Goal: Task Accomplishment & Management: Use online tool/utility

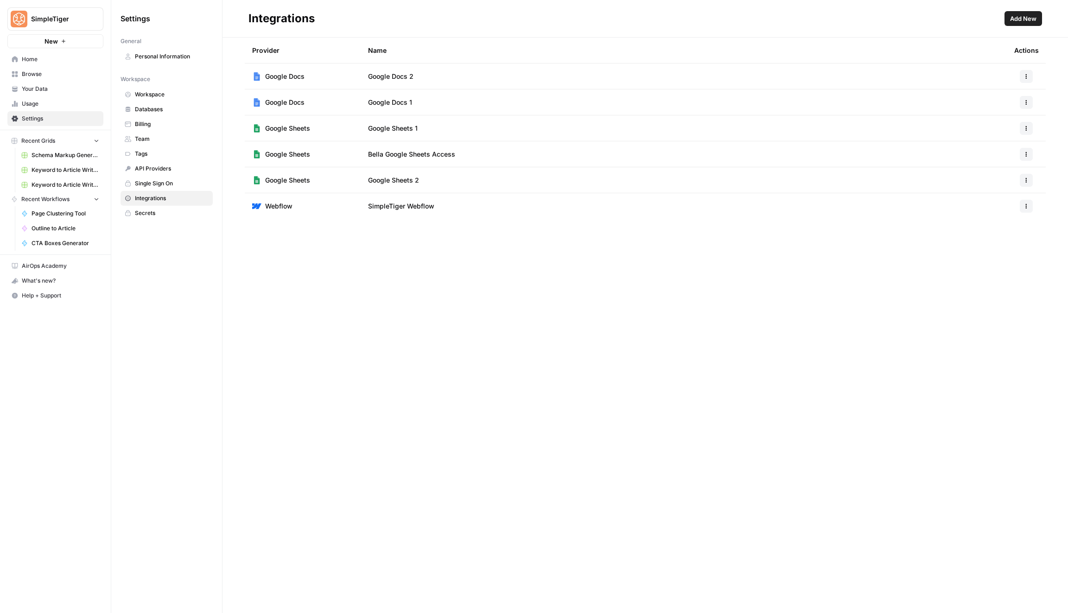
click at [54, 71] on span "Browse" at bounding box center [60, 74] width 77 height 8
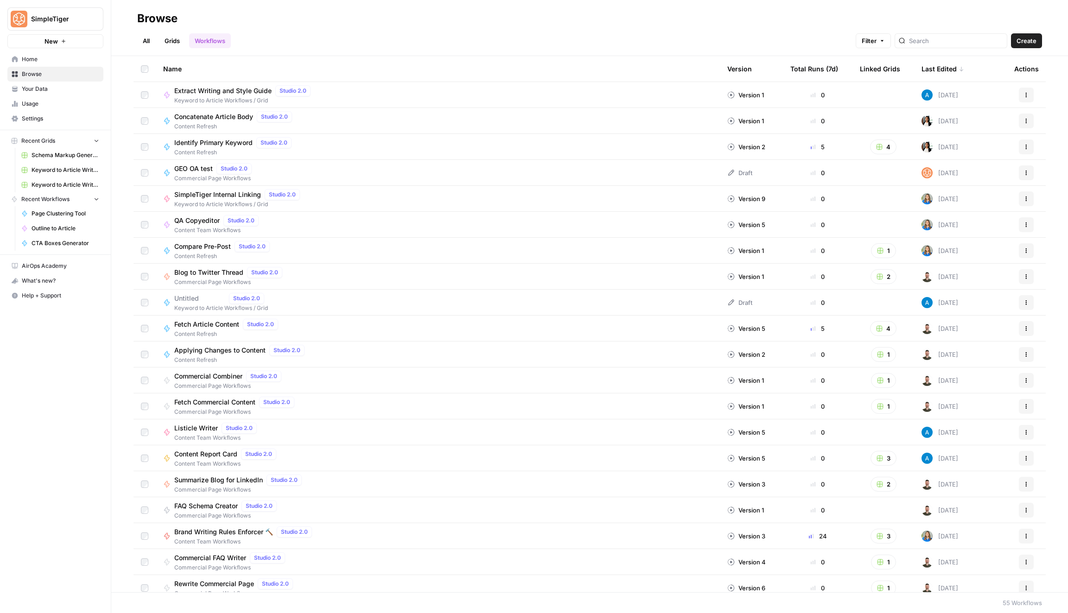
scroll to position [917, 0]
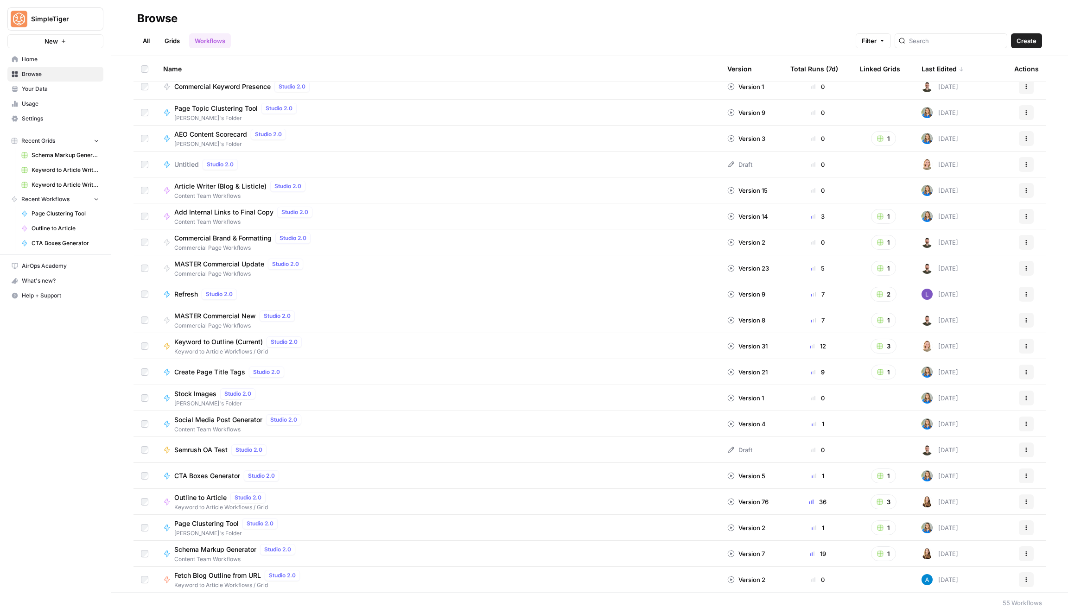
click at [172, 38] on link "Grids" at bounding box center [172, 40] width 26 height 15
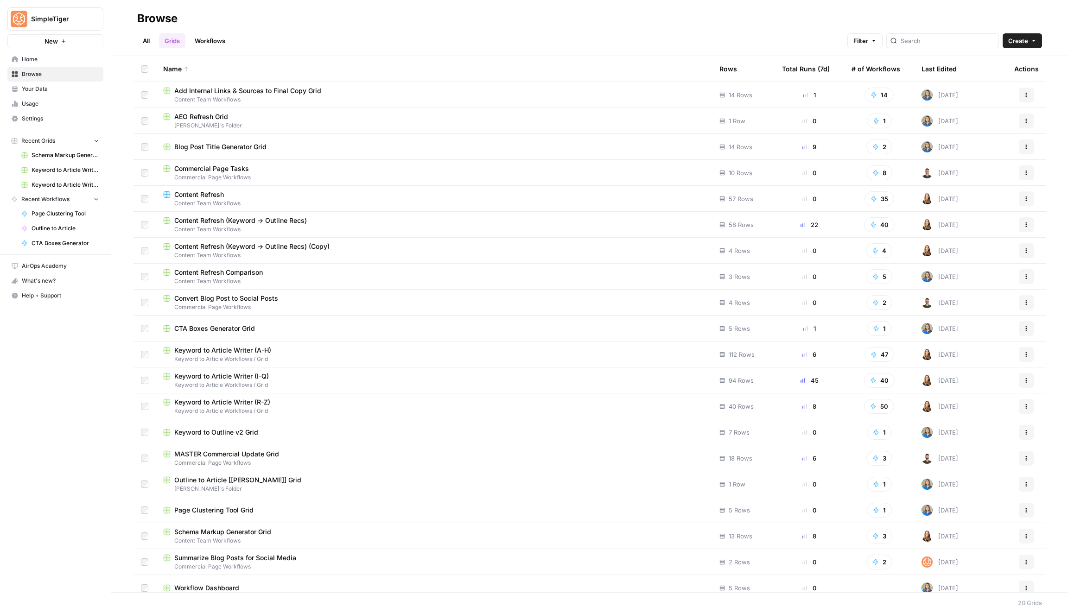
scroll to position [8, 0]
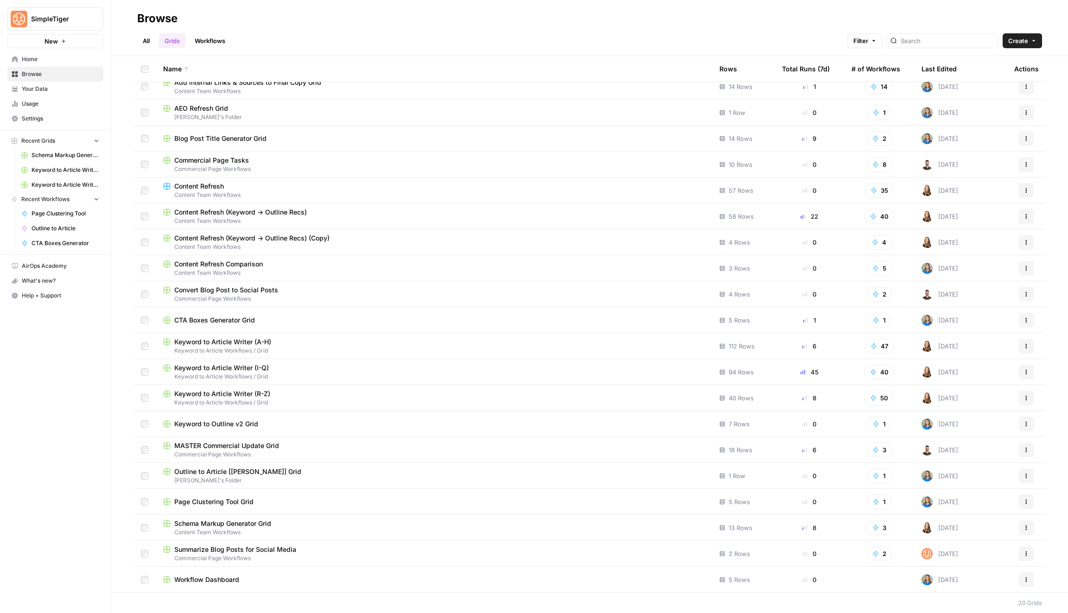
click at [266, 579] on div "Workflow Dashboard" at bounding box center [433, 579] width 541 height 9
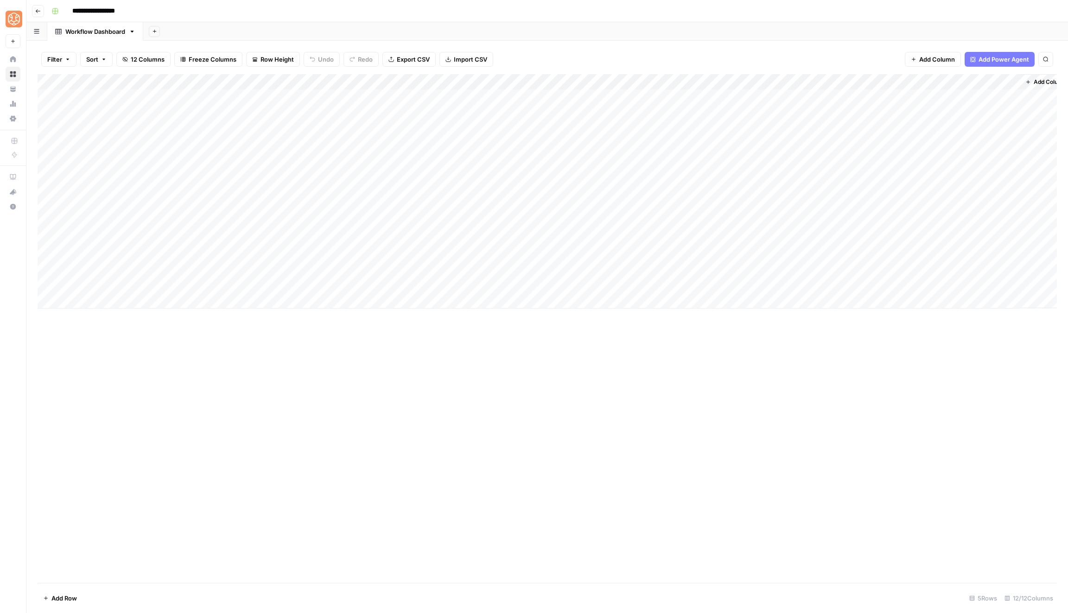
click at [591, 99] on div "Add Column" at bounding box center [547, 191] width 1019 height 235
click at [629, 95] on div "Add Column" at bounding box center [547, 191] width 1019 height 235
click at [444, 96] on div "Add Column" at bounding box center [547, 128] width 1019 height 109
click at [205, 35] on div "Gainsight" at bounding box center [215, 31] width 38 height 9
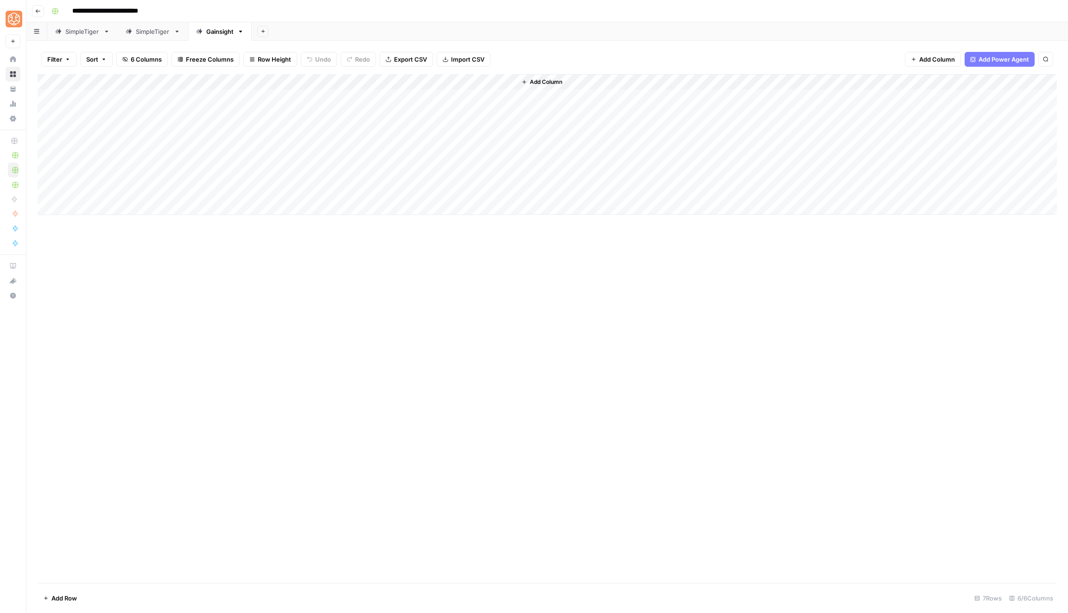
click at [438, 92] on div "Add Column" at bounding box center [547, 144] width 1019 height 141
type input "**********"
click at [438, 93] on div "Add Column" at bounding box center [547, 144] width 1019 height 141
drag, startPoint x: 470, startPoint y: 102, endPoint x: 472, endPoint y: 199, distance: 96.9
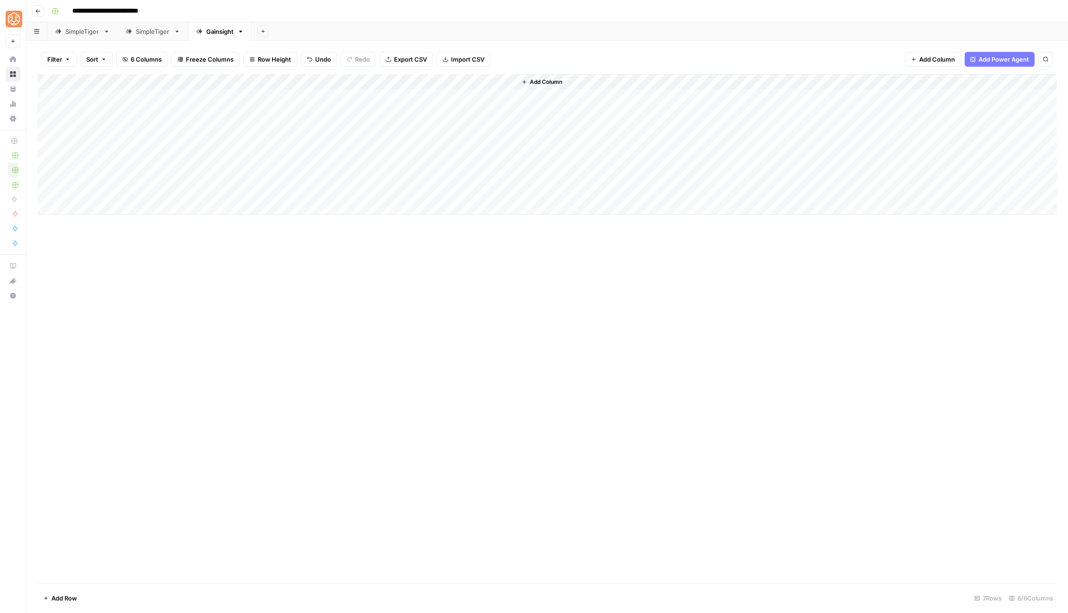
click at [472, 199] on div "Add Column" at bounding box center [547, 144] width 1019 height 141
click at [365, 90] on div "Add Column" at bounding box center [547, 144] width 1019 height 141
click at [456, 96] on div "Add Column" at bounding box center [547, 144] width 1019 height 141
click at [346, 95] on div "Add Column" at bounding box center [547, 144] width 1019 height 141
click at [370, 95] on div "Add Column" at bounding box center [547, 144] width 1019 height 141
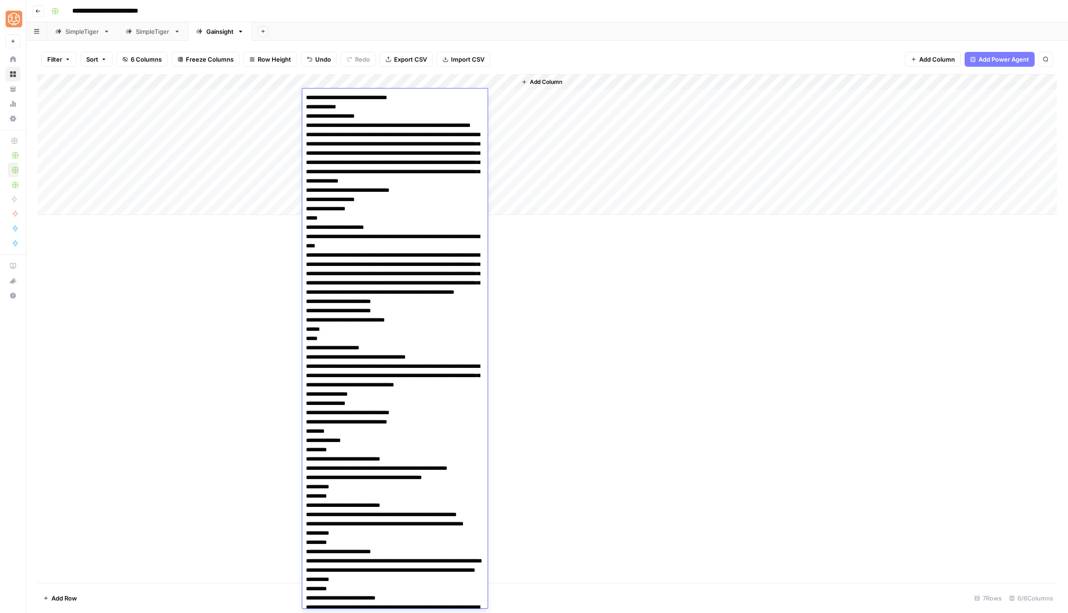
scroll to position [1507, 0]
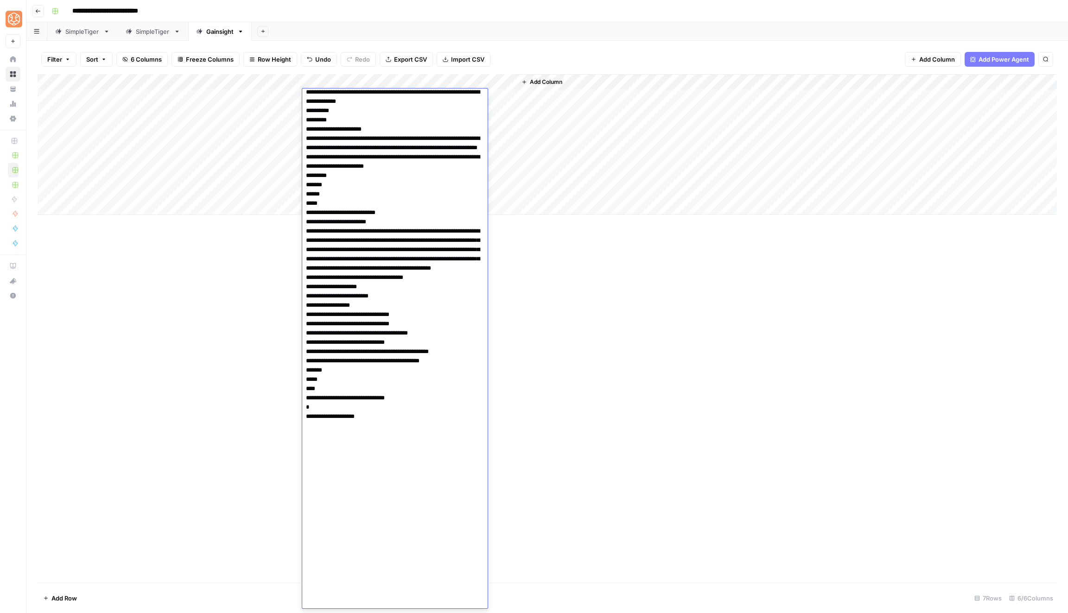
click at [286, 83] on div "Add Column" at bounding box center [547, 144] width 1019 height 141
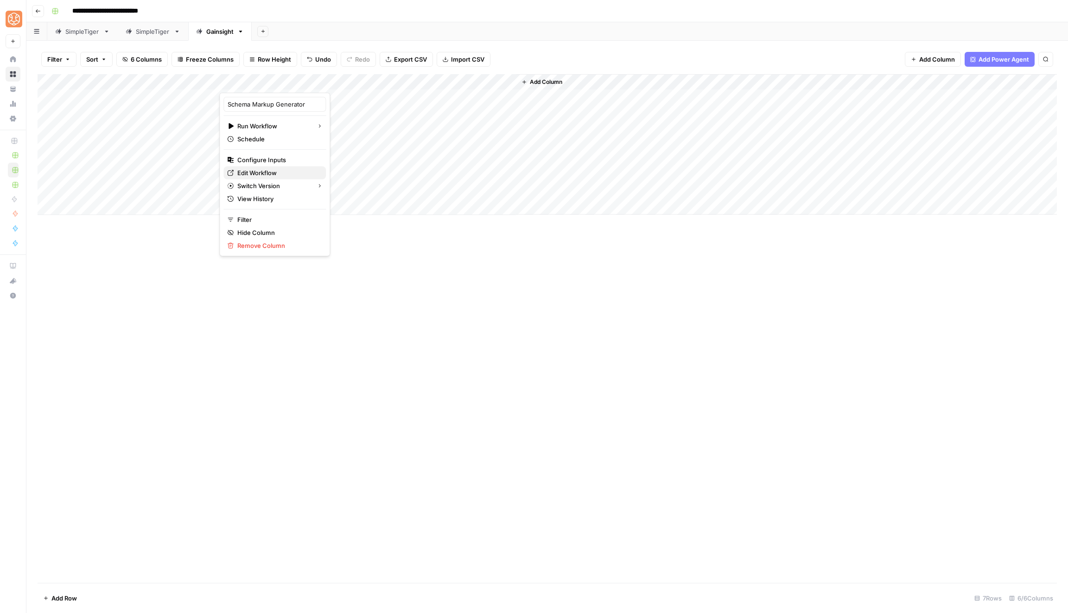
click at [286, 175] on span "Edit Workflow" at bounding box center [277, 172] width 81 height 9
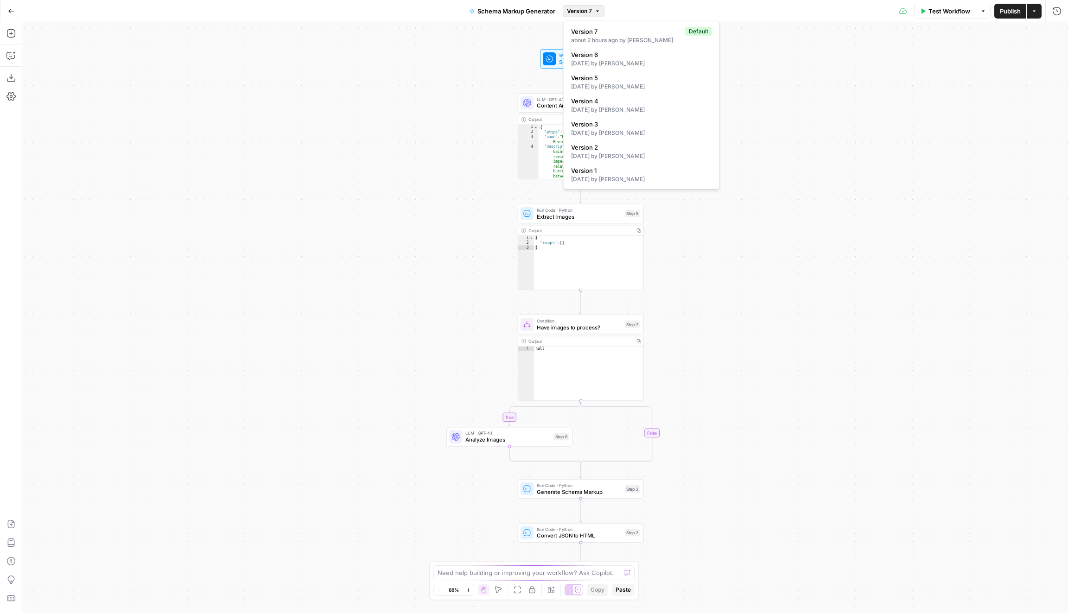
click at [594, 13] on button "Version 7" at bounding box center [584, 11] width 42 height 12
click at [626, 60] on div "5 days ago by Bella Ranta" at bounding box center [641, 63] width 141 height 8
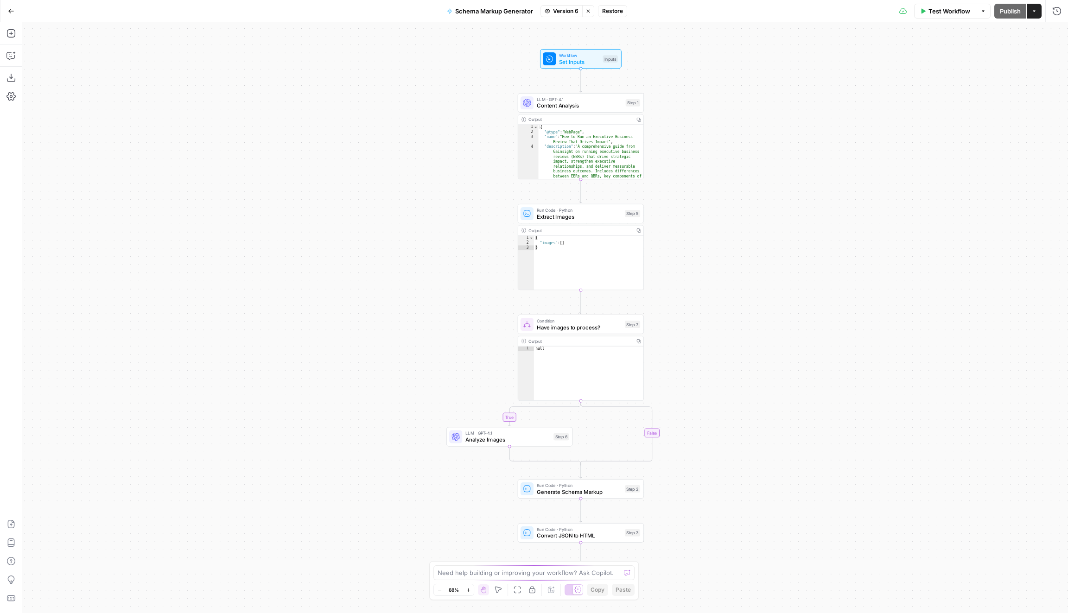
click at [610, 11] on span "Restore" at bounding box center [612, 11] width 21 height 8
click at [610, 57] on div "Inputs" at bounding box center [610, 58] width 15 height 7
click at [1013, 11] on span "Publish" at bounding box center [1010, 10] width 21 height 9
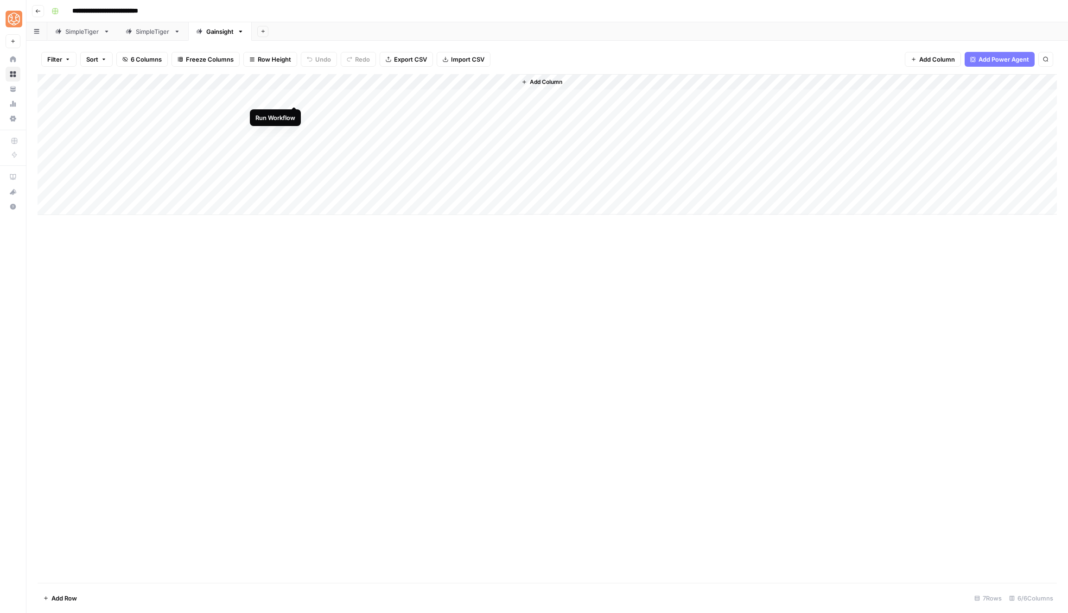
click at [293, 96] on div "Add Column" at bounding box center [547, 144] width 1019 height 141
click at [281, 76] on div "Add Column" at bounding box center [547, 144] width 1019 height 141
click at [273, 153] on button "Configure Inputs" at bounding box center [274, 159] width 102 height 13
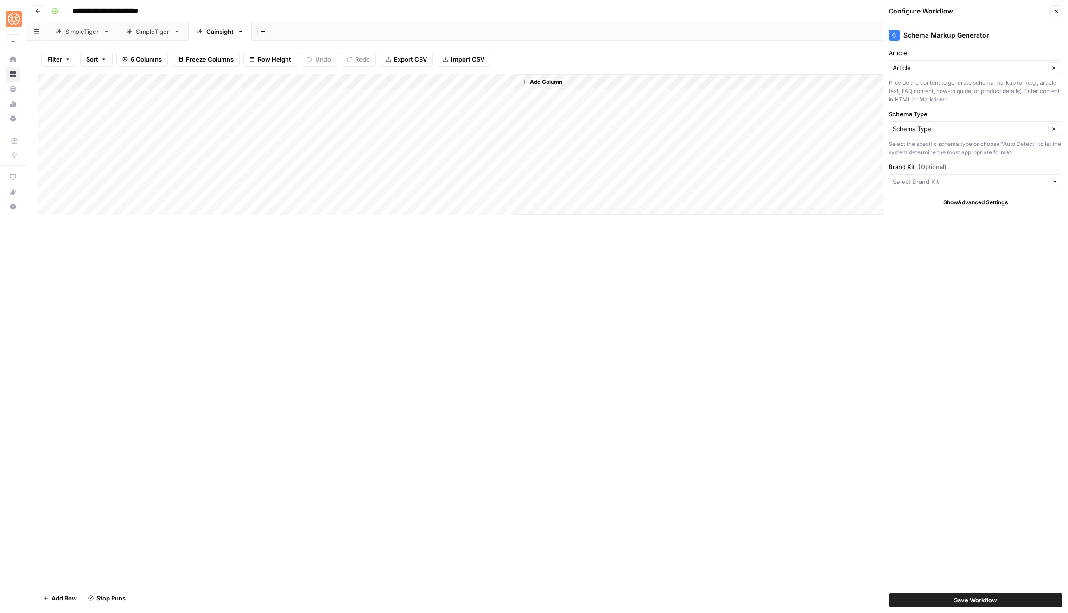
type input "Gainsight"
click at [947, 127] on input "Schema Type" at bounding box center [969, 128] width 152 height 9
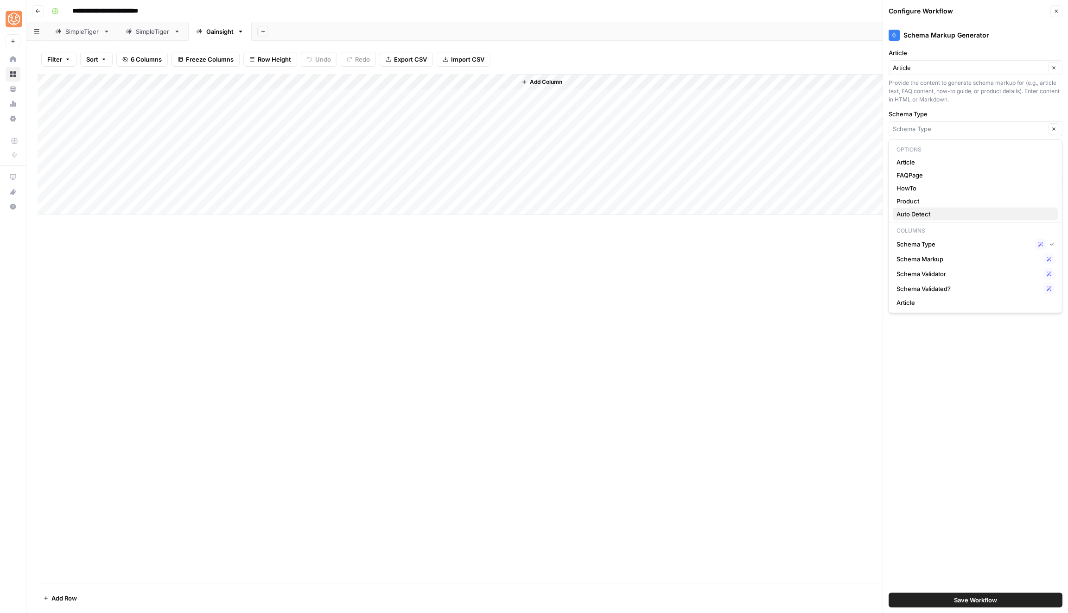
click at [926, 211] on span "Auto Detect" at bounding box center [973, 213] width 154 height 9
type input "Auto Detect"
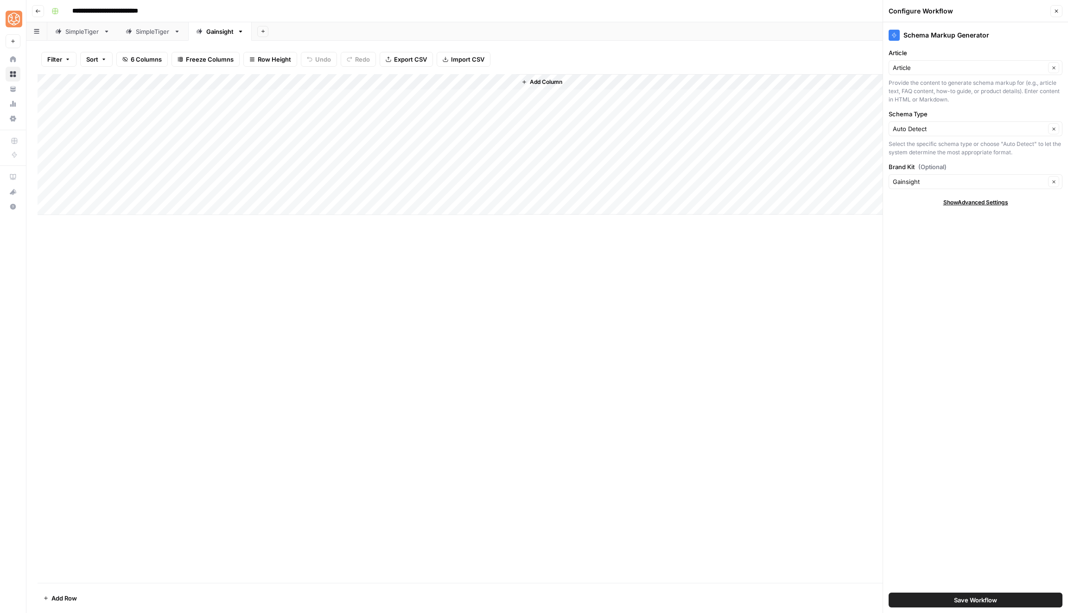
click at [946, 598] on button "Save Workflow" at bounding box center [976, 600] width 174 height 15
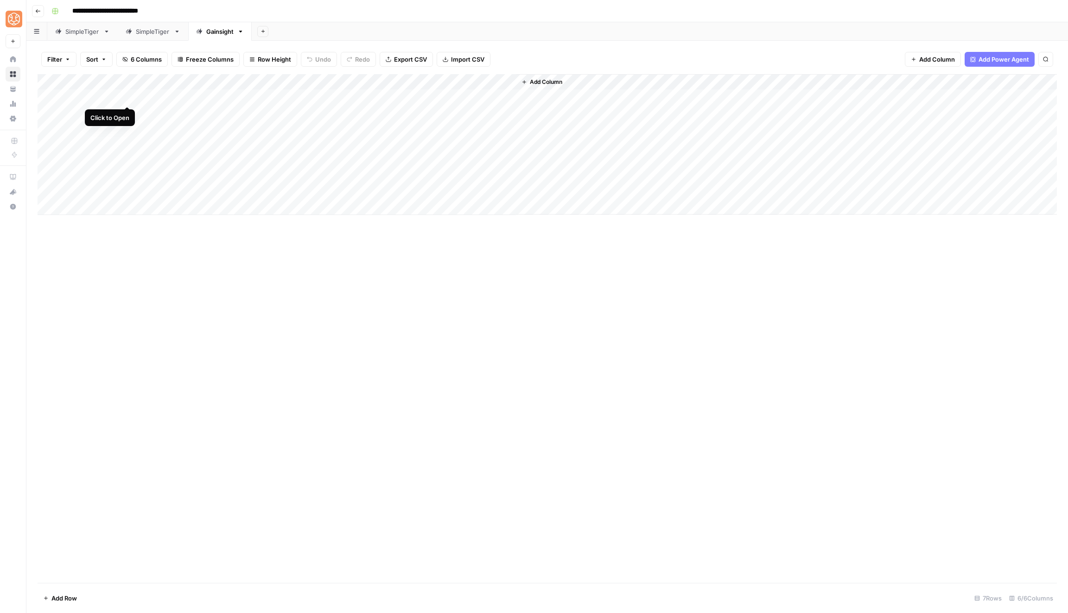
click at [128, 95] on div "Add Column" at bounding box center [547, 144] width 1019 height 141
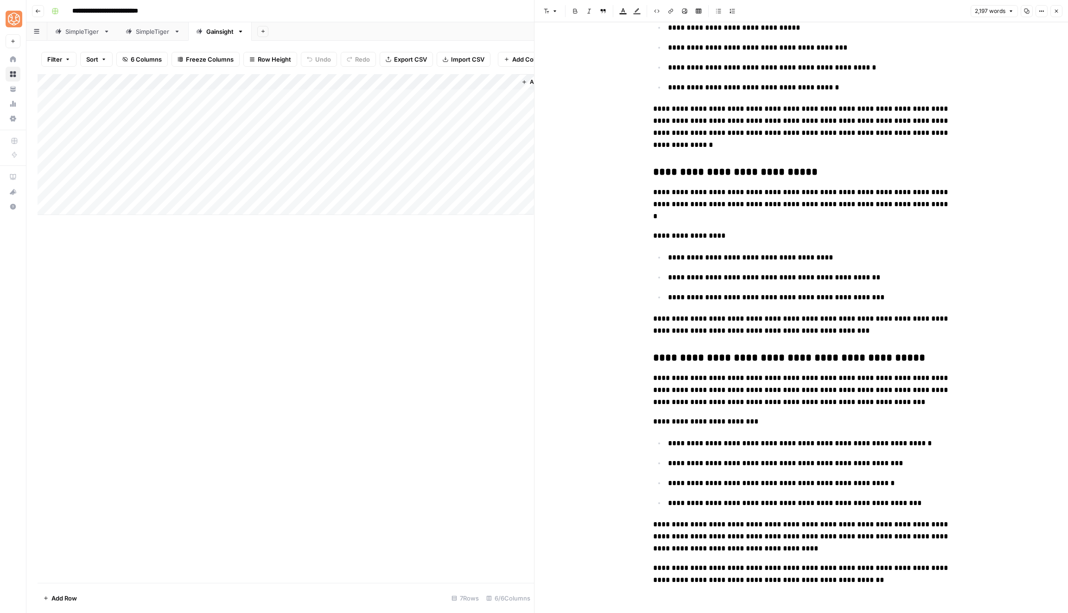
scroll to position [2807, 0]
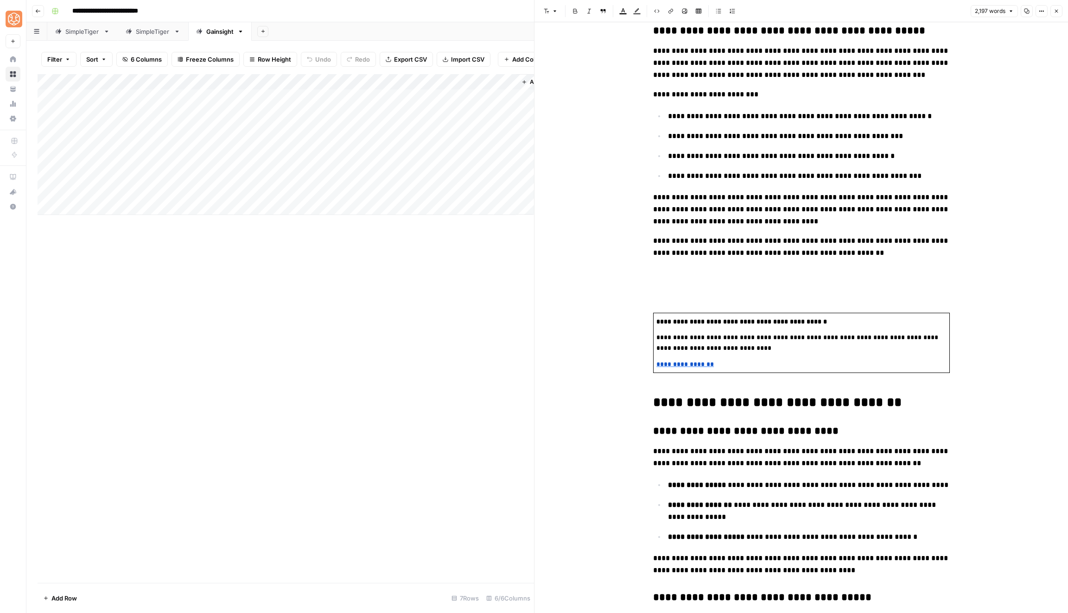
click at [1055, 14] on button "Close" at bounding box center [1056, 11] width 12 height 12
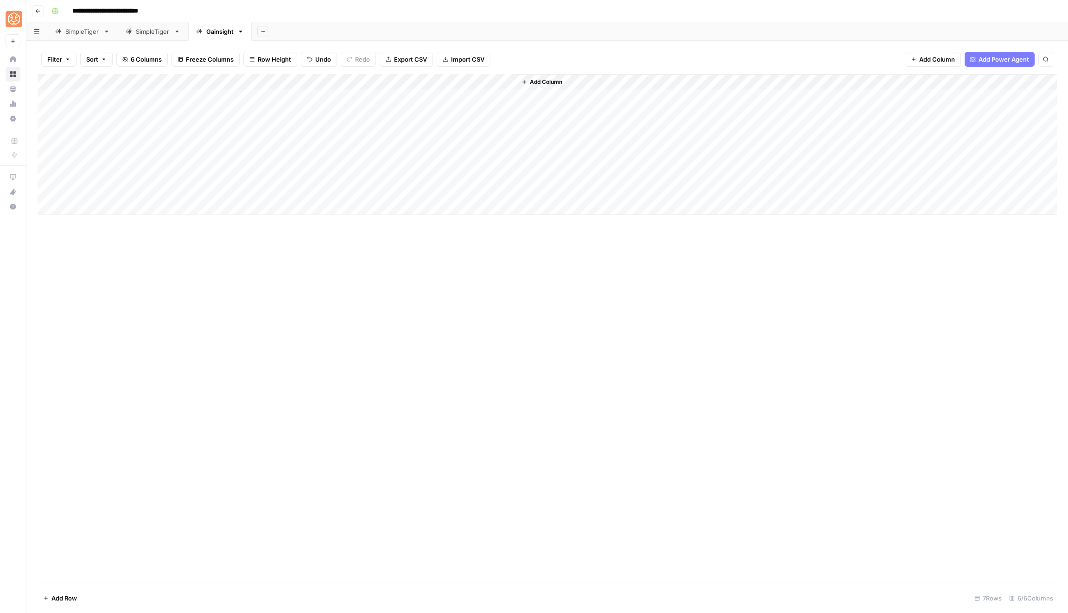
click at [371, 110] on div "Add Column" at bounding box center [547, 144] width 1019 height 141
click at [295, 112] on div "Add Column" at bounding box center [547, 144] width 1019 height 141
click at [296, 131] on div "Add Column" at bounding box center [547, 144] width 1019 height 141
click at [294, 144] on div "Add Column" at bounding box center [547, 144] width 1019 height 141
click at [295, 160] on div "Add Column" at bounding box center [547, 144] width 1019 height 141
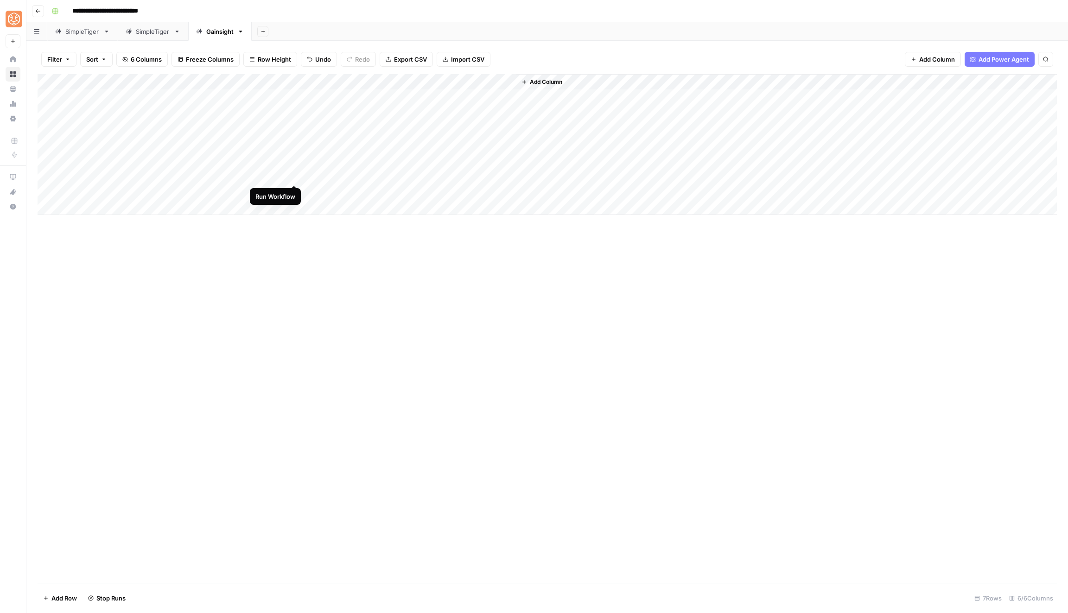
click at [295, 173] on div "Add Column" at bounding box center [547, 144] width 1019 height 141
click at [294, 192] on div "Add Column" at bounding box center [547, 144] width 1019 height 141
click at [346, 104] on div "Add Column" at bounding box center [547, 144] width 1019 height 141
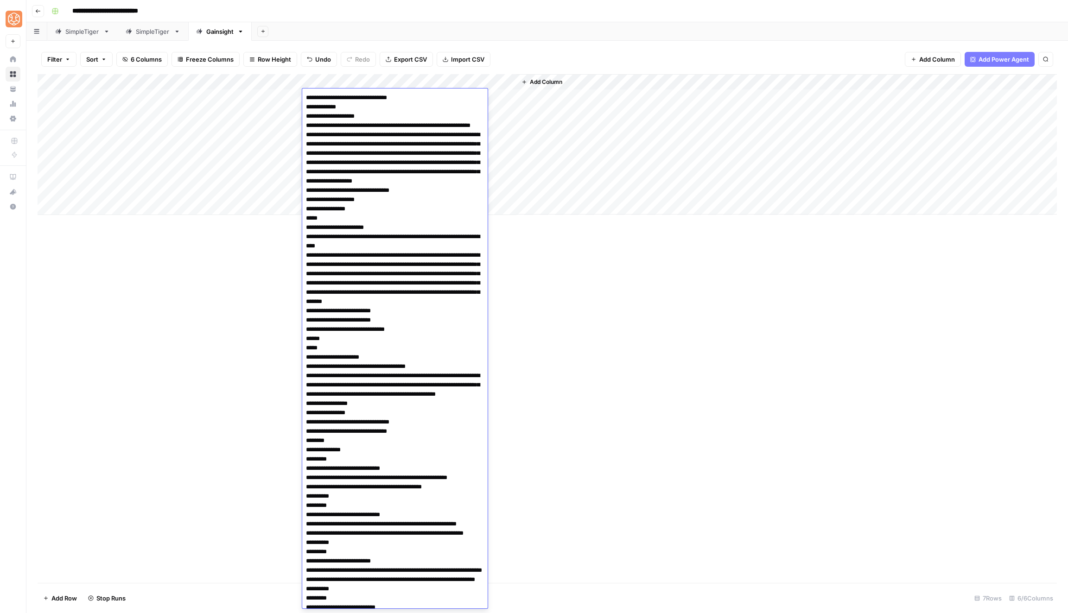
scroll to position [1433, 0]
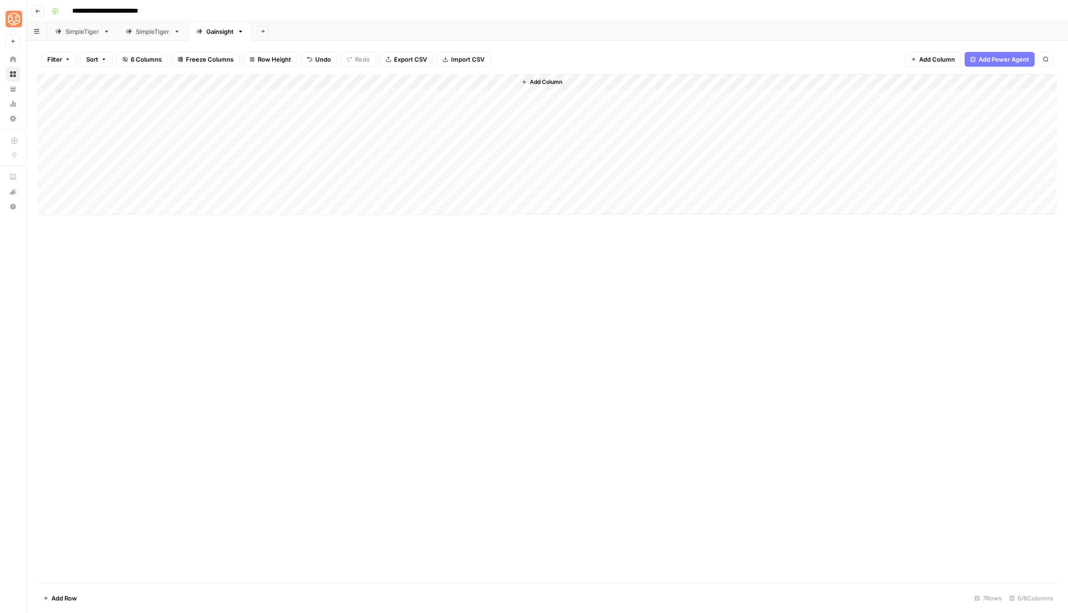
click at [297, 126] on div "Add Column" at bounding box center [547, 144] width 1019 height 141
click at [293, 144] on div "Add Column" at bounding box center [547, 144] width 1019 height 141
click at [293, 159] on div "Add Column" at bounding box center [547, 144] width 1019 height 141
click at [294, 173] on div "Add Column" at bounding box center [547, 144] width 1019 height 141
click at [294, 187] on div "Add Column" at bounding box center [547, 144] width 1019 height 141
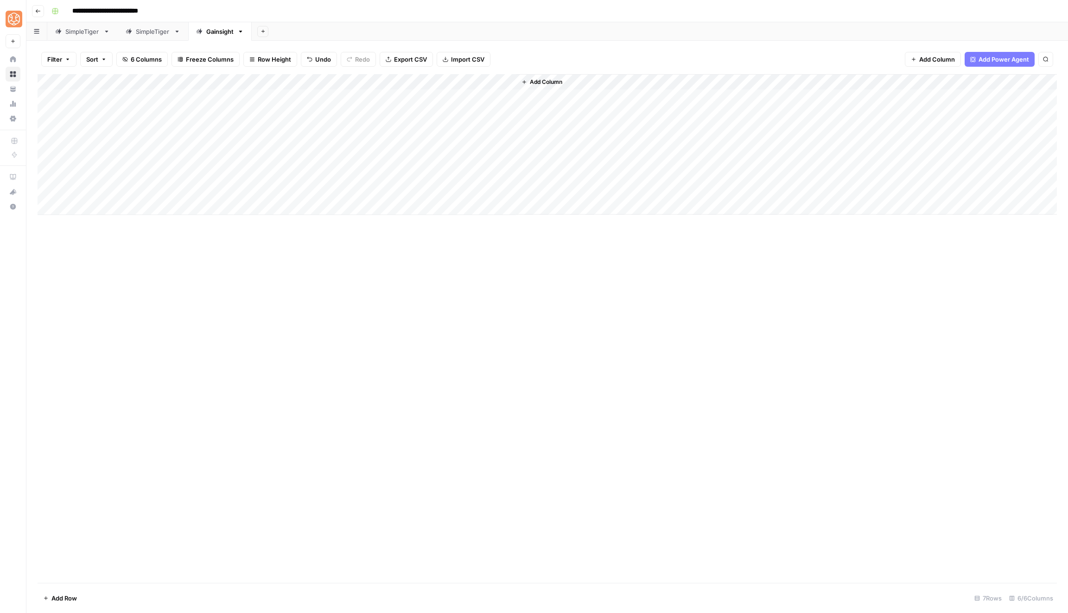
click at [377, 97] on div "Add Column" at bounding box center [547, 144] width 1019 height 141
click at [293, 96] on div "Add Column" at bounding box center [547, 144] width 1019 height 141
click at [296, 111] on div "Add Column" at bounding box center [547, 144] width 1019 height 141
click at [127, 111] on div "Add Column" at bounding box center [547, 144] width 1019 height 141
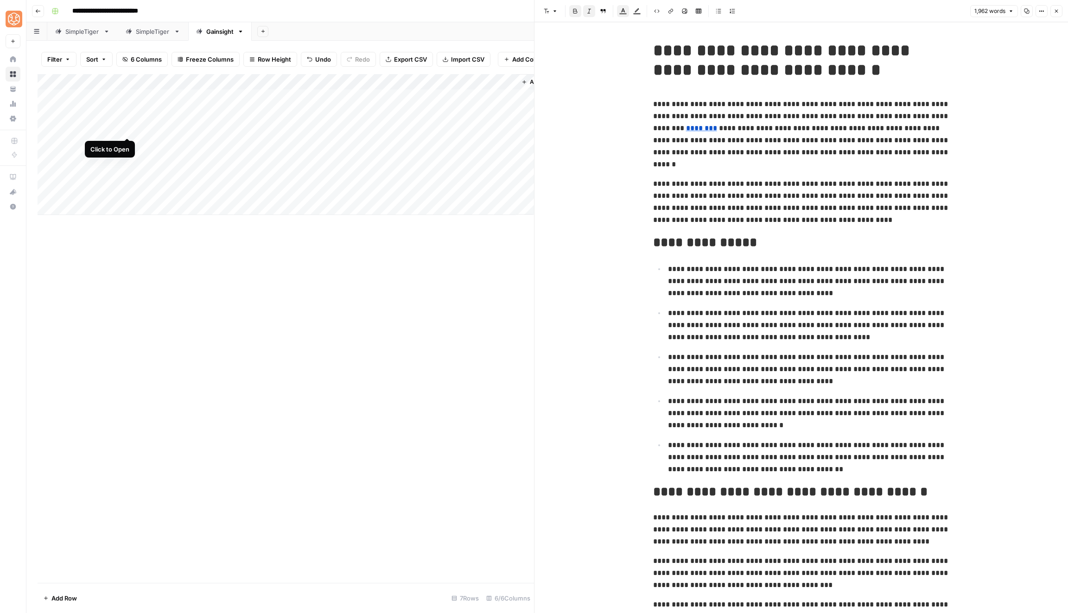
click at [131, 129] on div "Add Column" at bounding box center [286, 144] width 496 height 141
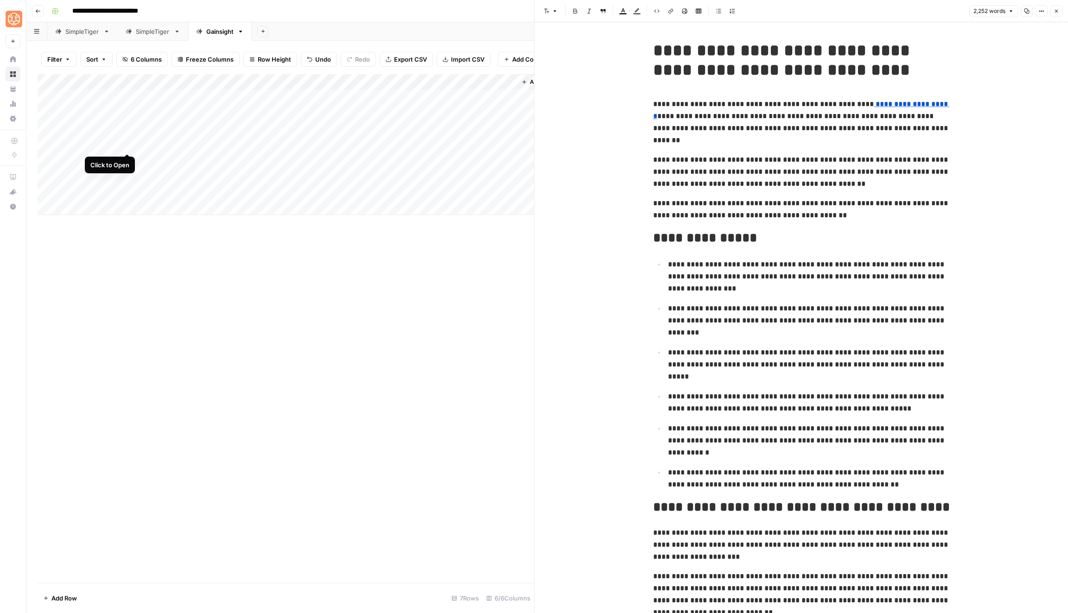
click at [124, 144] on div "Add Column" at bounding box center [286, 144] width 496 height 141
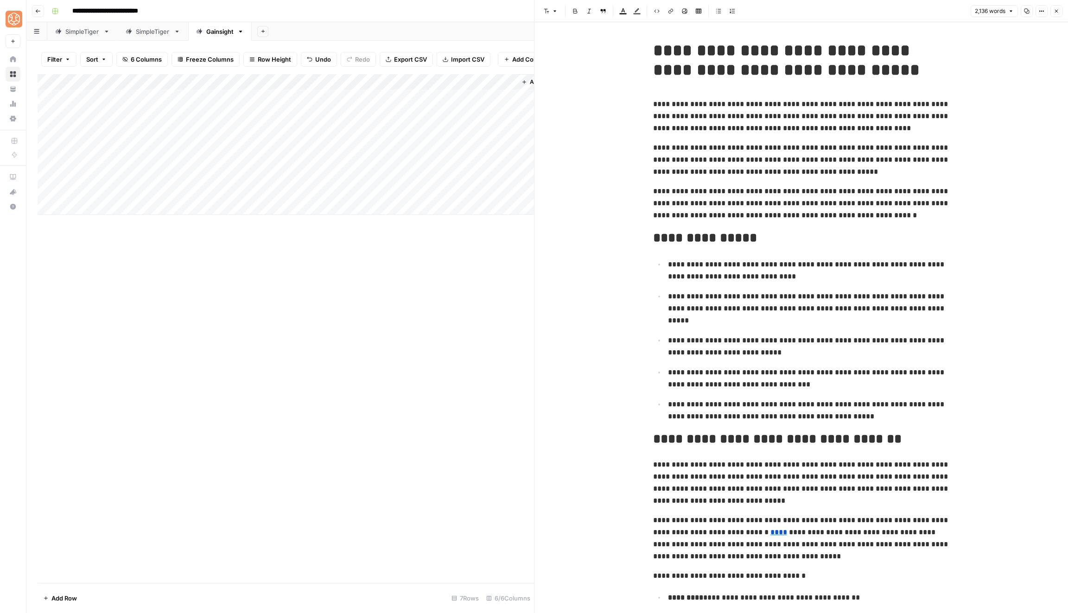
click at [110, 128] on div "Add Column" at bounding box center [286, 144] width 496 height 141
click at [130, 128] on div "Add Column" at bounding box center [286, 144] width 496 height 141
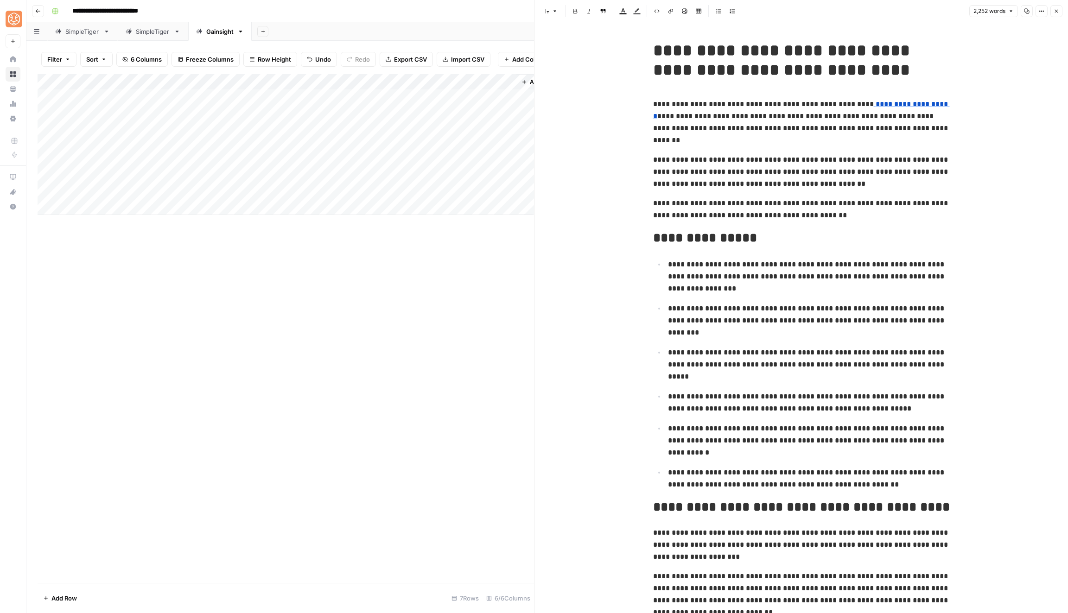
click at [858, 106] on span "**********" at bounding box center [801, 110] width 297 height 19
click at [213, 388] on div "Add Column" at bounding box center [286, 328] width 496 height 509
click at [283, 94] on div "Add Column" at bounding box center [286, 144] width 496 height 141
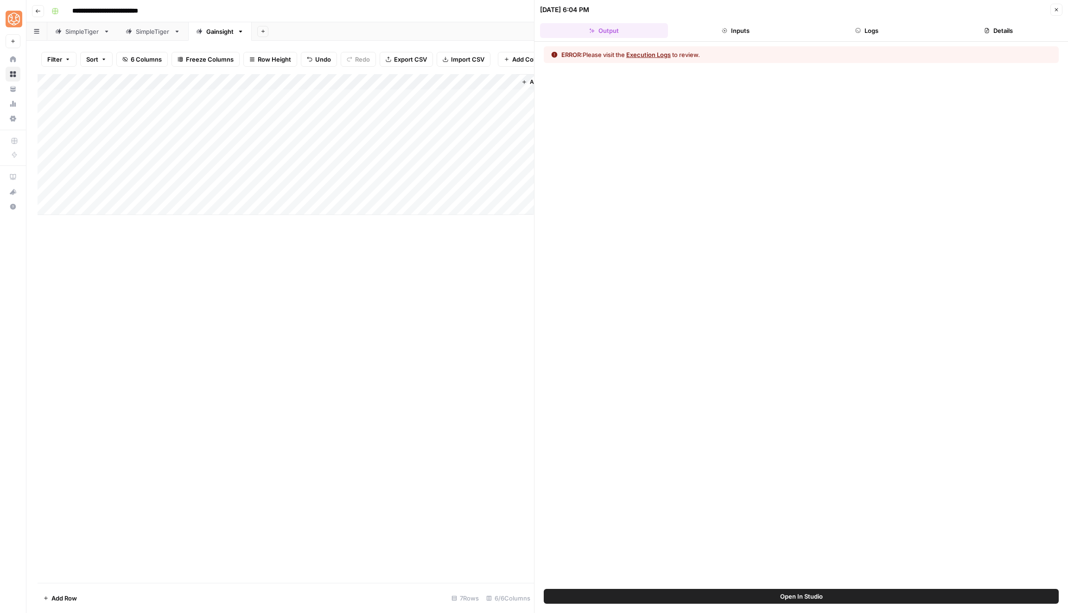
click at [669, 57] on button "Execution Logs" at bounding box center [648, 54] width 44 height 9
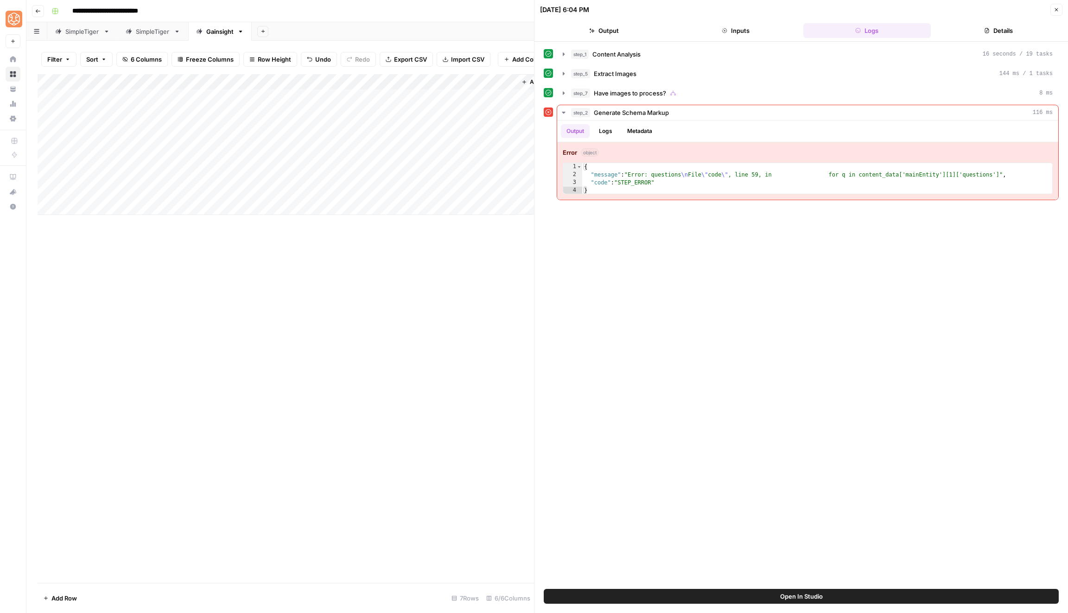
click at [657, 601] on button "Open In Studio" at bounding box center [801, 596] width 515 height 15
click at [293, 96] on div "Add Column" at bounding box center [286, 144] width 496 height 141
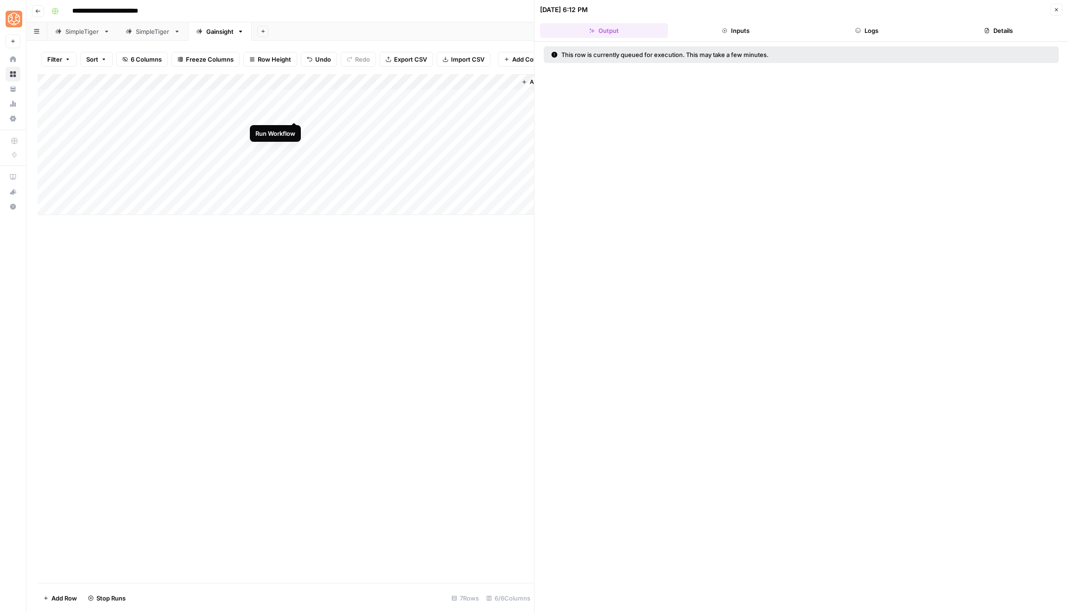
click at [296, 112] on div "Add Column" at bounding box center [286, 144] width 496 height 141
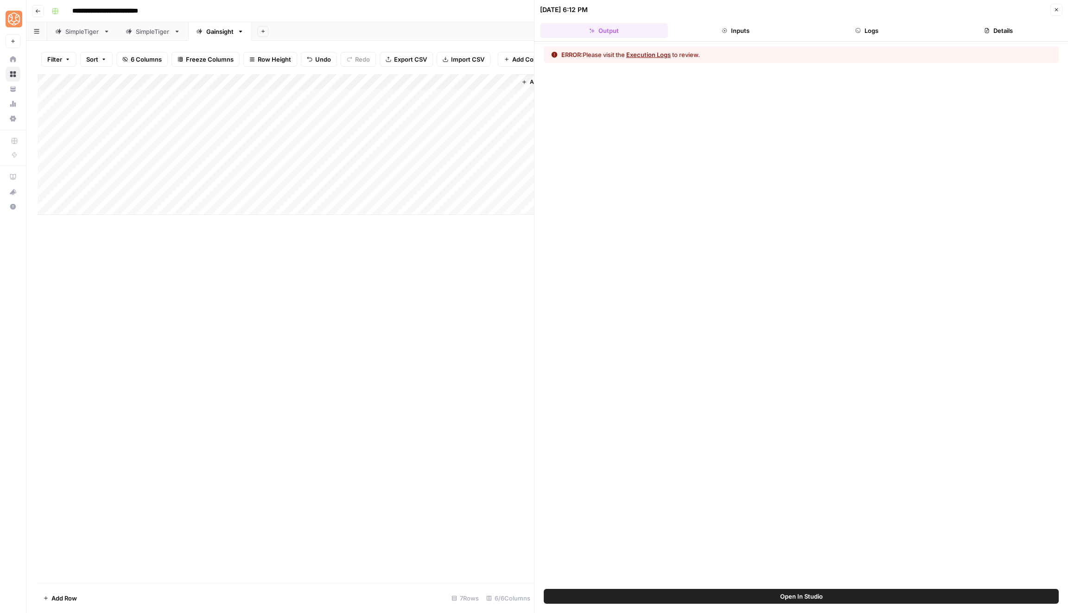
click at [664, 50] on button "Execution Logs" at bounding box center [648, 54] width 44 height 9
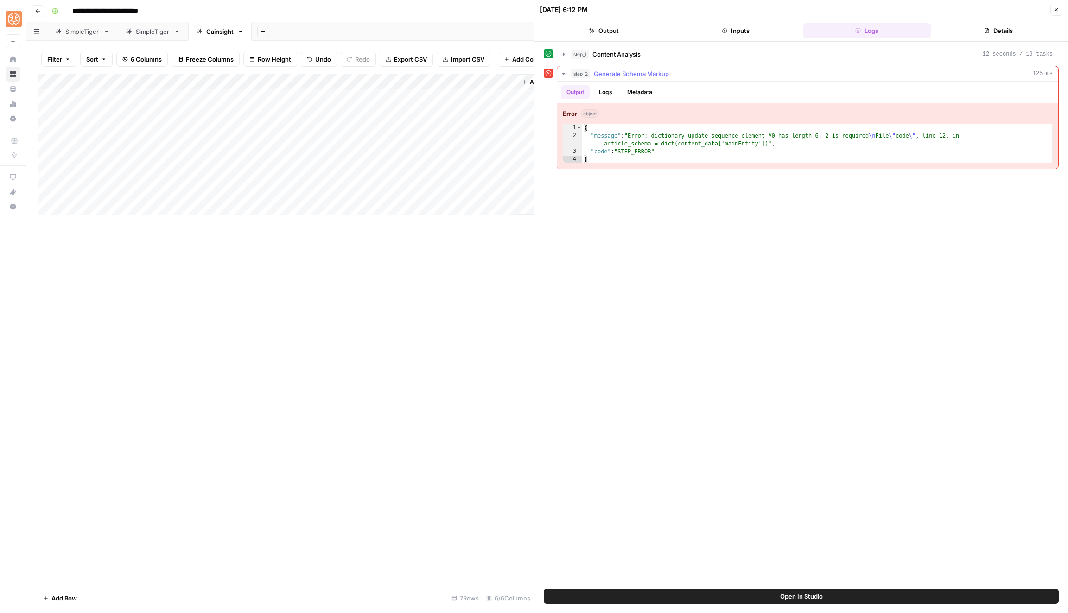
type textarea "**********"
click at [717, 147] on div "{ "message" : "Error: dictionary update sequence element #0 has length 6; 2 is …" at bounding box center [817, 151] width 471 height 55
click at [719, 147] on div "{ "message" : "Error: dictionary update sequence element #0 has length 6; 2 is …" at bounding box center [817, 151] width 471 height 55
click at [633, 599] on button "Open In Studio" at bounding box center [801, 596] width 515 height 15
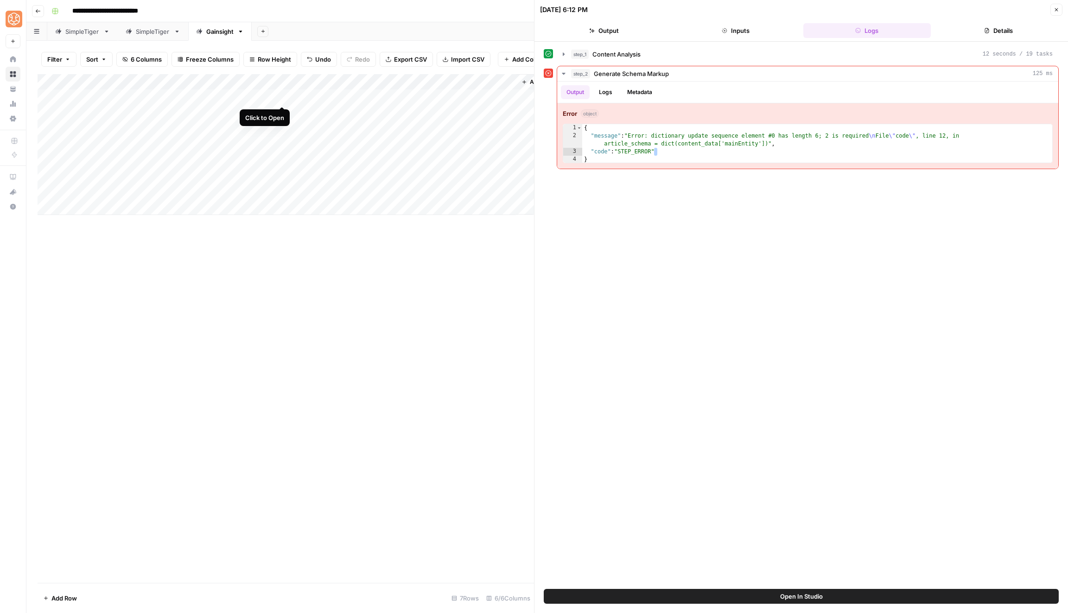
click at [286, 97] on div "Add Column" at bounding box center [286, 144] width 496 height 141
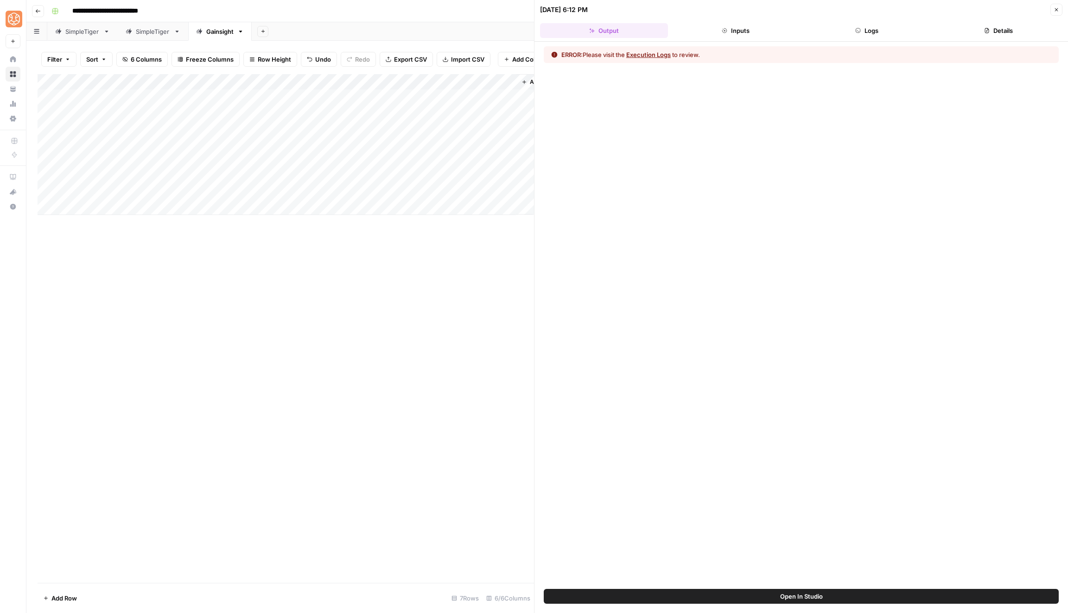
click at [660, 51] on button "Execution Logs" at bounding box center [648, 54] width 44 height 9
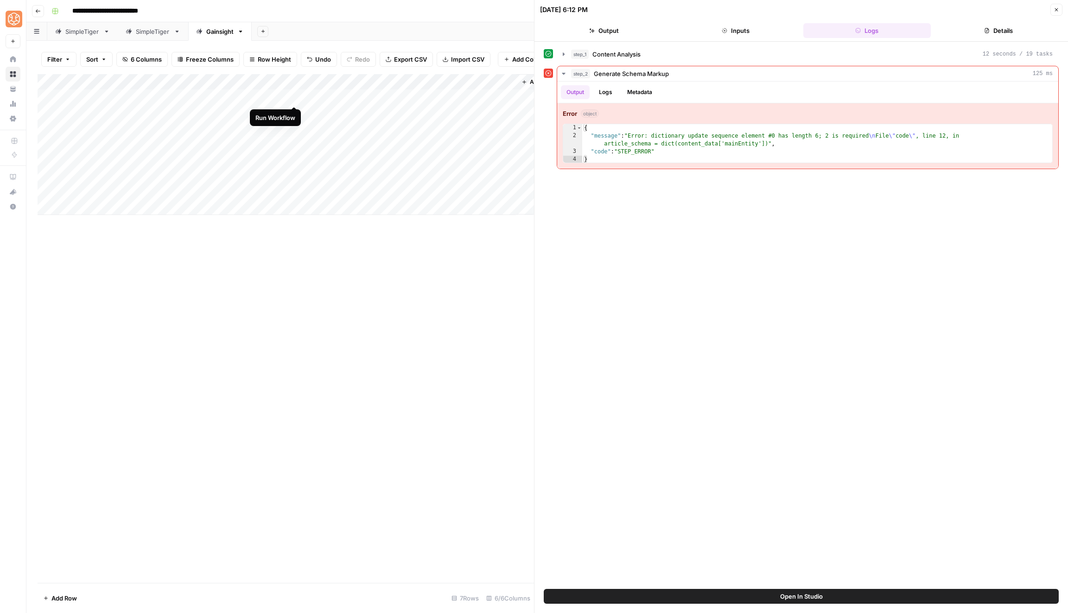
click at [296, 98] on div "Add Column" at bounding box center [286, 144] width 496 height 141
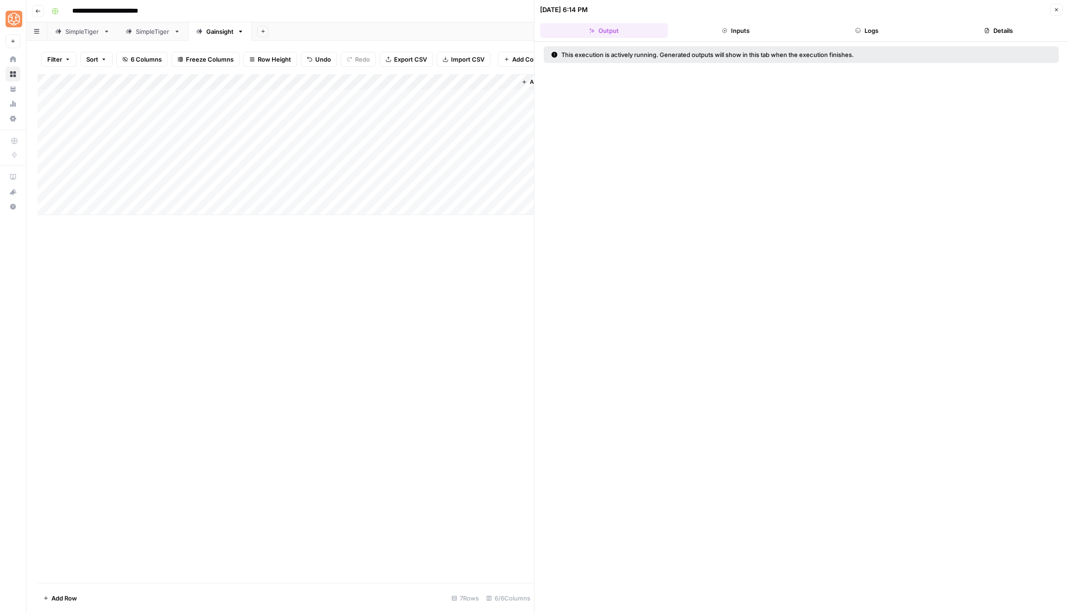
click at [1059, 7] on icon "button" at bounding box center [1057, 10] width 6 height 6
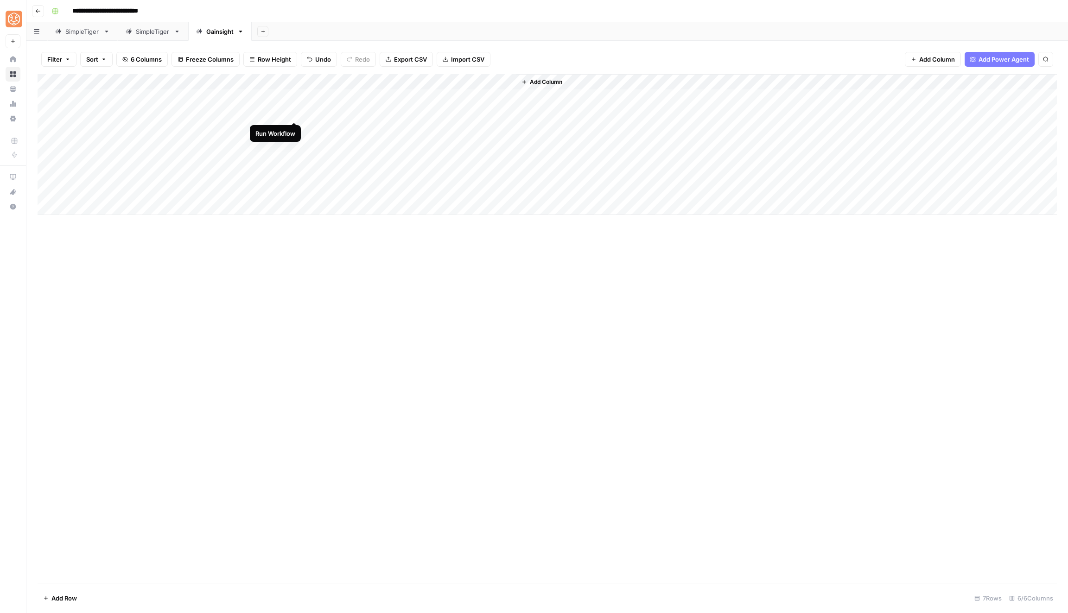
click at [295, 113] on div "Add Column" at bounding box center [547, 144] width 1019 height 141
click at [378, 97] on div "Add Column" at bounding box center [547, 144] width 1019 height 141
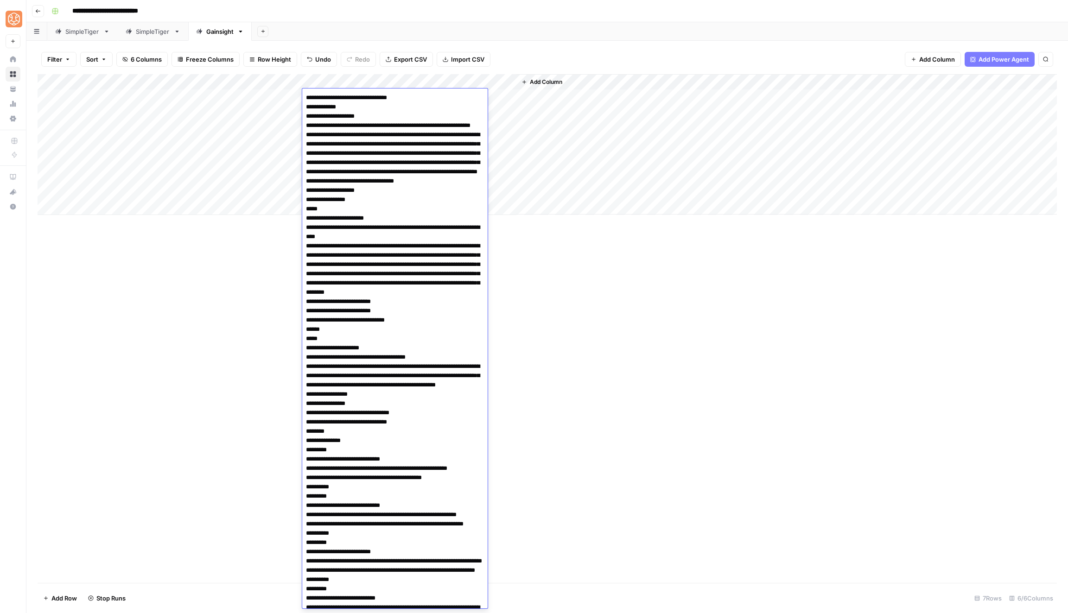
scroll to position [2323, 0]
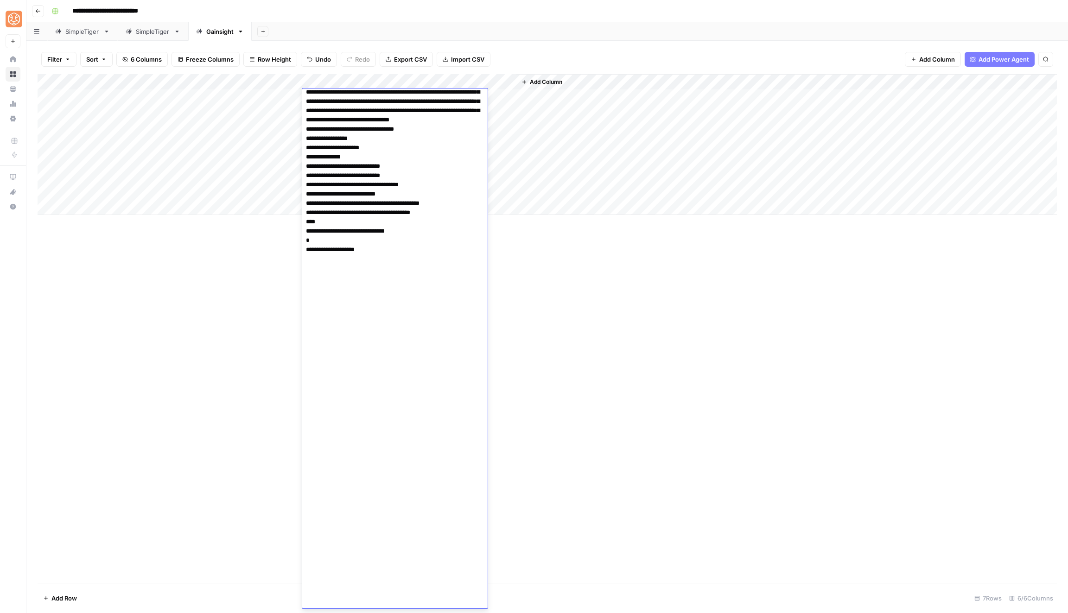
click at [512, 101] on div "Add Column" at bounding box center [547, 144] width 1019 height 141
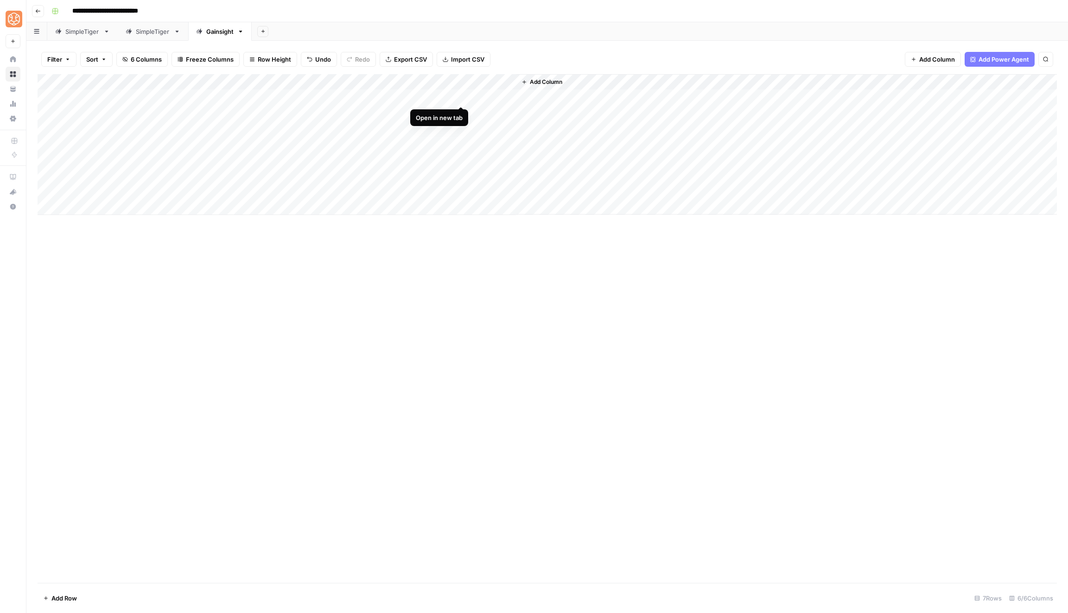
click at [460, 95] on div "Add Column" at bounding box center [547, 144] width 1019 height 141
click at [371, 93] on div "Add Column" at bounding box center [547, 144] width 1019 height 141
click at [286, 79] on div "Add Column" at bounding box center [547, 144] width 1019 height 141
click at [277, 177] on link "Edit Workflow" at bounding box center [274, 172] width 102 height 13
click at [292, 95] on div "Add Column" at bounding box center [547, 144] width 1019 height 141
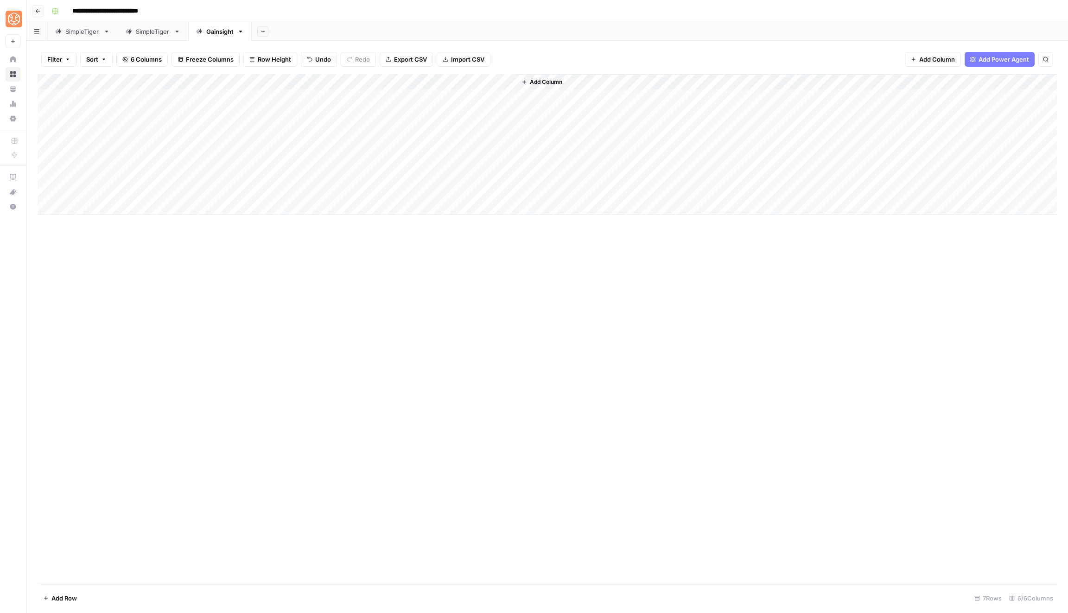
click at [377, 99] on div "Add Column" at bounding box center [547, 144] width 1019 height 141
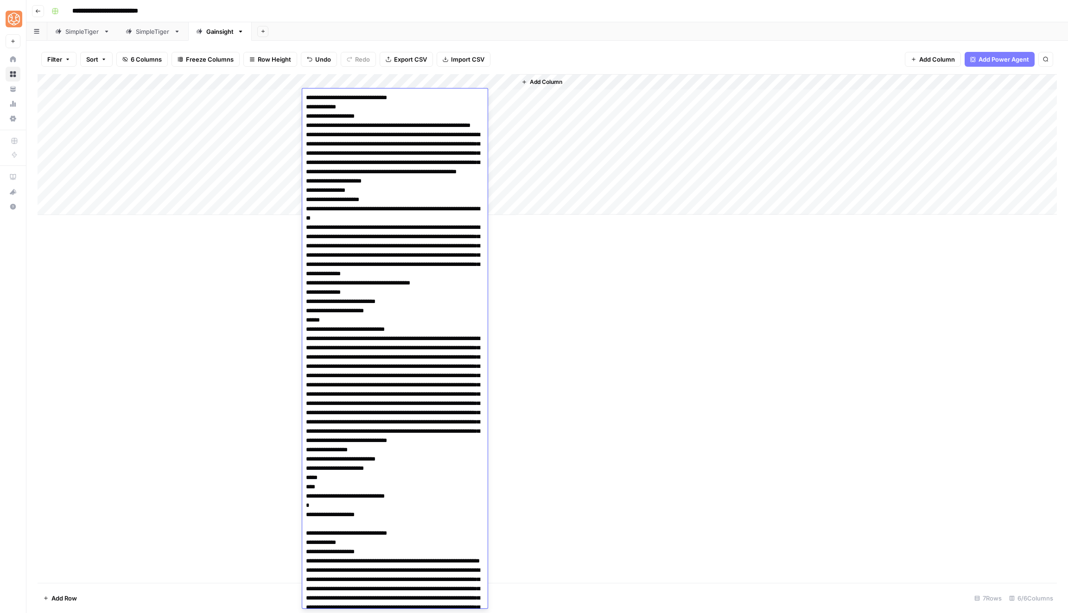
scroll to position [358, 0]
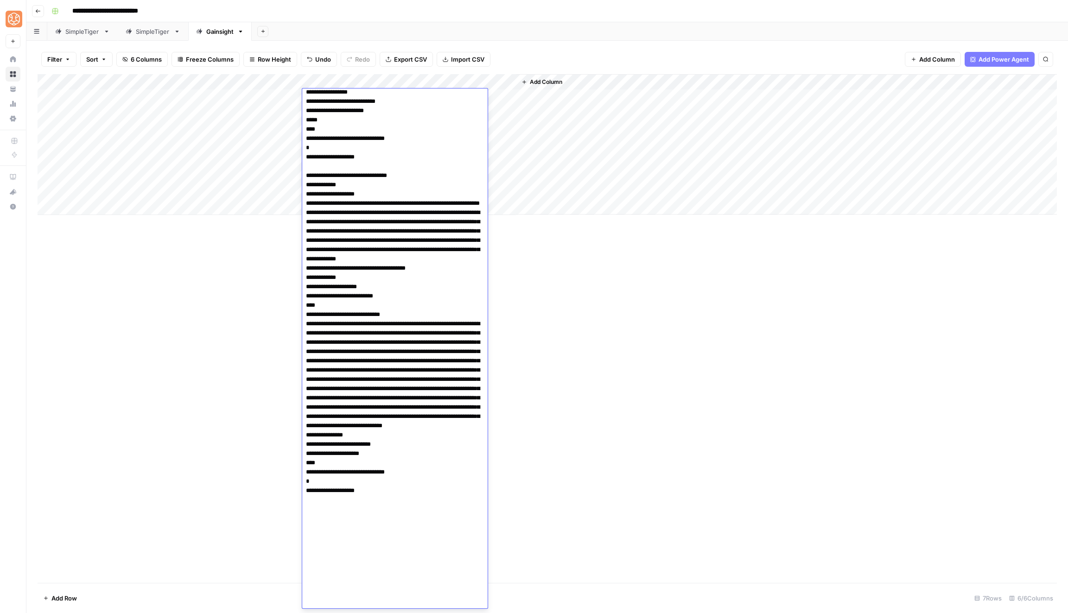
click at [377, 106] on textarea at bounding box center [394, 170] width 185 height 875
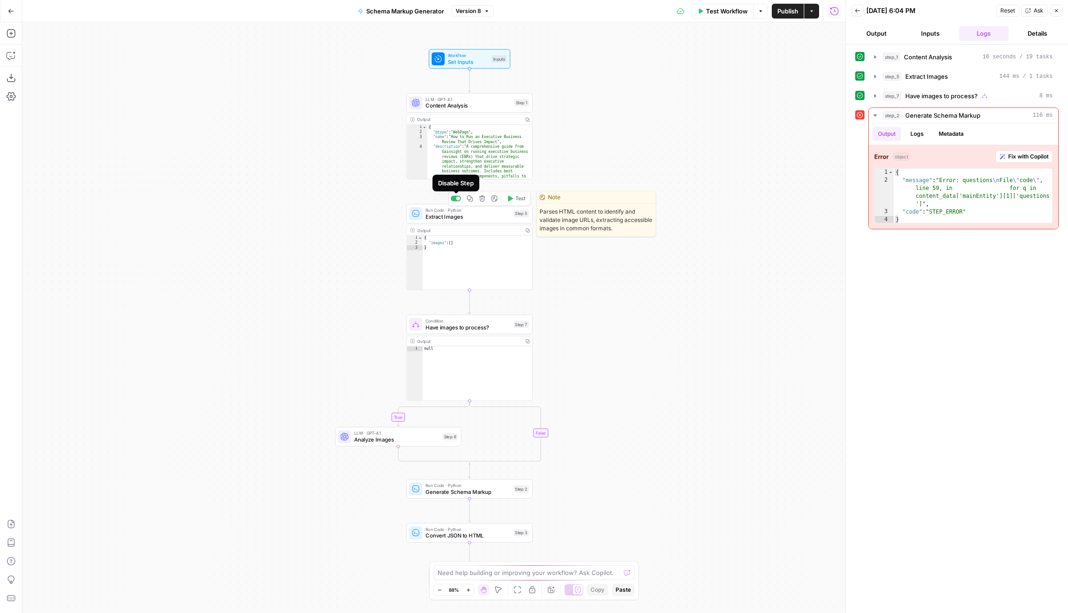
click at [455, 198] on div at bounding box center [456, 199] width 10 height 6
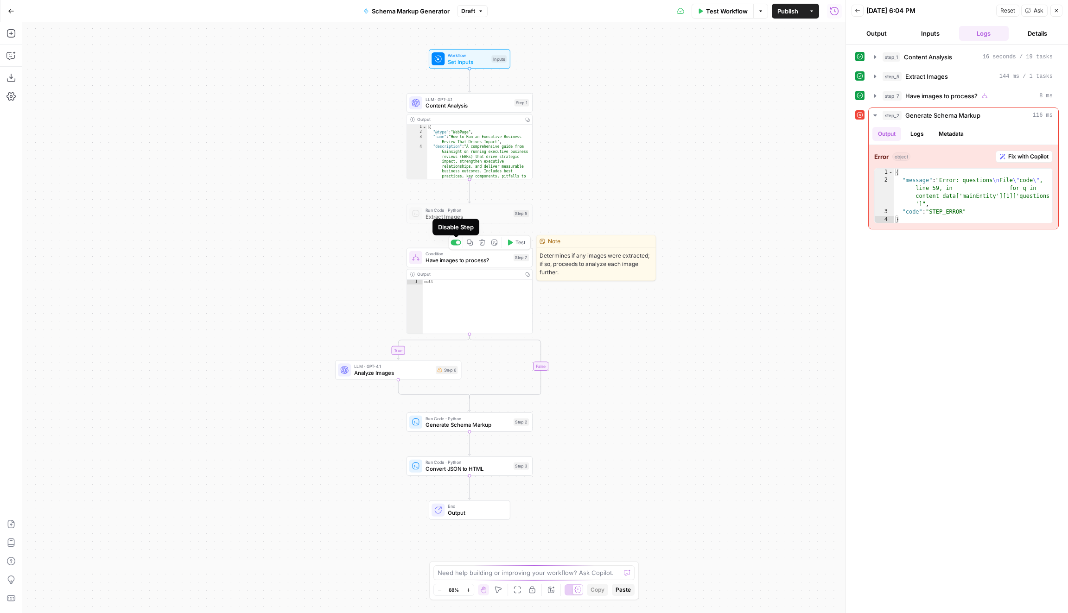
click at [454, 241] on div at bounding box center [456, 243] width 10 height 6
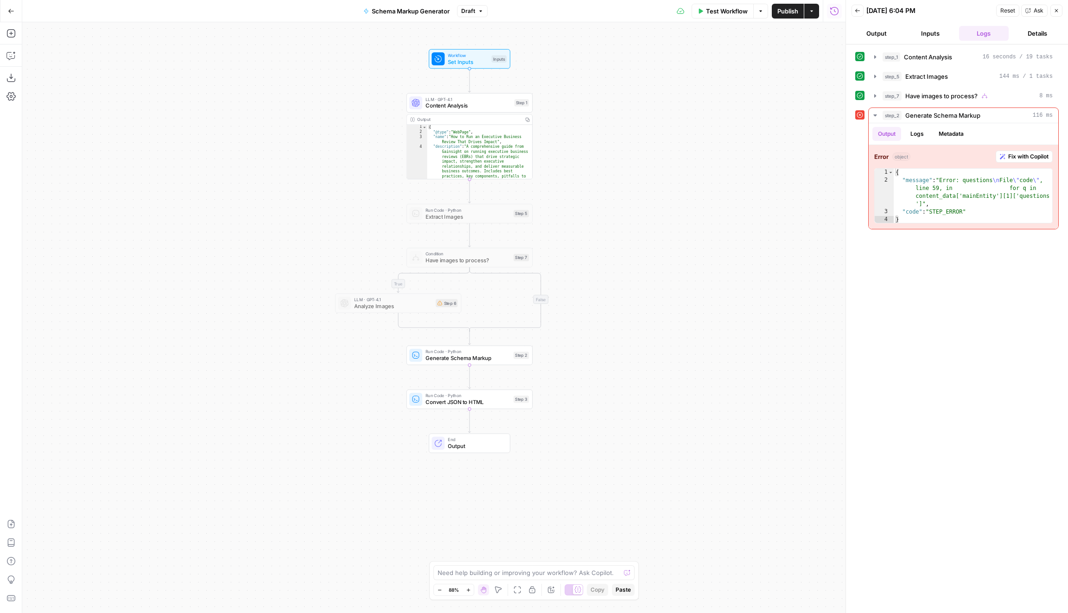
click at [731, 15] on span "Test Workflow" at bounding box center [727, 10] width 42 height 9
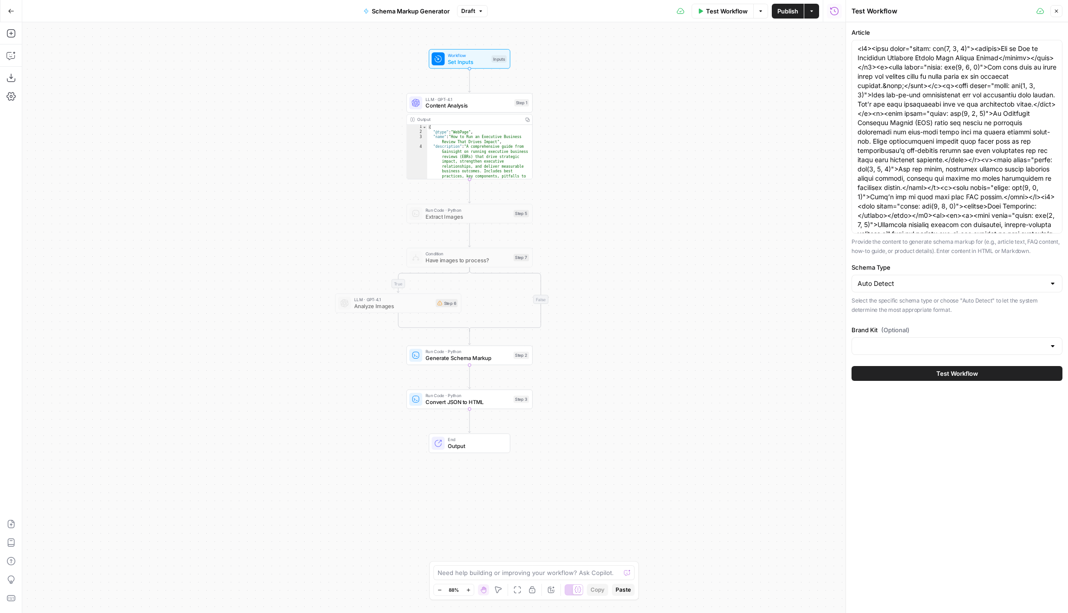
type input "Gainsight"
click at [966, 370] on span "Test Workflow" at bounding box center [957, 373] width 42 height 9
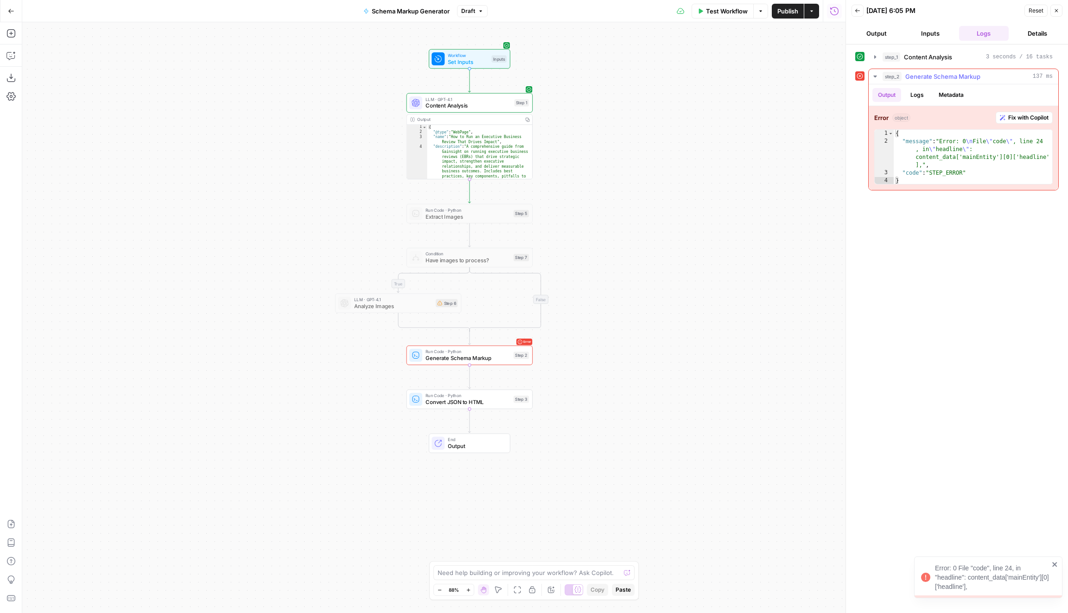
click at [1038, 116] on span "Fix with Copilot" at bounding box center [1028, 118] width 40 height 8
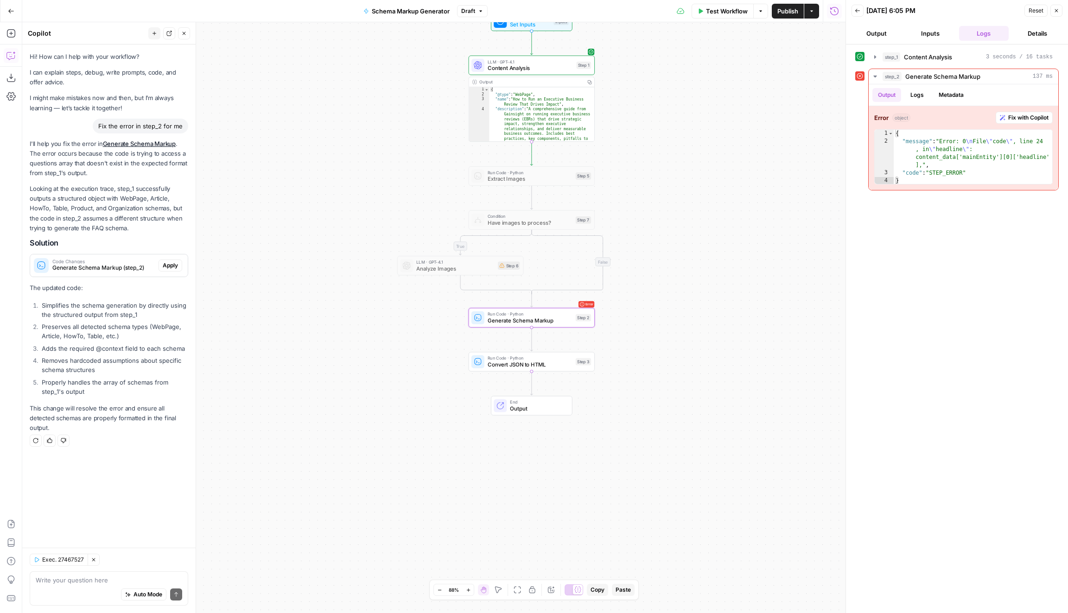
click at [173, 266] on span "Apply" at bounding box center [170, 265] width 15 height 8
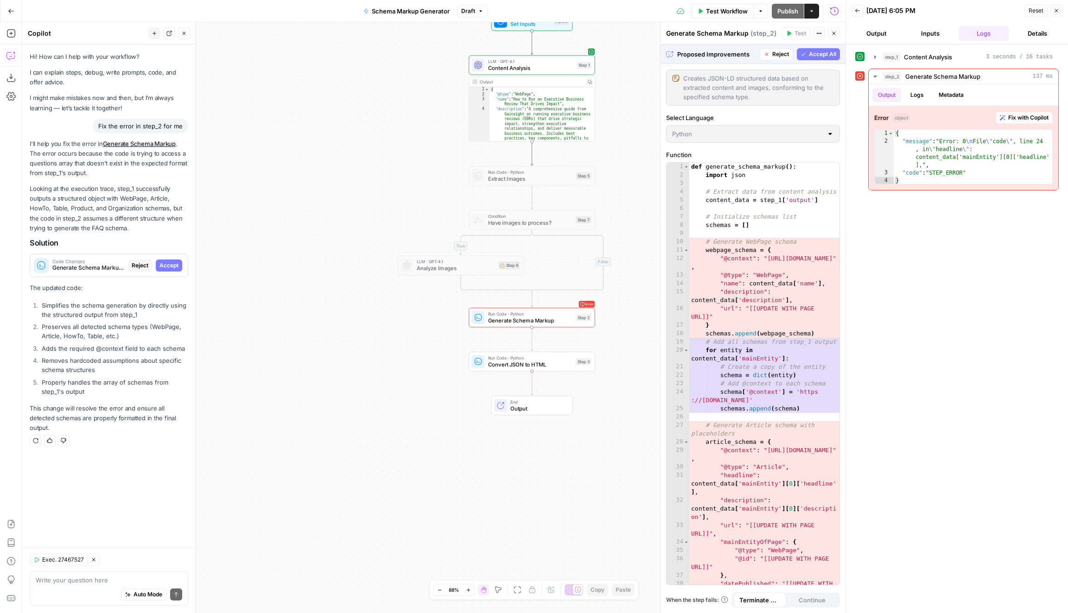
click at [814, 53] on span "Accept All" at bounding box center [822, 54] width 27 height 8
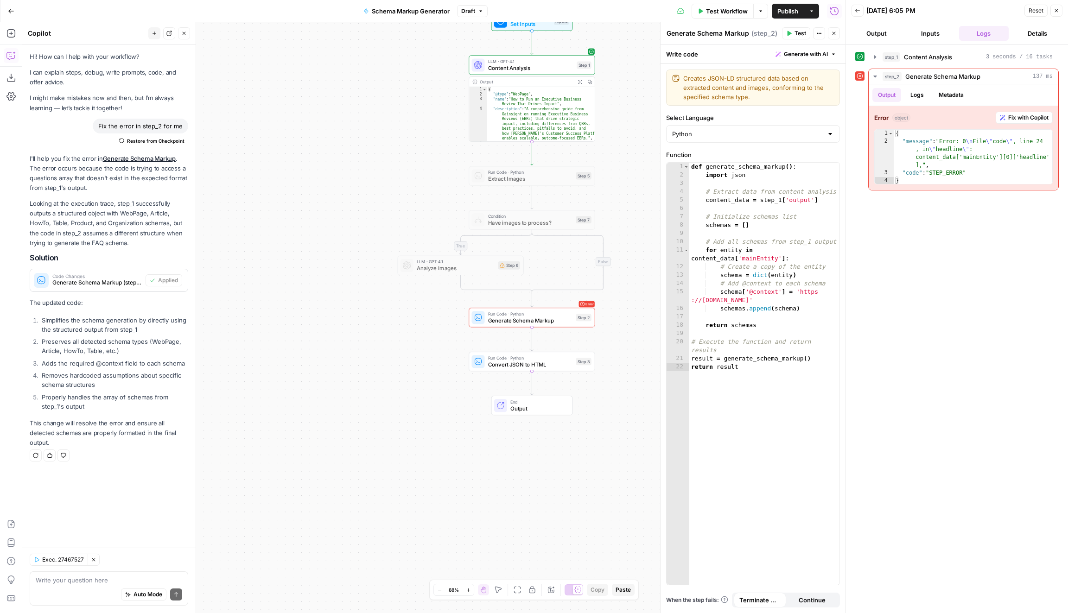
click at [728, 14] on span "Test Workflow" at bounding box center [727, 10] width 42 height 9
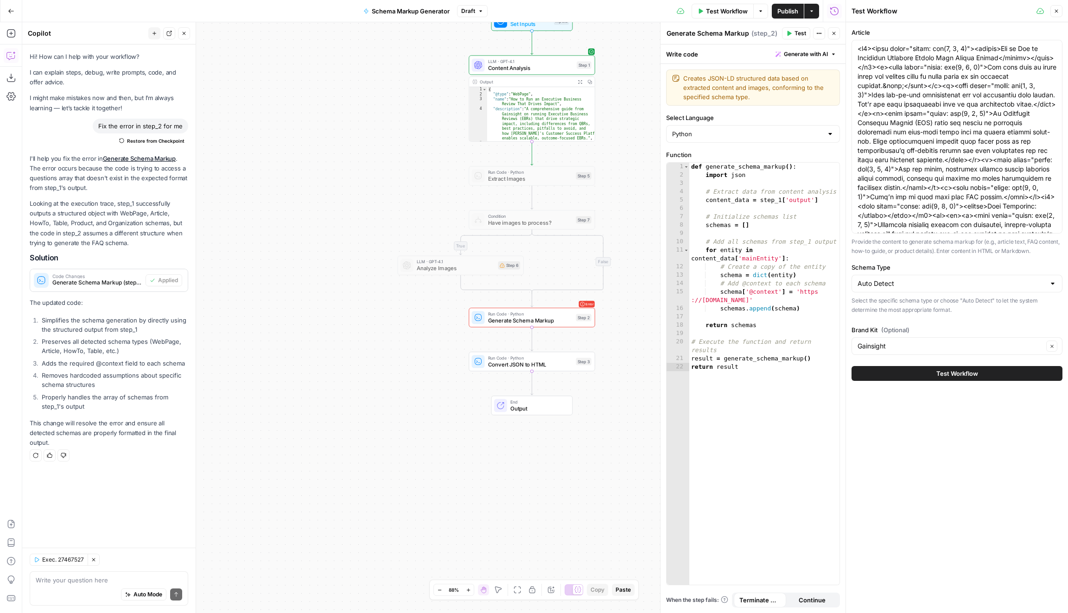
click at [890, 371] on button "Test Workflow" at bounding box center [956, 373] width 211 height 15
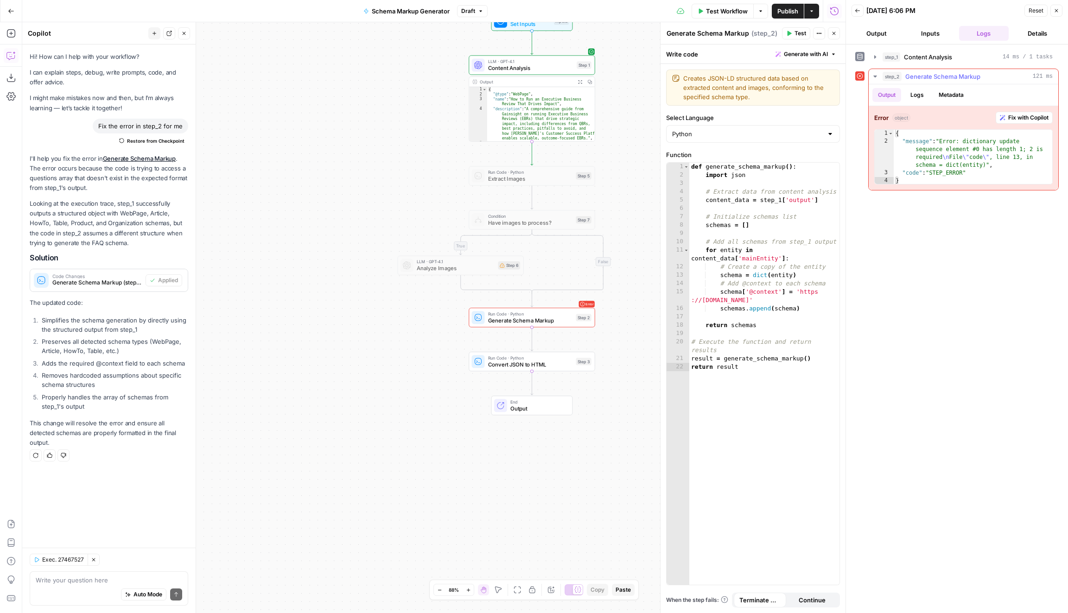
click at [1033, 115] on span "Fix with Copilot" at bounding box center [1028, 118] width 40 height 8
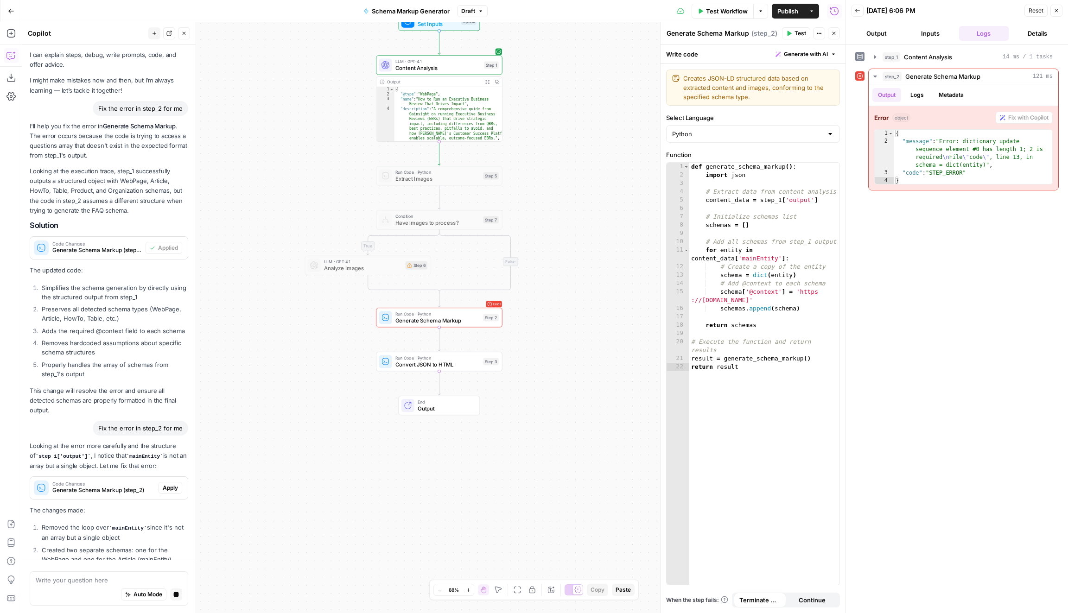
scroll to position [9, 0]
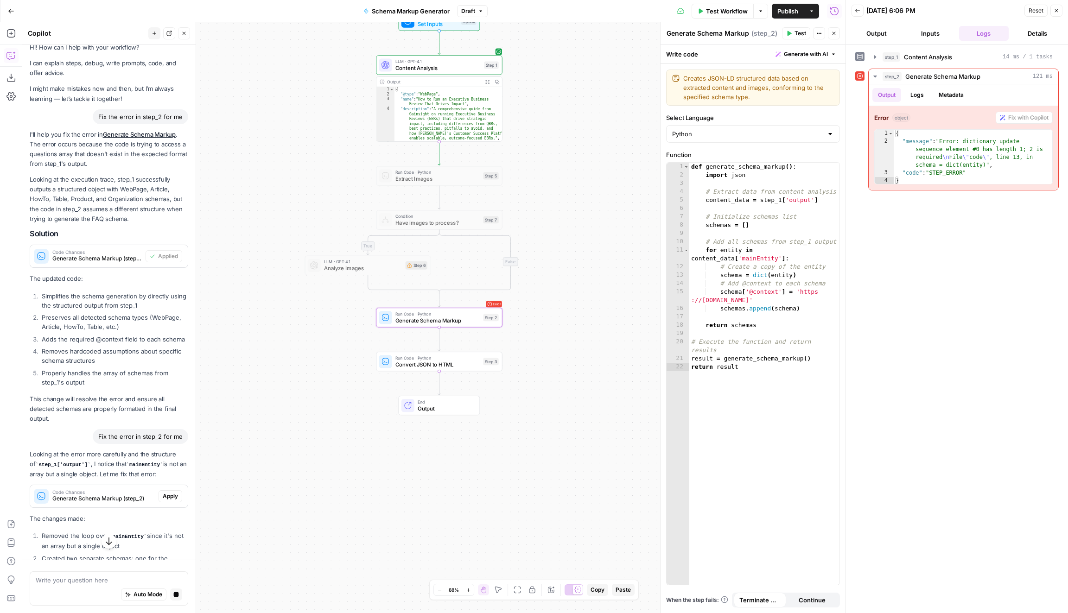
click at [171, 492] on span "Apply" at bounding box center [170, 496] width 15 height 8
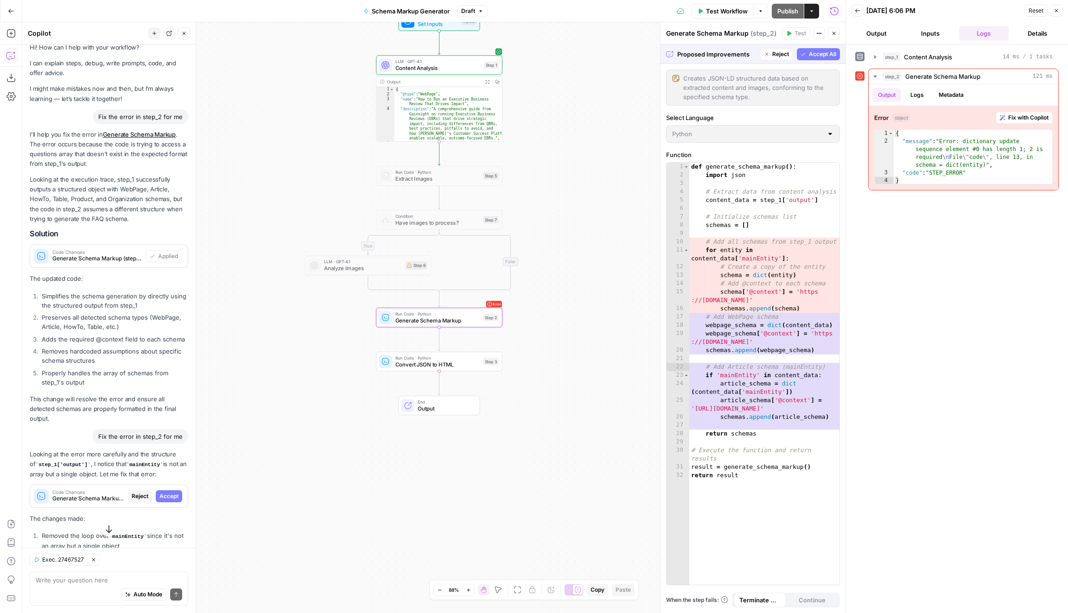
click at [171, 492] on span "Accept" at bounding box center [168, 496] width 19 height 8
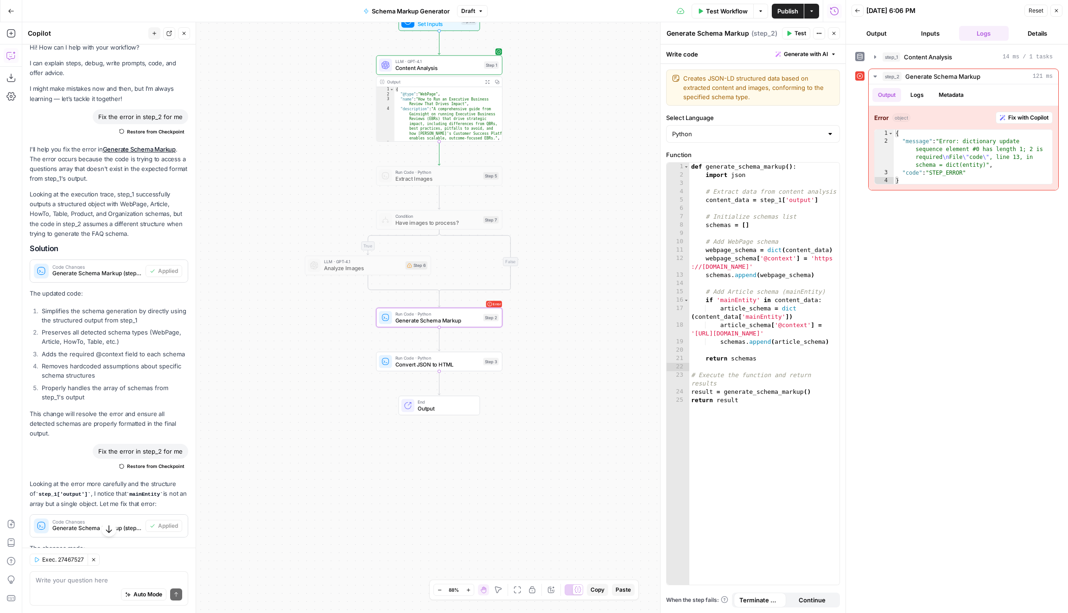
click at [723, 11] on span "Test Workflow" at bounding box center [727, 10] width 42 height 9
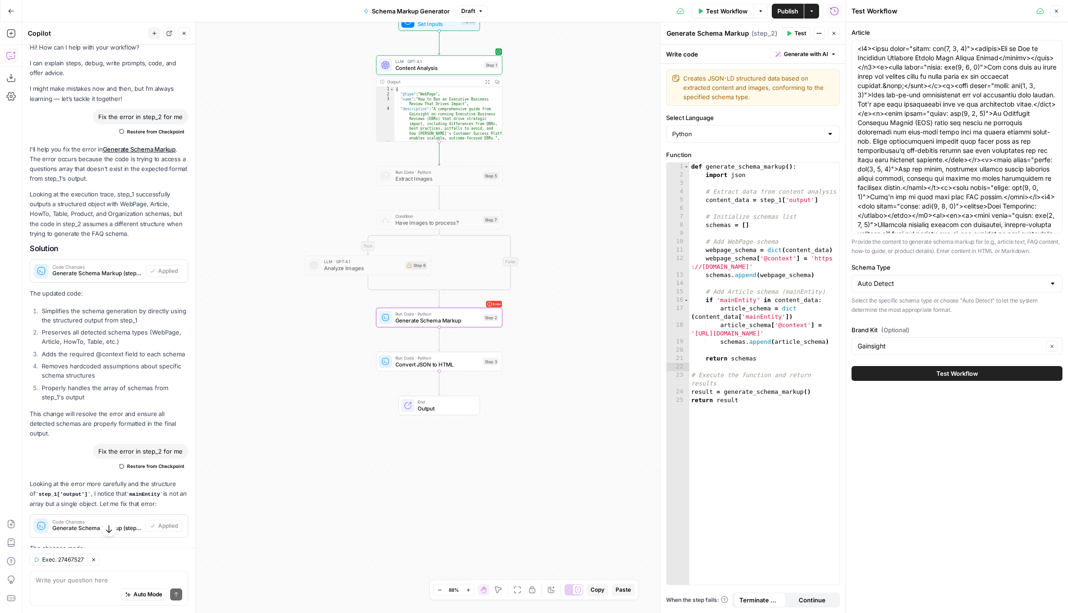
click at [883, 366] on button "Test Workflow" at bounding box center [956, 373] width 211 height 15
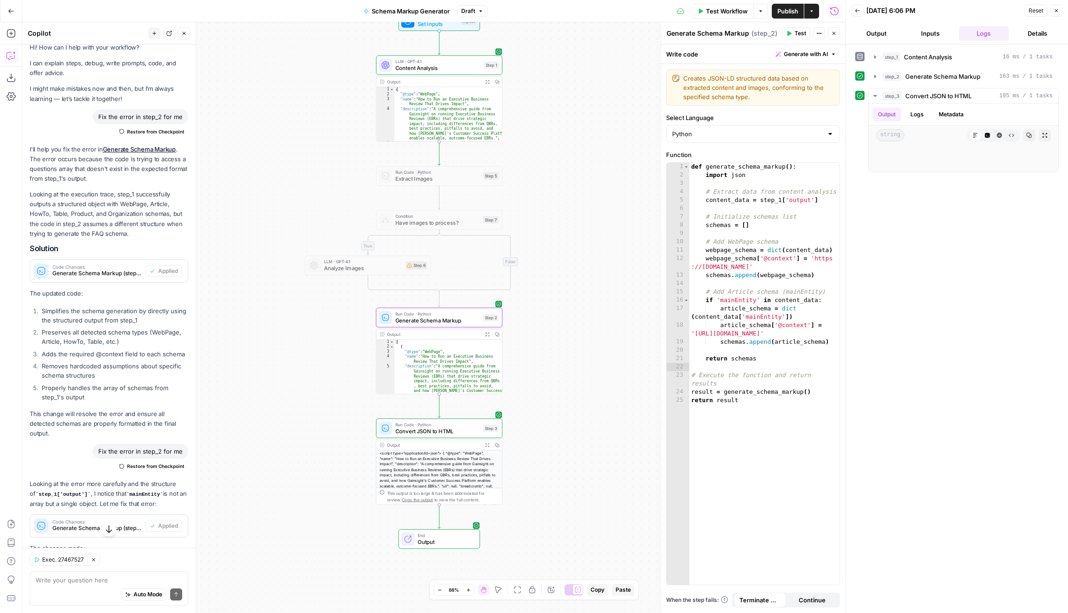
click at [458, 543] on span "Output" at bounding box center [446, 542] width 56 height 8
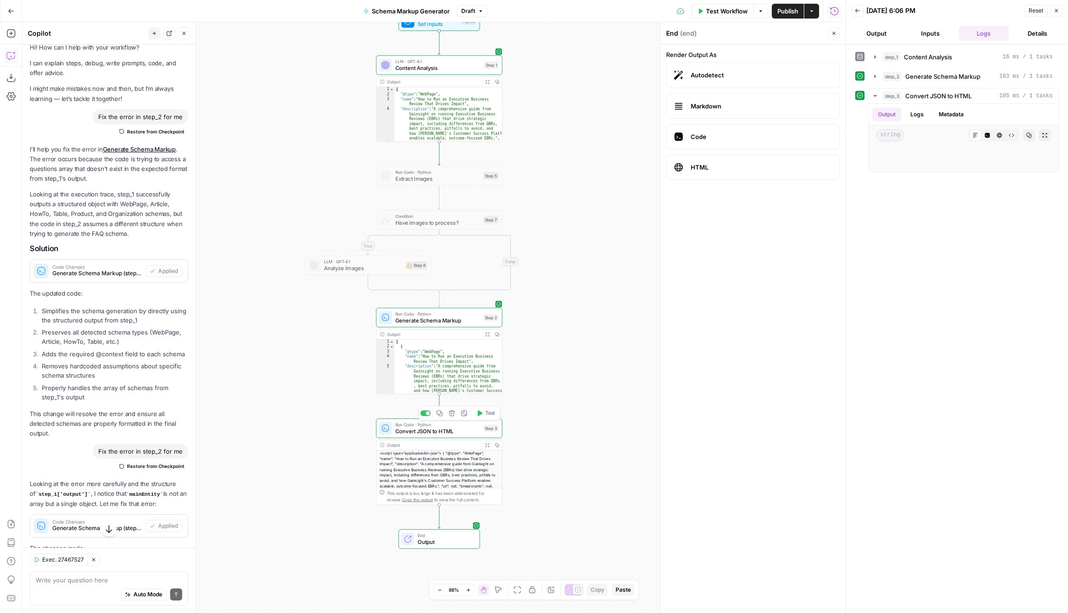
click at [471, 433] on span "Convert JSON to HTML" at bounding box center [437, 431] width 85 height 8
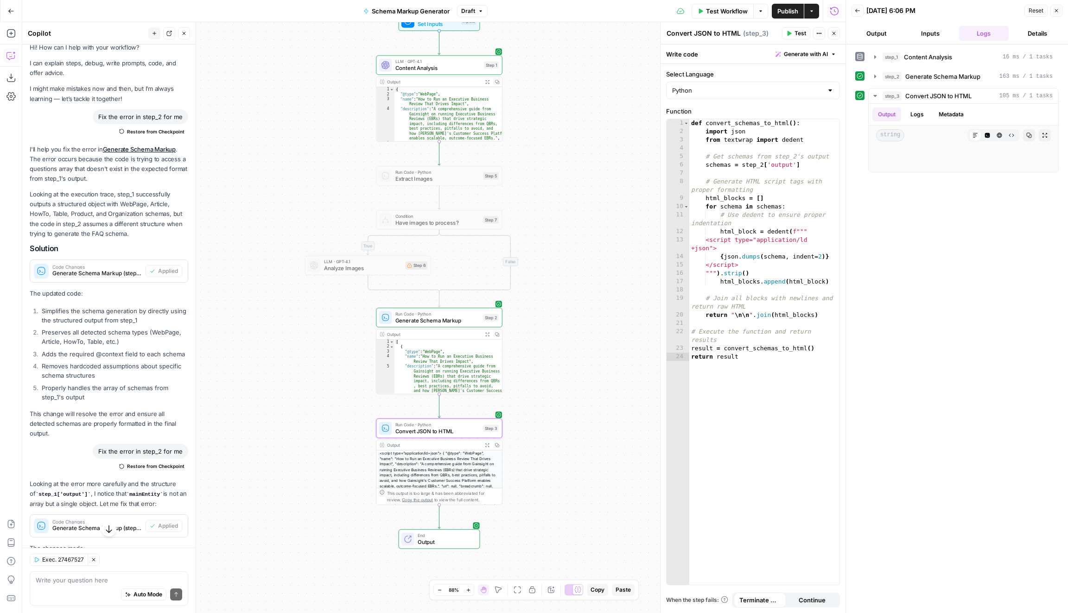
click at [486, 444] on icon "button" at bounding box center [487, 445] width 4 height 4
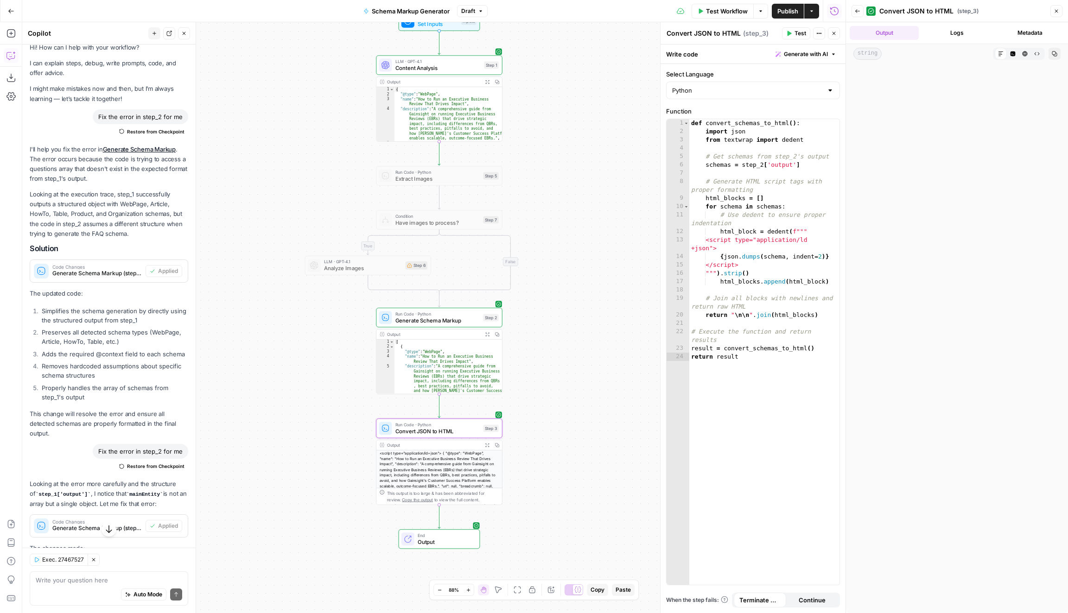
click at [488, 443] on icon "button" at bounding box center [487, 445] width 5 height 5
click at [954, 35] on button "Logs" at bounding box center [956, 33] width 69 height 14
click at [889, 28] on button "Output" at bounding box center [884, 33] width 69 height 14
click at [1040, 51] on button "Raw Output" at bounding box center [1037, 54] width 12 height 12
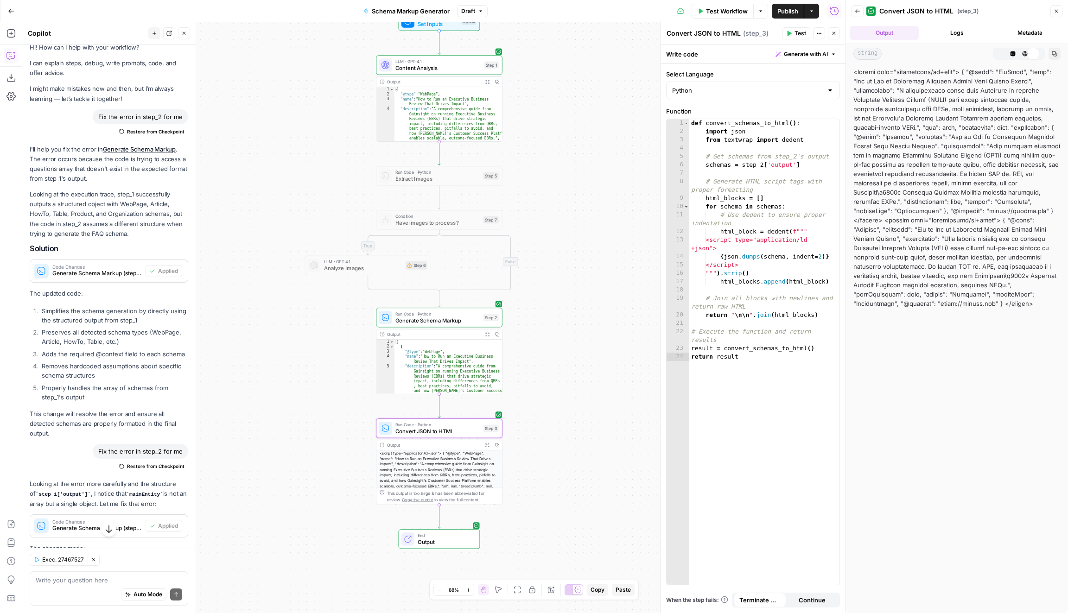
click at [958, 160] on div at bounding box center [956, 187] width 207 height 241
copy body "SimpleTiger New Home Browse Your Data Usage Settings Recent Grids Schema Markup…"
click at [958, 181] on div at bounding box center [956, 187] width 207 height 241
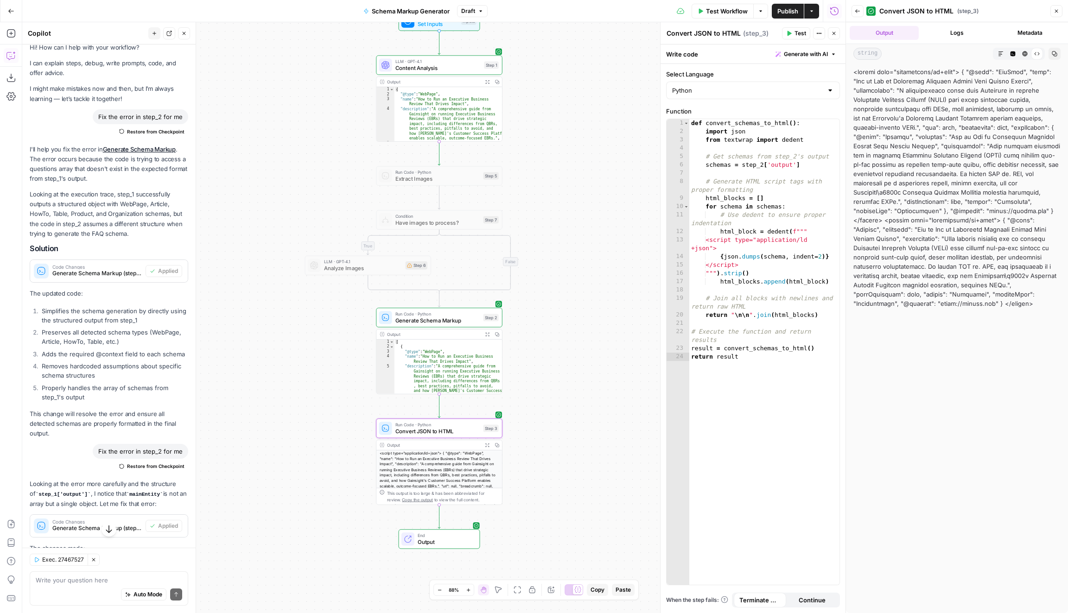
drag, startPoint x: 912, startPoint y: 325, endPoint x: 851, endPoint y: 85, distance: 247.5
click at [851, 85] on div at bounding box center [957, 338] width 222 height 550
click at [853, 75] on div at bounding box center [956, 187] width 207 height 241
copy div "<script type="application/ld+json"> { "@type": "WebPage", "name": "How to Run a…"
click at [96, 585] on div "Auto Mode Send" at bounding box center [109, 595] width 146 height 20
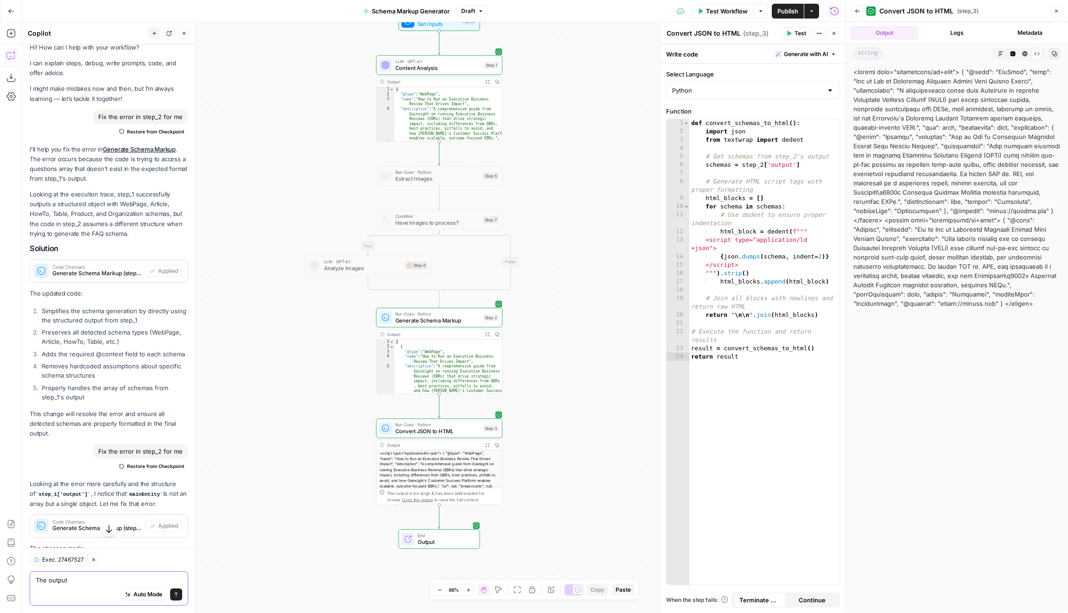
click at [50, 580] on textarea "The output" at bounding box center [109, 580] width 146 height 9
click at [92, 579] on textarea "The en output" at bounding box center [109, 580] width 146 height 9
click at [55, 581] on textarea "The en output" at bounding box center [109, 580] width 146 height 9
click at [133, 579] on textarea "The end output" at bounding box center [109, 580] width 146 height 9
paste textarea "authorType Organization (The property authorType is not recognized by the schem…"
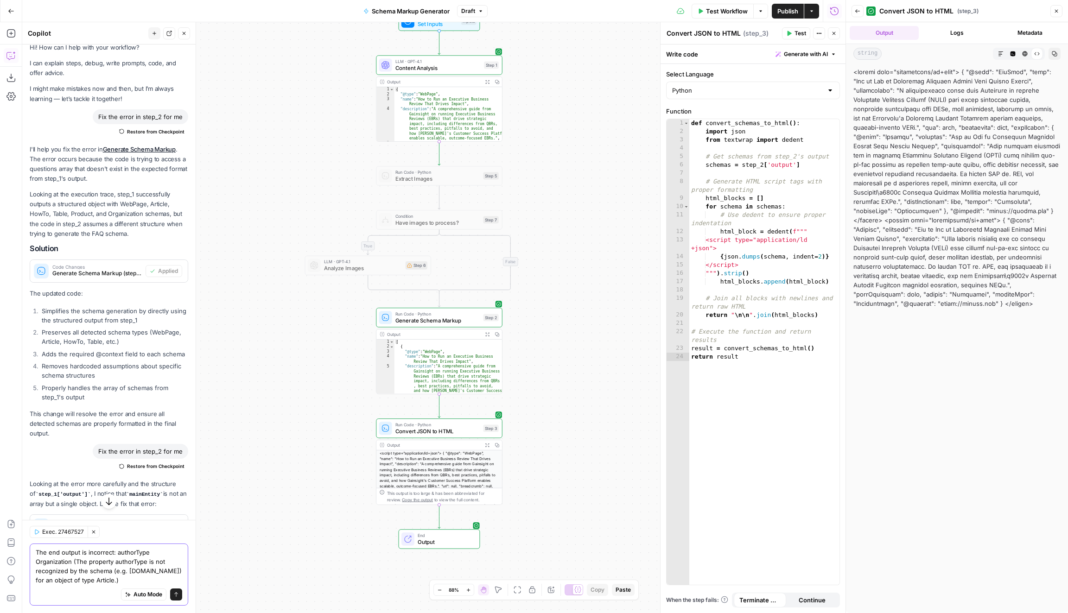
click at [109, 575] on textarea "The end output is incorrect: authorType Organization (The property authorType i…" at bounding box center [109, 566] width 146 height 37
paste textarea "What to do instead If your goal is to indicate that the author is an organizati…"
type textarea "The end output is incorrect: authorType Organization (The property authorType i…"
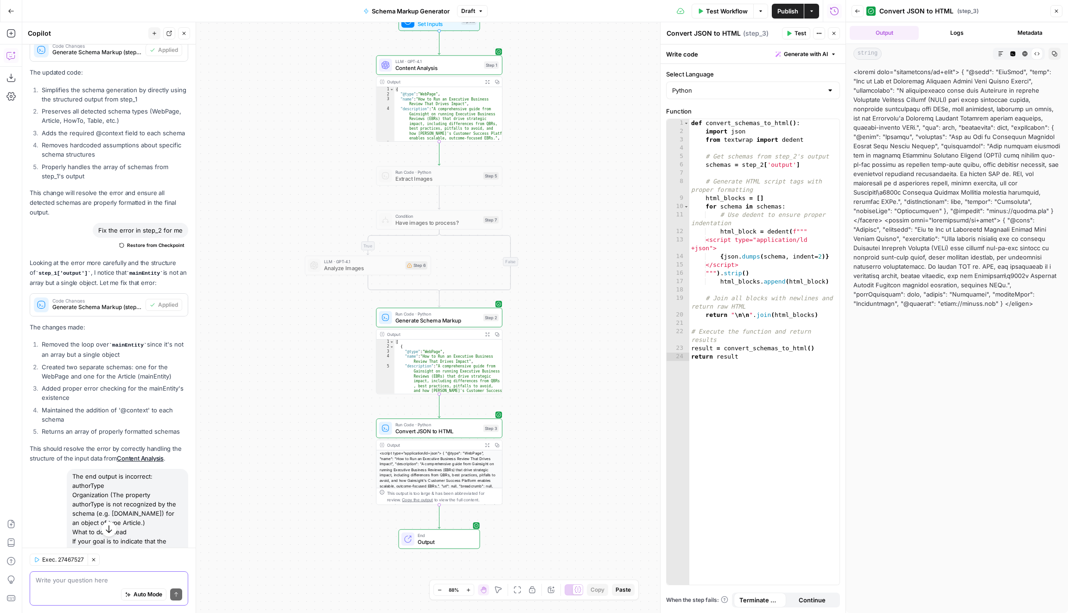
scroll to position [653, 0]
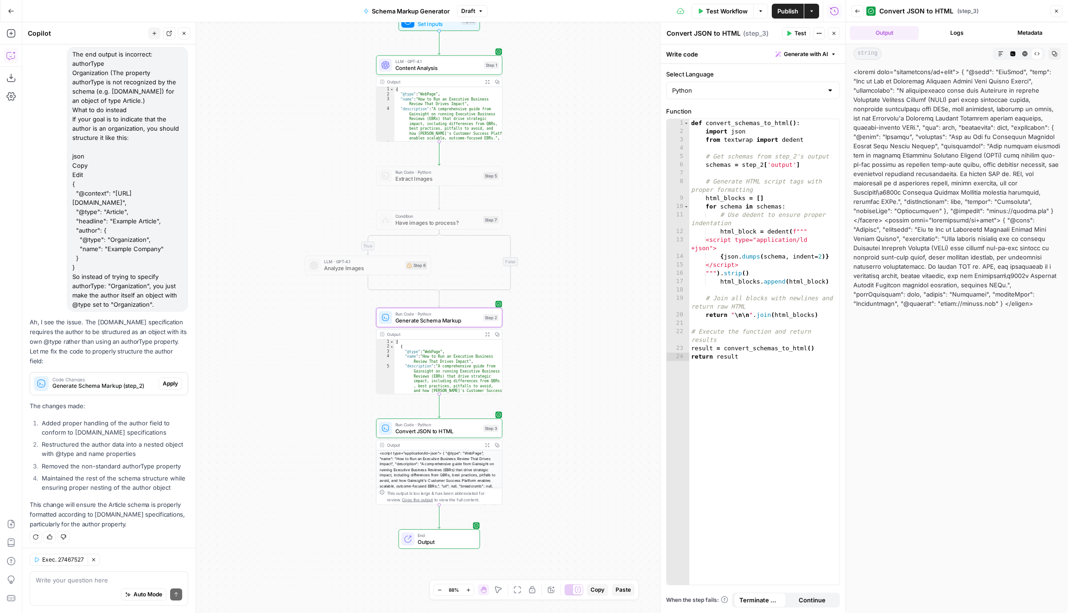
click at [176, 380] on span "Apply" at bounding box center [170, 384] width 15 height 8
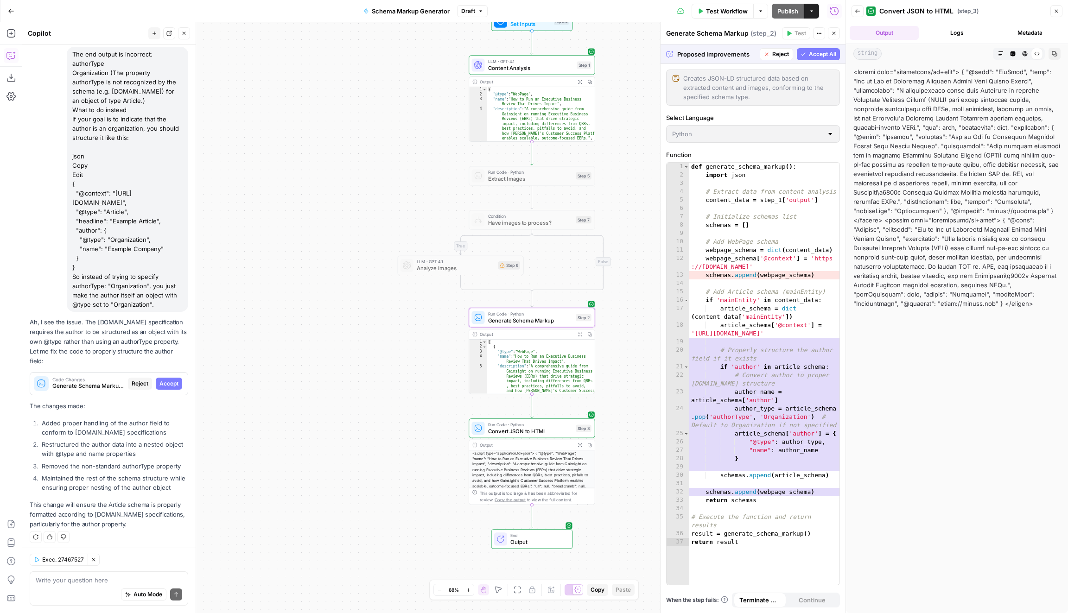
click at [176, 380] on span "Accept" at bounding box center [168, 384] width 19 height 8
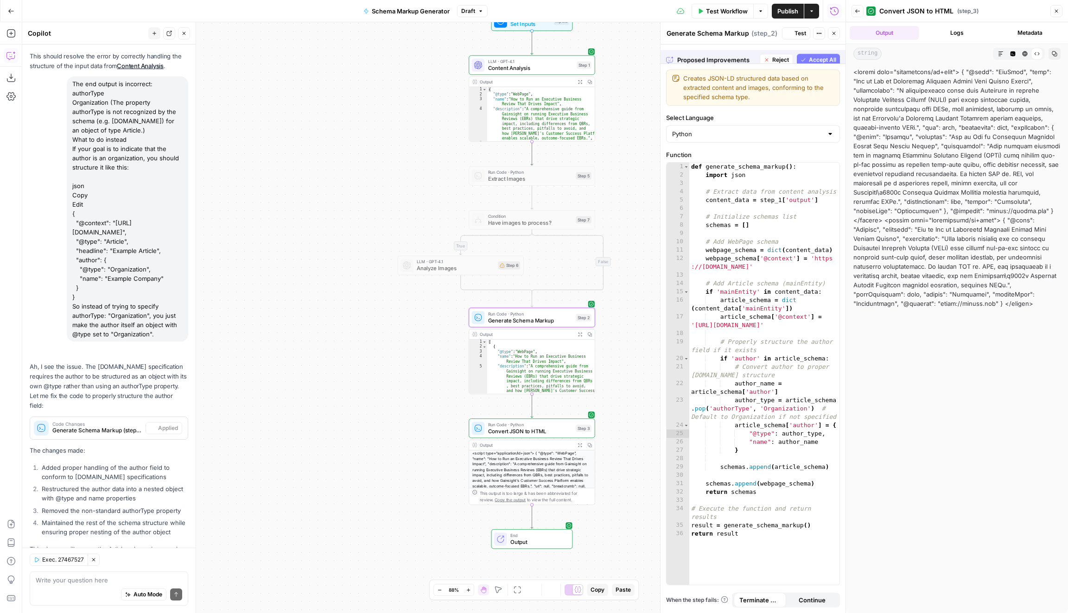
scroll to position [667, 0]
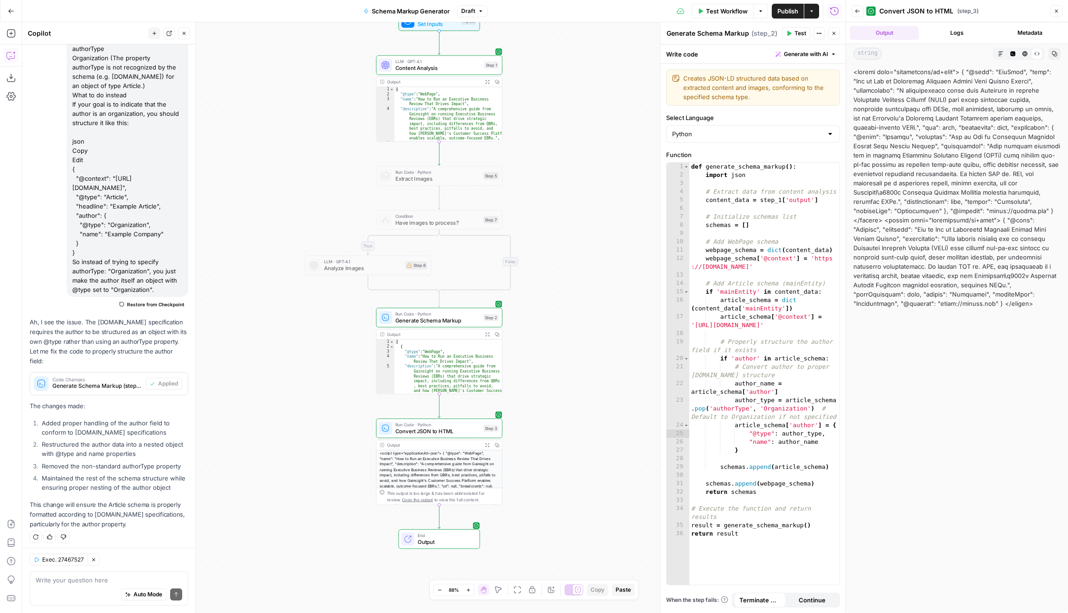
click at [713, 8] on span "Test Workflow" at bounding box center [727, 10] width 42 height 9
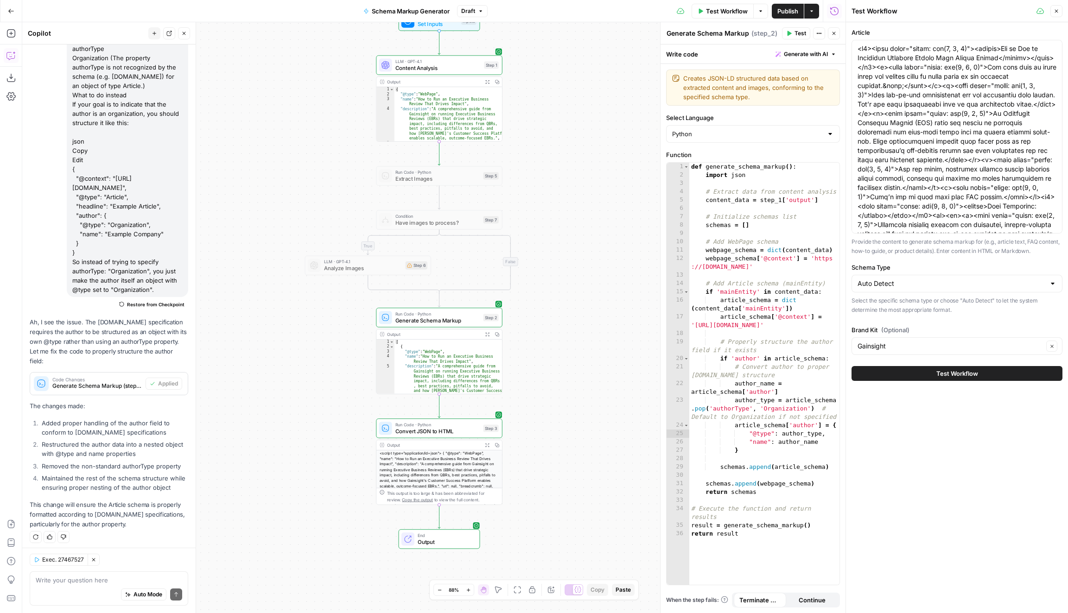
click at [988, 374] on button "Test Workflow" at bounding box center [956, 373] width 211 height 15
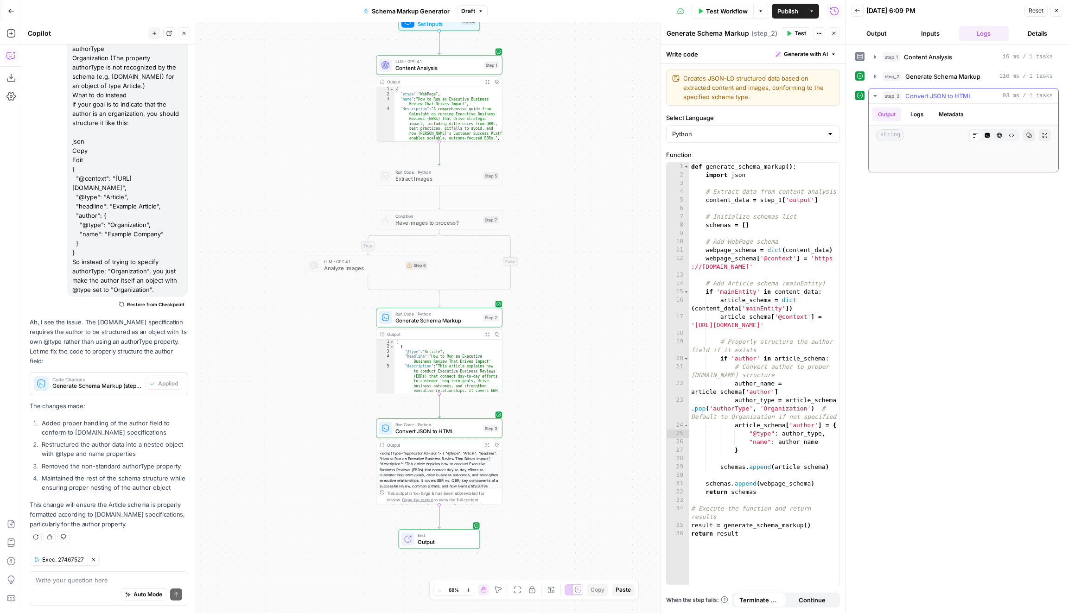
click at [1011, 133] on icon "button" at bounding box center [1012, 136] width 6 height 6
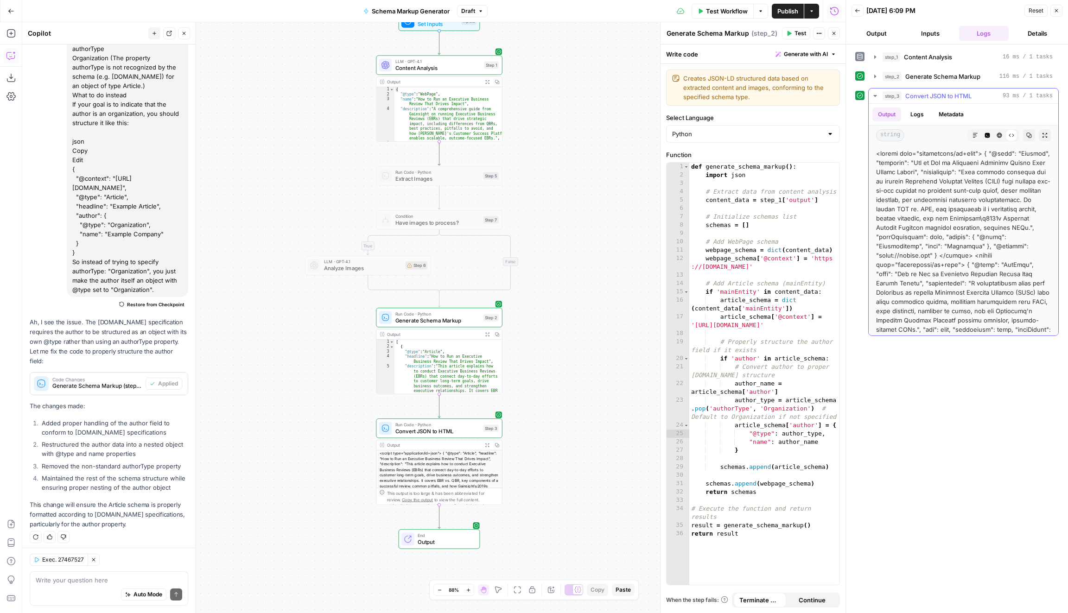
click at [1030, 133] on icon "button" at bounding box center [1029, 136] width 6 height 6
click at [103, 579] on textarea at bounding box center [109, 580] width 146 height 9
paste textarea "Organization (The property authorType is not recognized by the schema (e.g. sch…"
type textarea "Organization (The property authorType is not recognized by the schema (e.g. sch…"
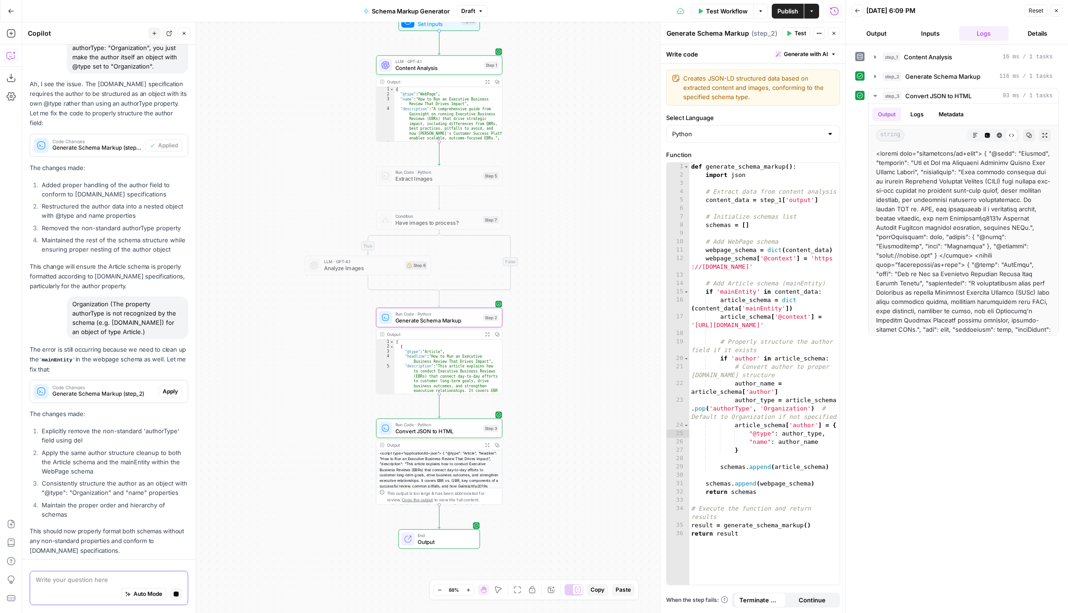
scroll to position [932, 0]
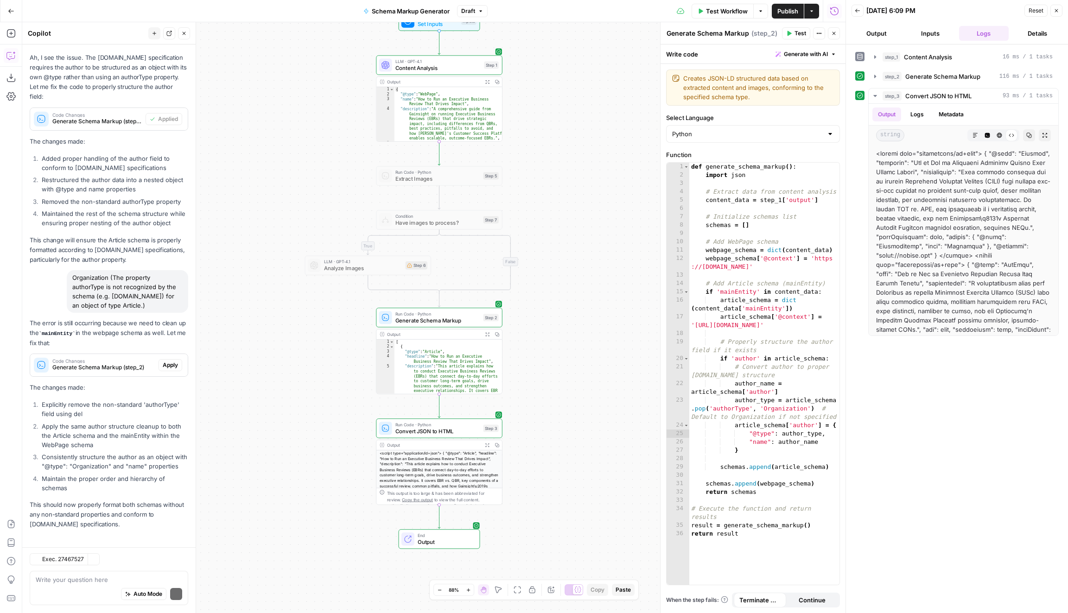
click at [172, 387] on p "The changes made:" at bounding box center [109, 388] width 159 height 10
click at [177, 366] on button "Apply" at bounding box center [171, 365] width 24 height 12
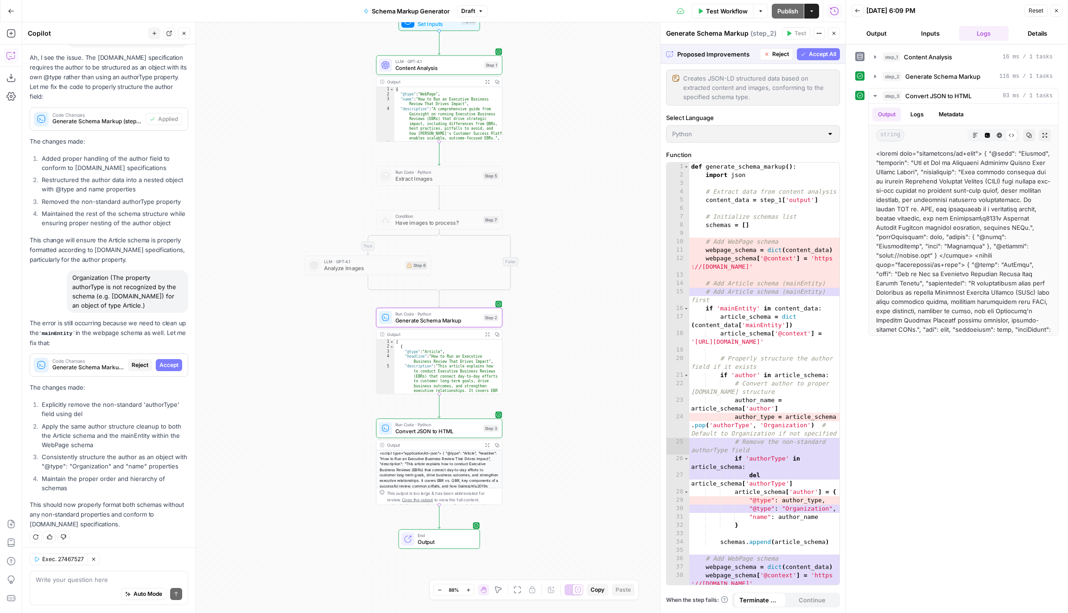
click at [177, 366] on button "Accept" at bounding box center [169, 365] width 26 height 12
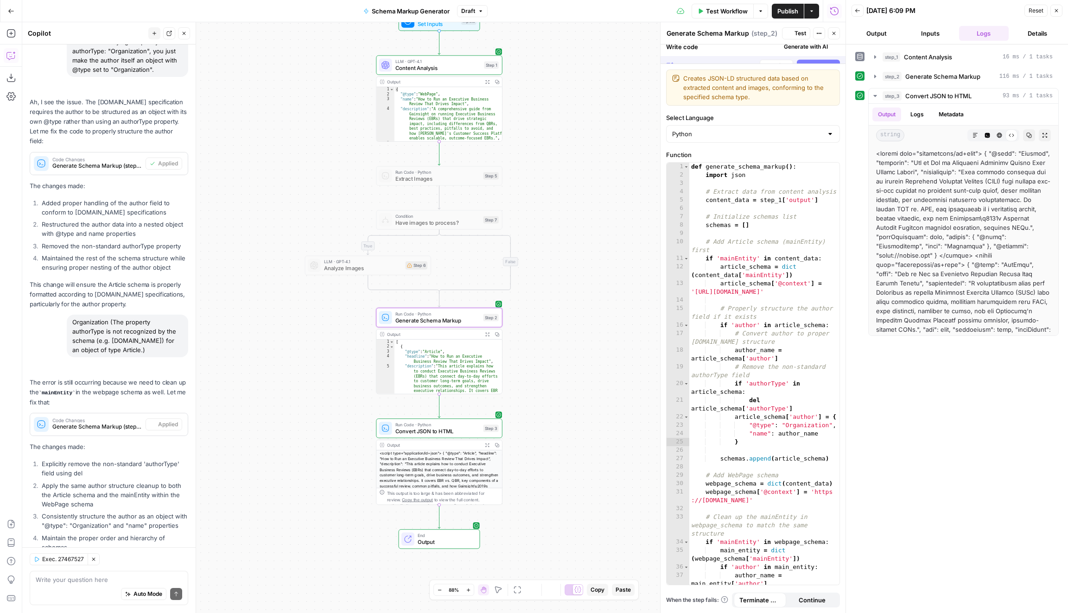
scroll to position [947, 0]
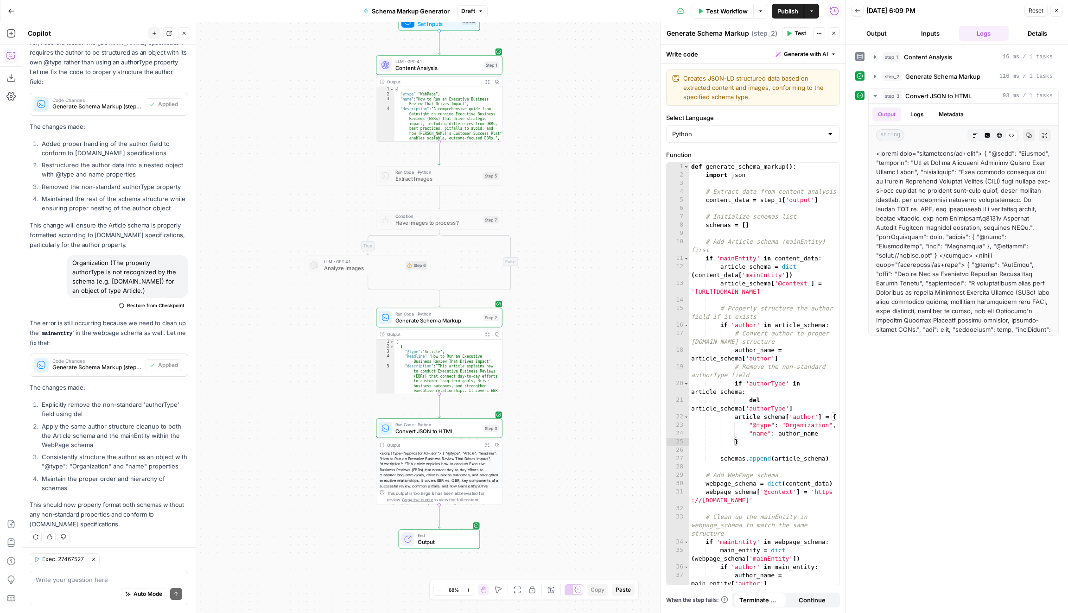
click at [738, 8] on span "Test Workflow" at bounding box center [727, 10] width 42 height 9
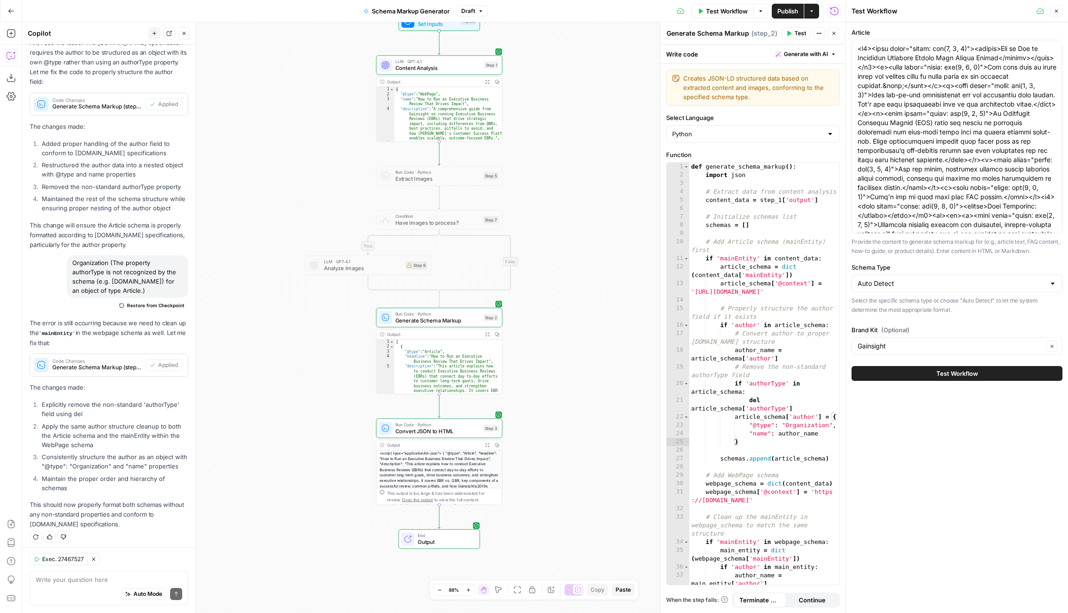
click at [969, 380] on button "Test Workflow" at bounding box center [956, 373] width 211 height 15
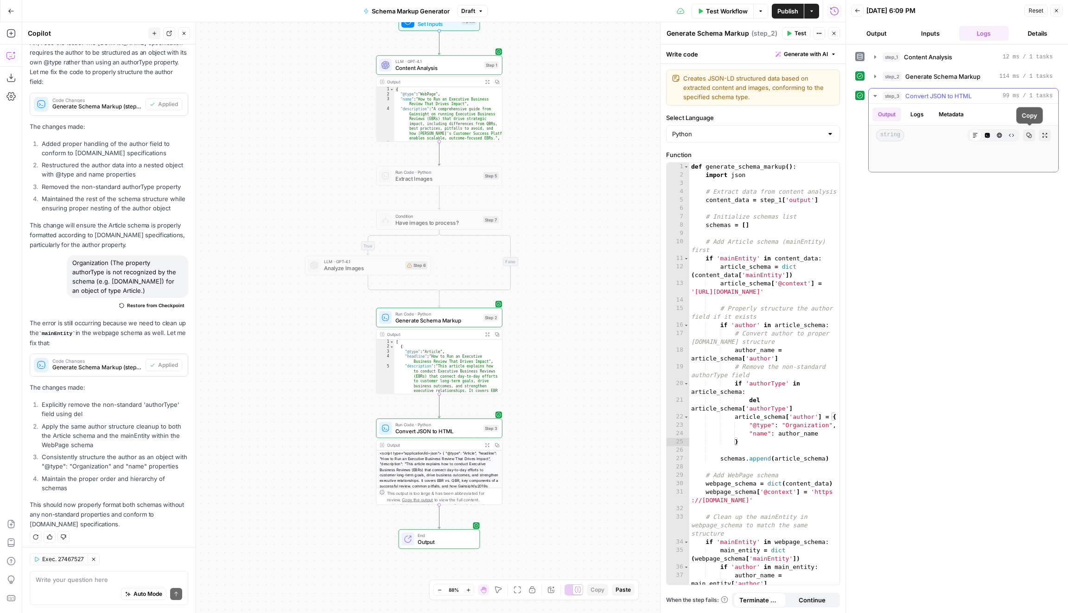
click at [1029, 133] on icon "button" at bounding box center [1029, 136] width 6 height 6
click at [1015, 133] on button "Raw Output" at bounding box center [1011, 135] width 12 height 12
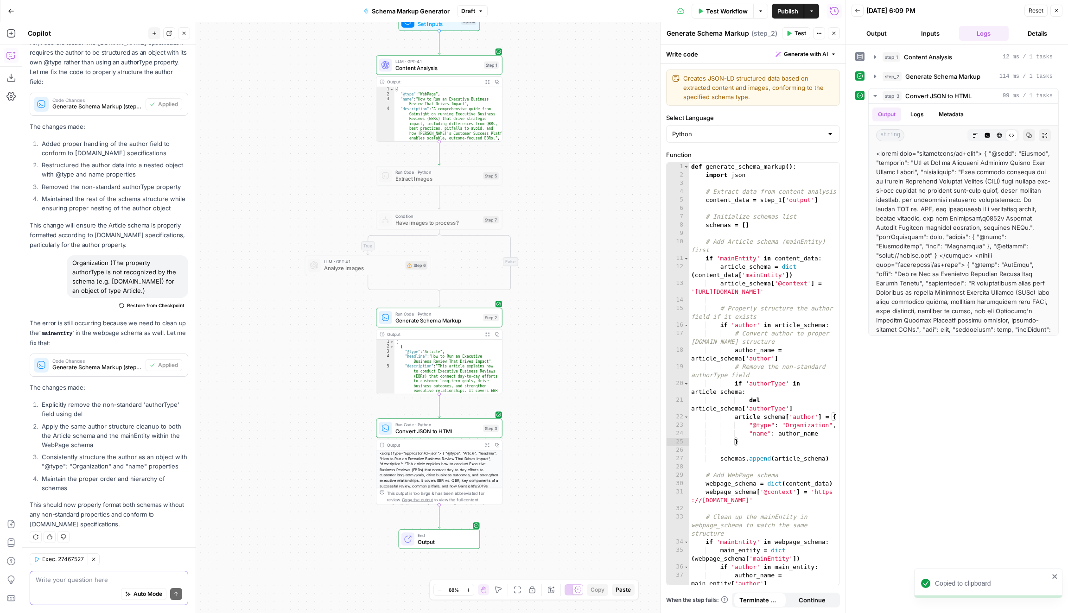
click at [92, 582] on textarea at bounding box center [109, 580] width 146 height 9
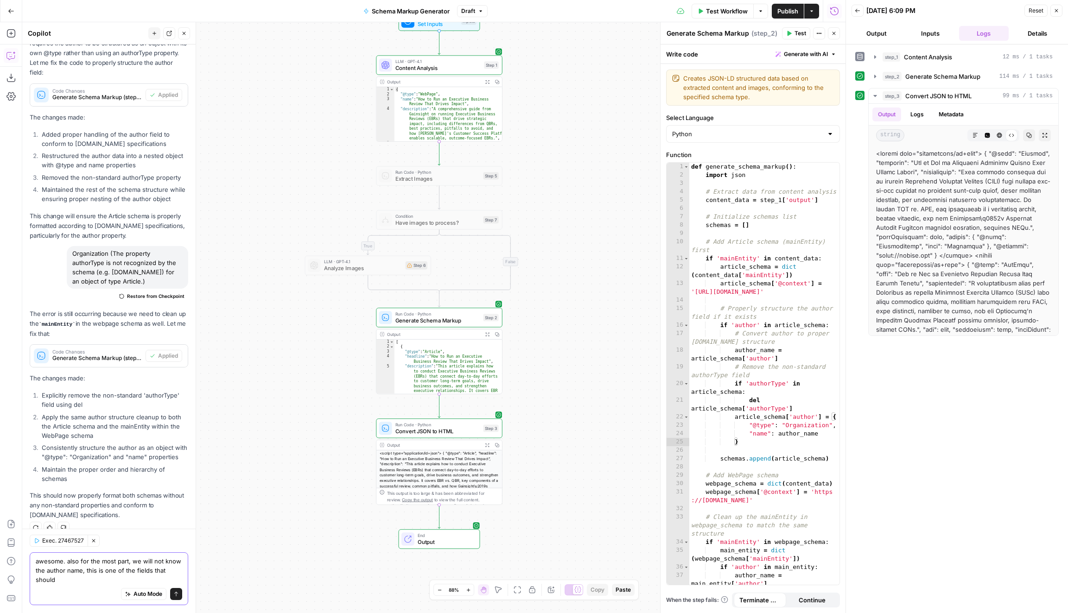
scroll to position [965, 0]
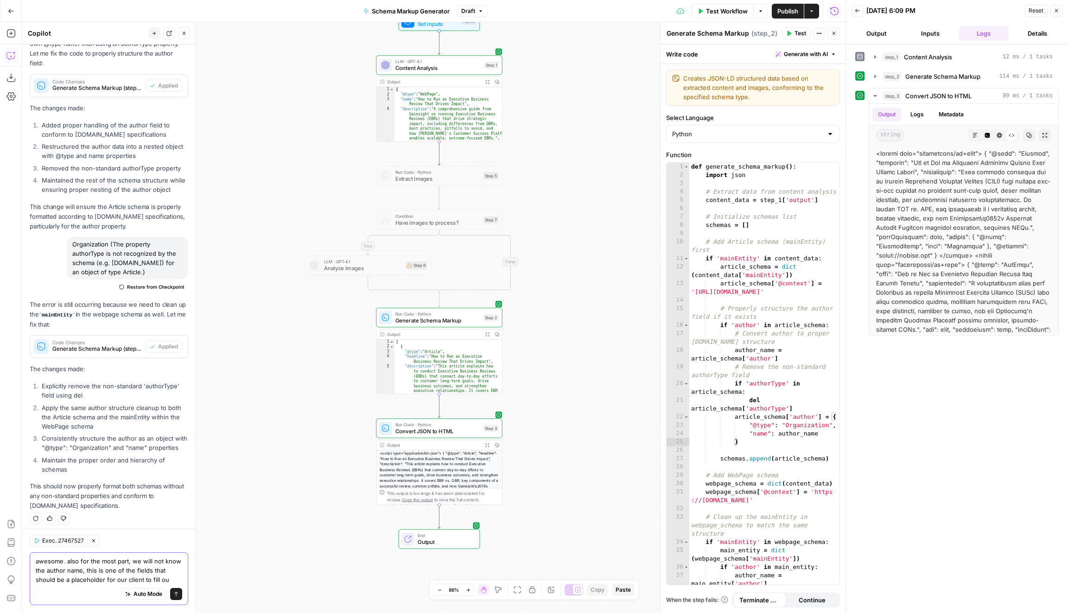
type textarea "awesome. also for the most part, we will not know the author name, this is one …"
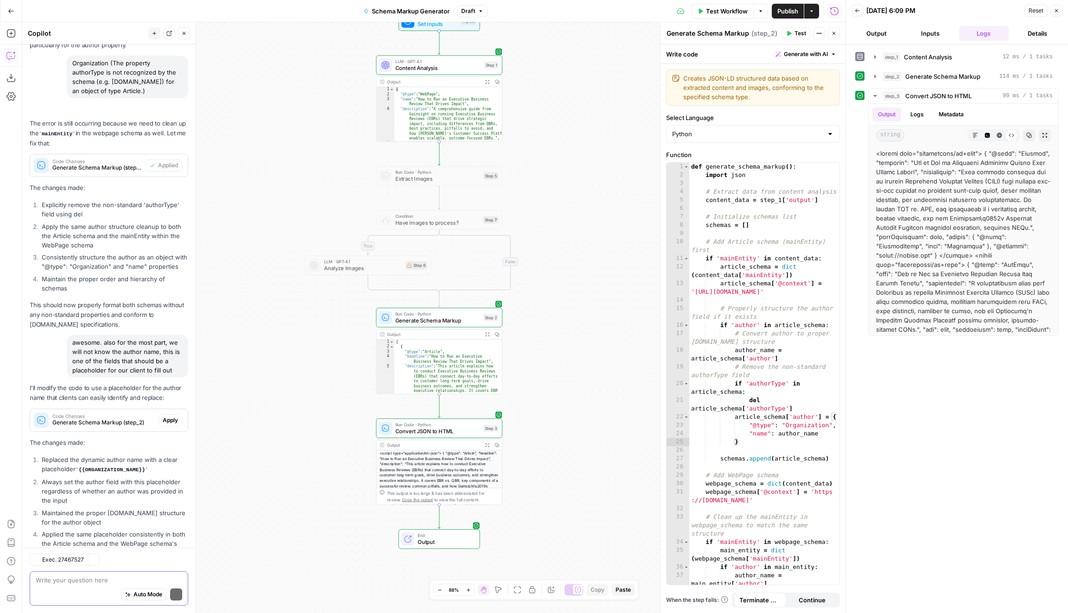
scroll to position [1232, 0]
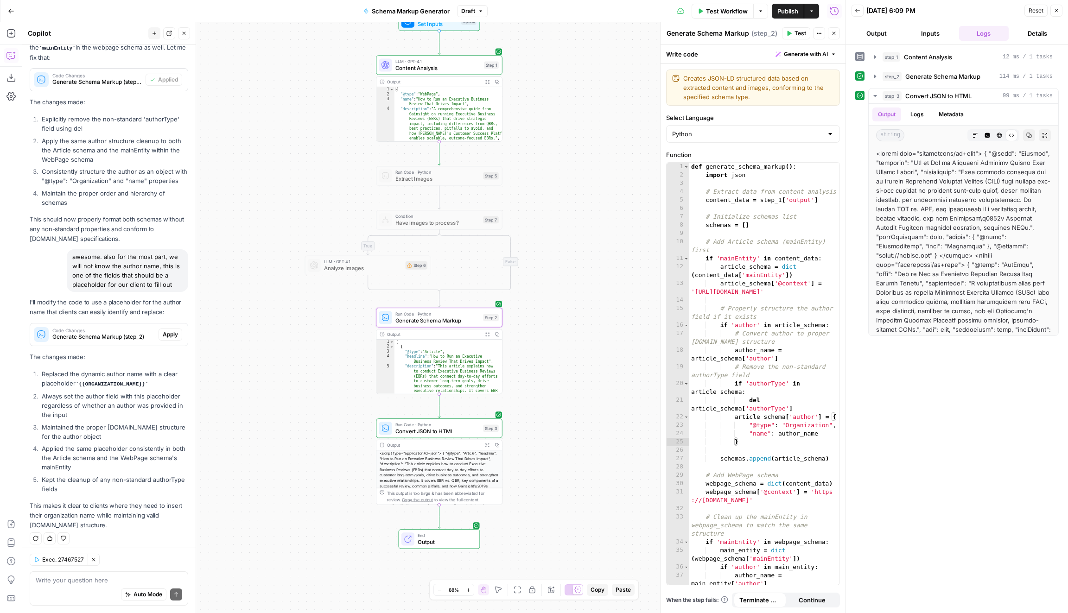
click at [113, 333] on span "Generate Schema Markup (step_2)" at bounding box center [103, 337] width 102 height 8
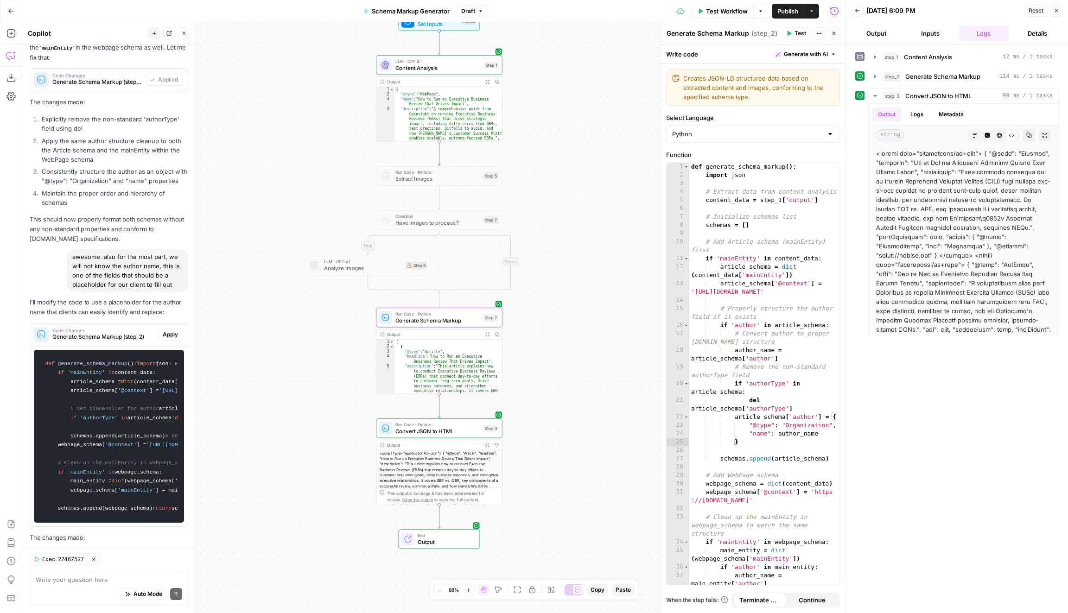
click at [176, 333] on span "Apply" at bounding box center [170, 334] width 15 height 8
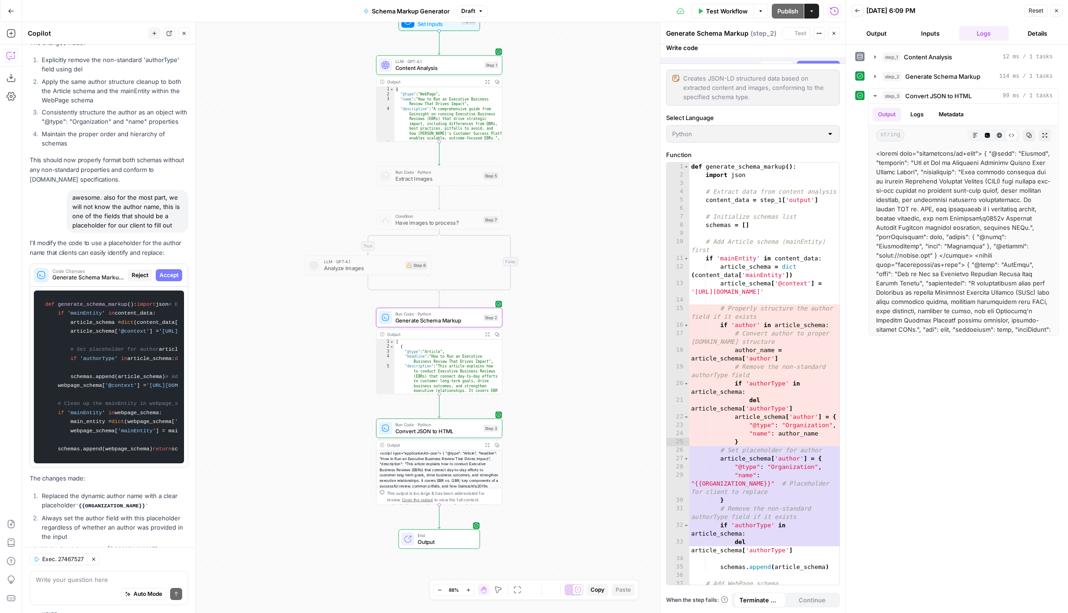
scroll to position [1625, 0]
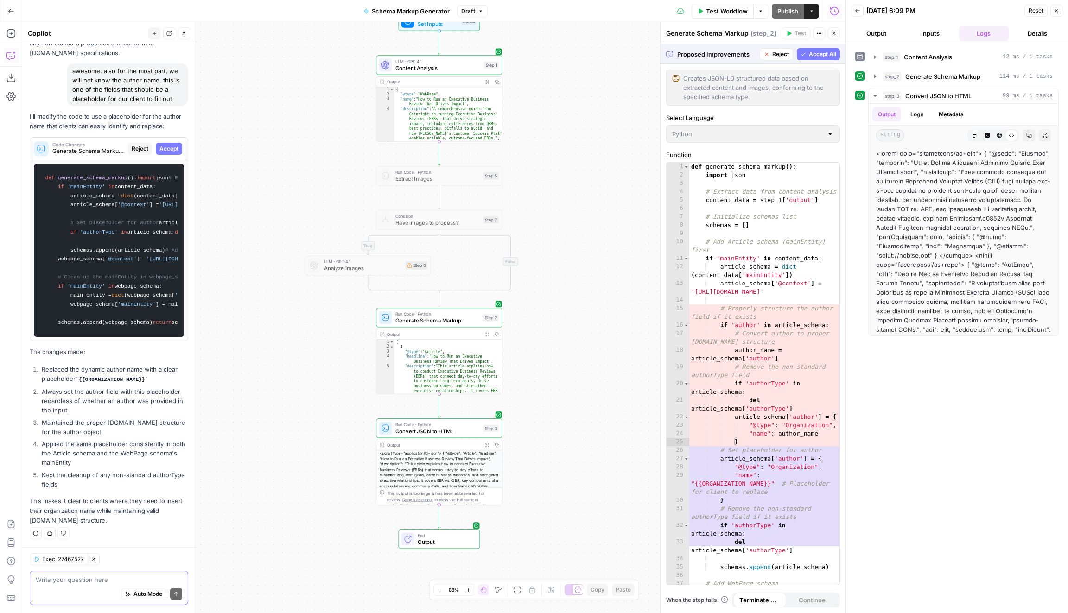
click at [114, 581] on textarea at bounding box center [109, 580] width 146 height 9
type textarea "it should be a person not an organization"
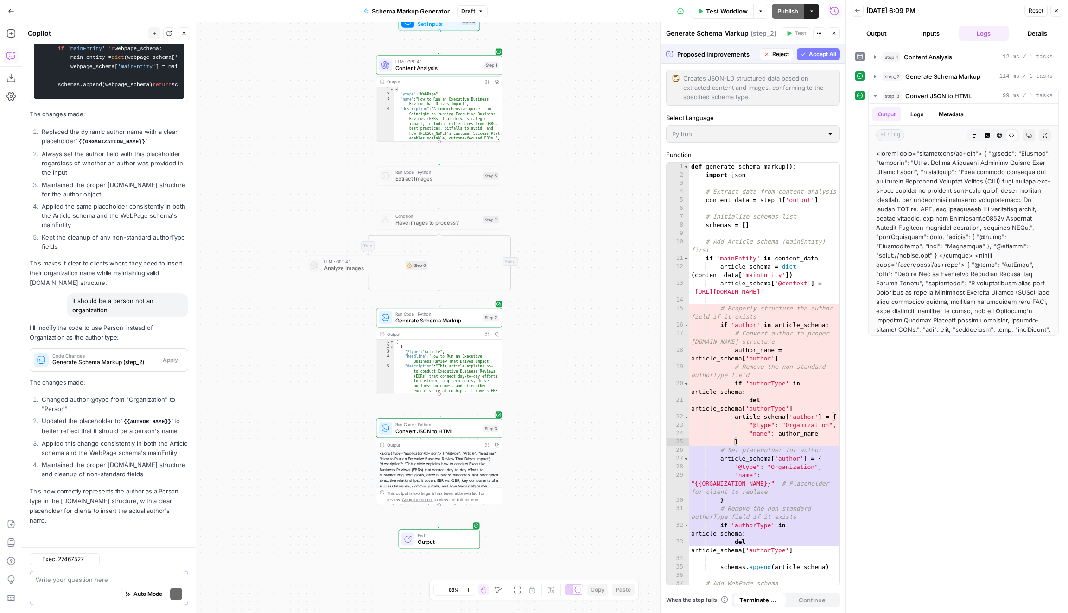
scroll to position [1852, 0]
click at [781, 49] on button "Reject" at bounding box center [776, 54] width 33 height 12
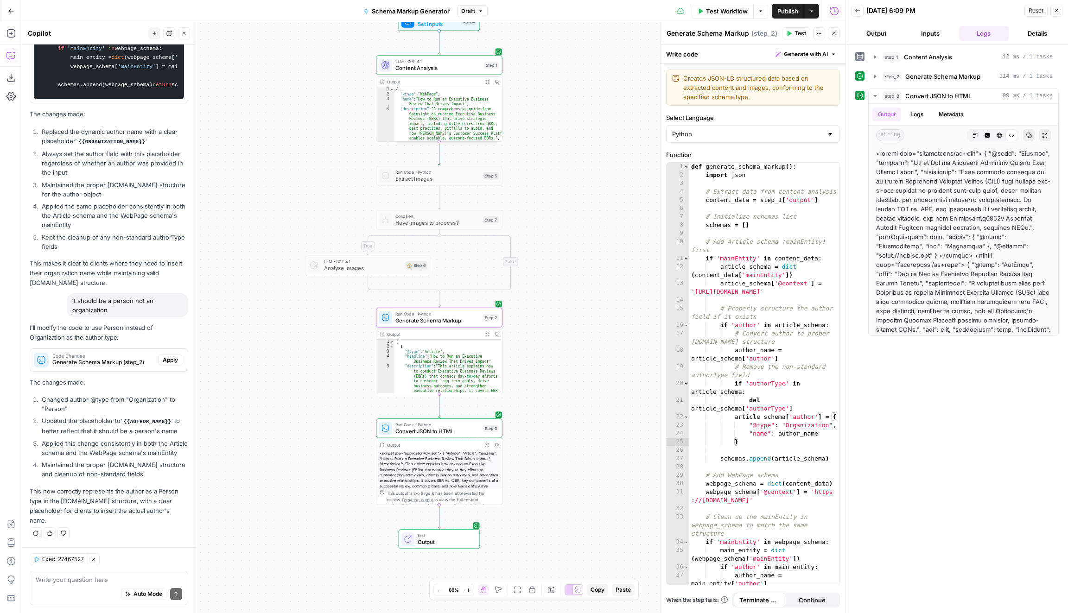
click at [168, 364] on span "Apply" at bounding box center [170, 360] width 15 height 8
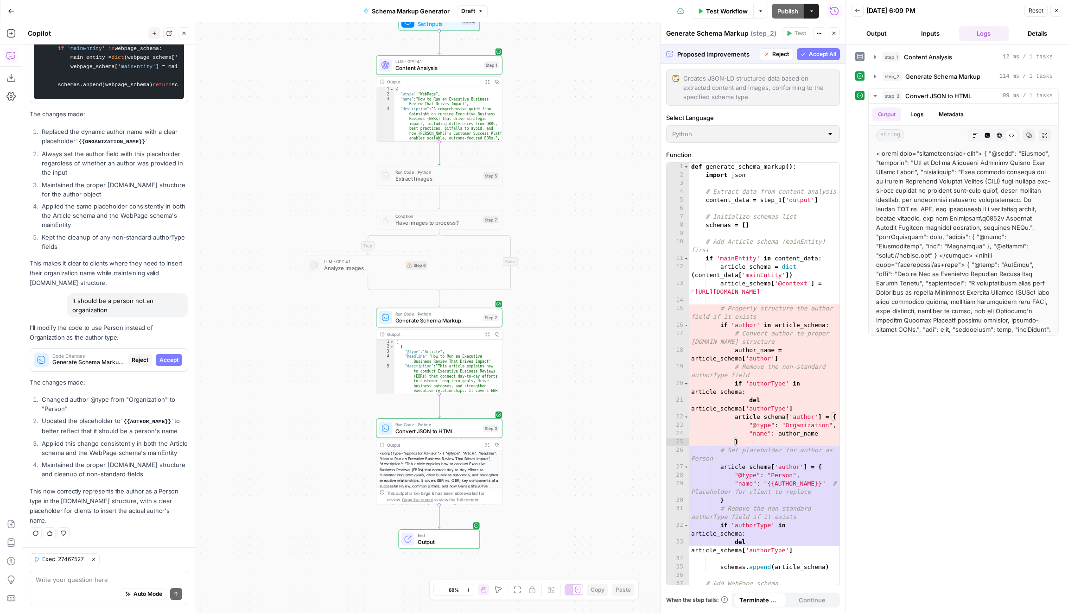
click at [819, 56] on span "Accept All" at bounding box center [822, 54] width 27 height 8
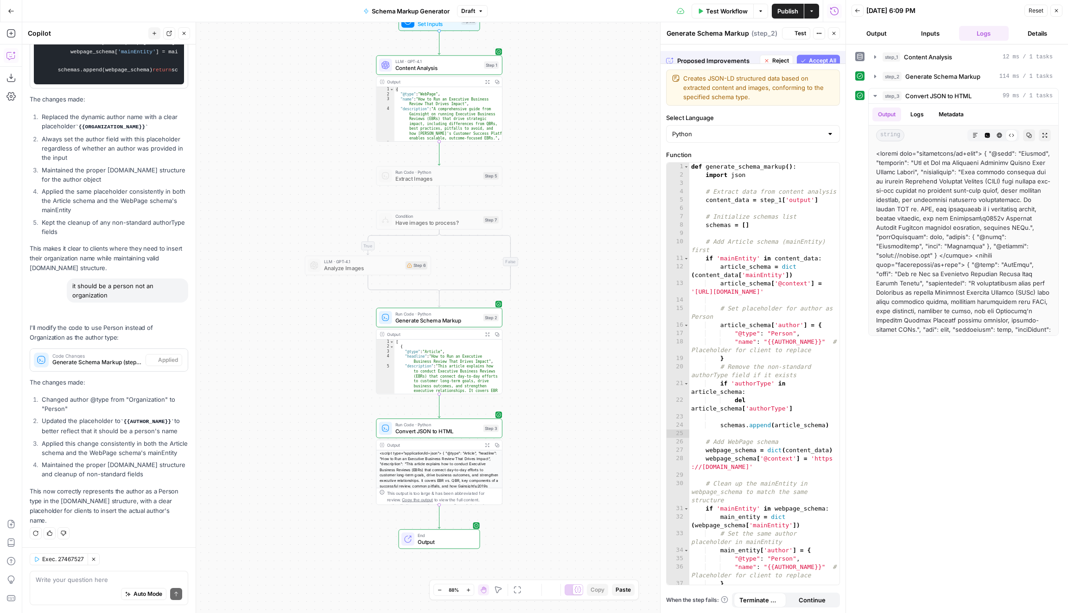
scroll to position [1941, 0]
click at [786, 12] on span "Publish" at bounding box center [787, 10] width 21 height 9
click at [734, 11] on span "Test Workflow" at bounding box center [727, 10] width 42 height 9
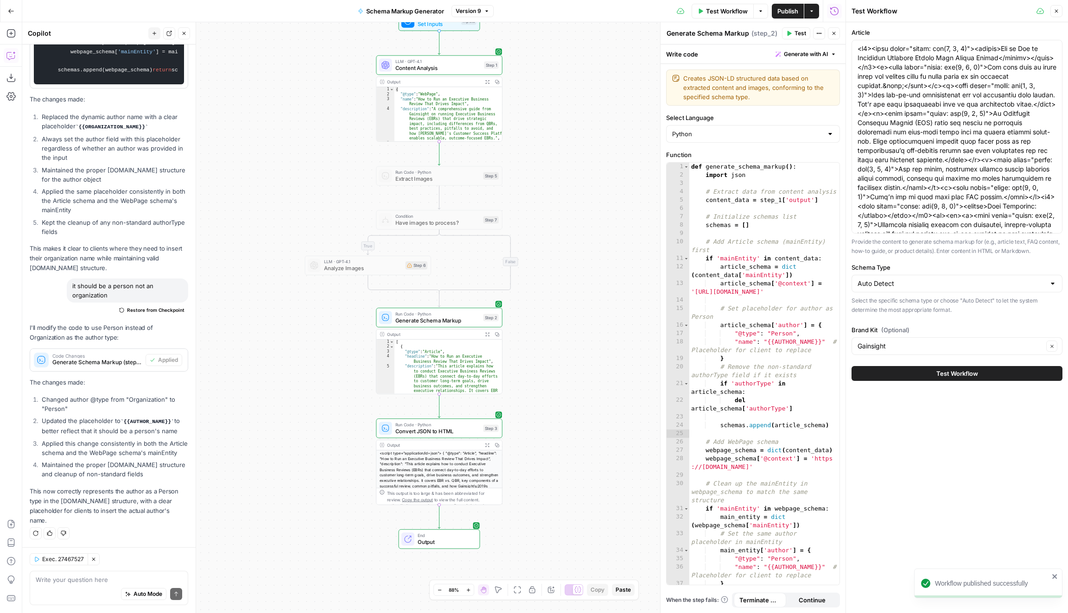
click at [990, 373] on button "Test Workflow" at bounding box center [956, 373] width 211 height 15
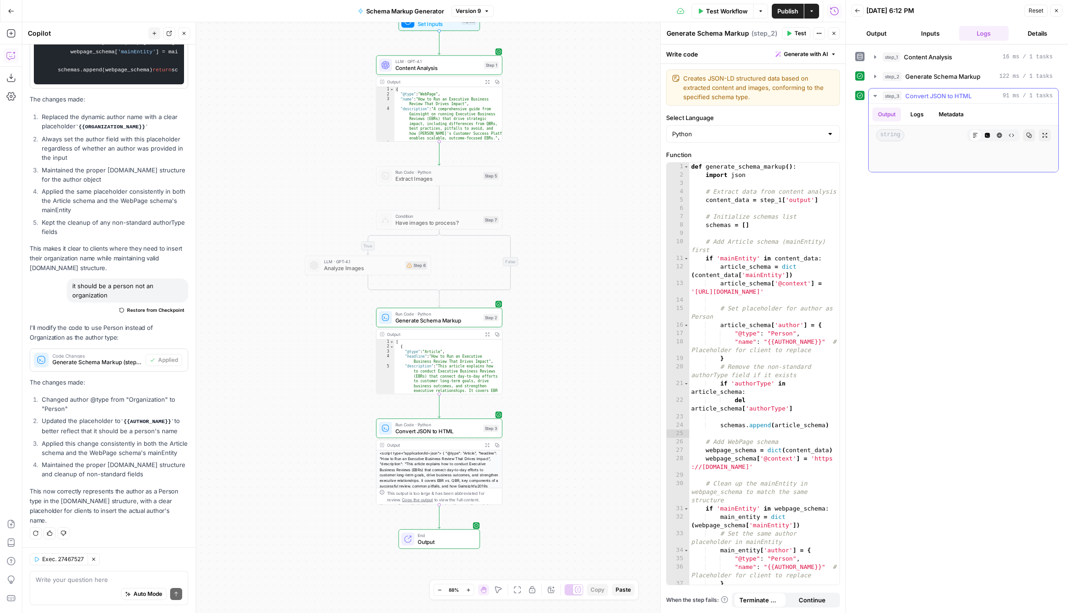
click at [1030, 136] on icon "button" at bounding box center [1029, 136] width 6 height 6
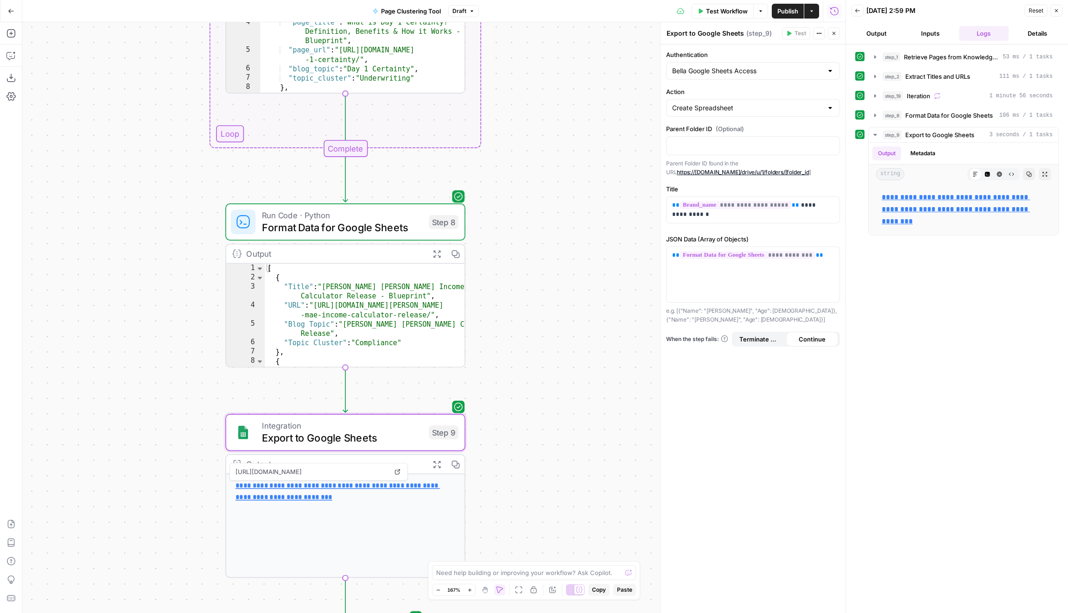
scroll to position [65, 0]
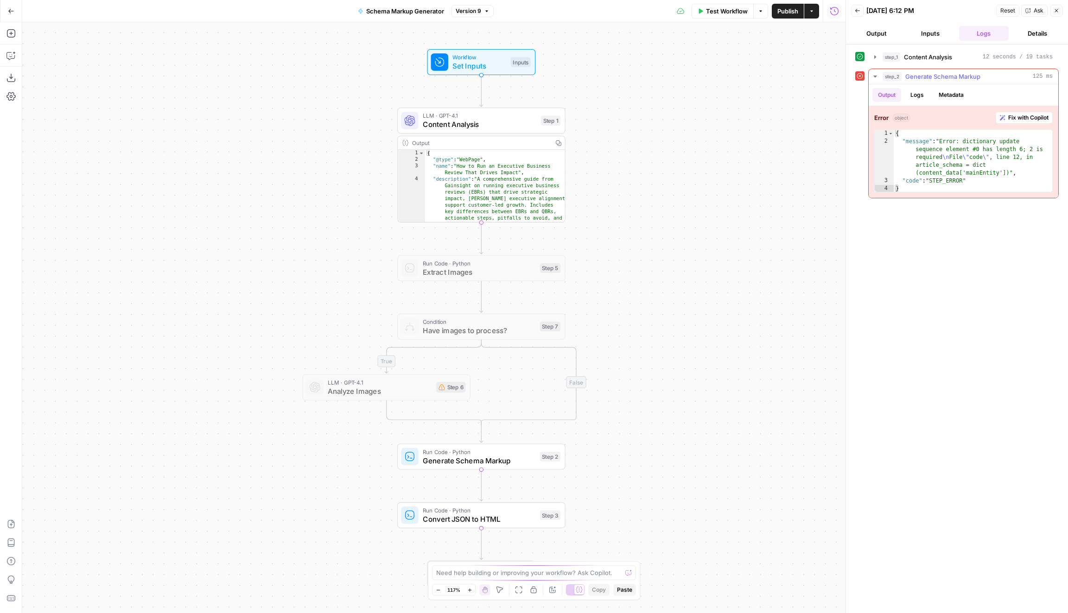
click at [1046, 116] on span "Fix with Copilot" at bounding box center [1028, 118] width 40 height 8
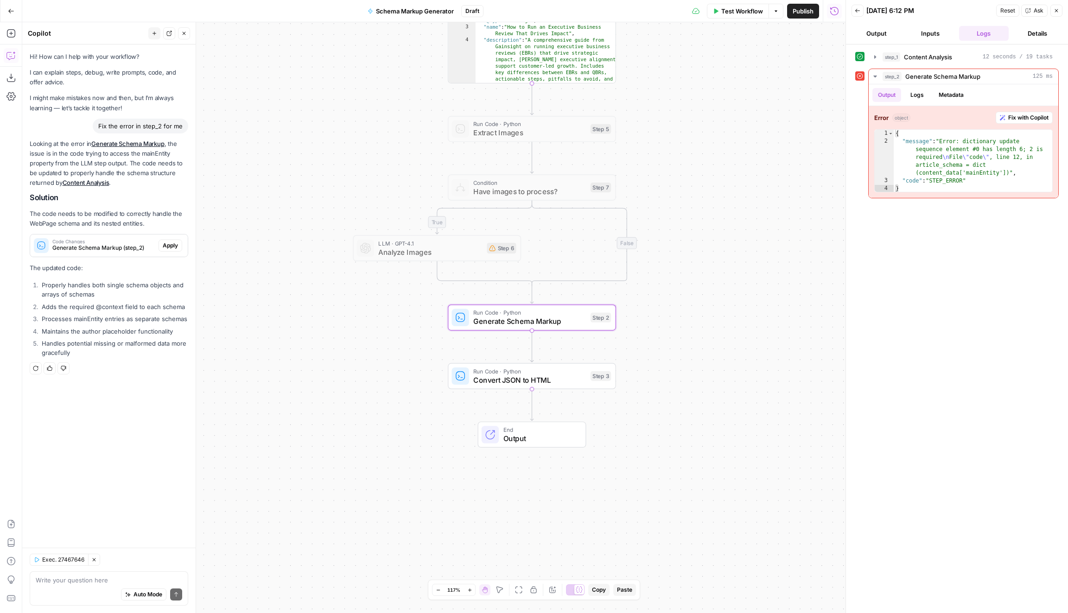
click at [175, 247] on span "Apply" at bounding box center [170, 245] width 15 height 8
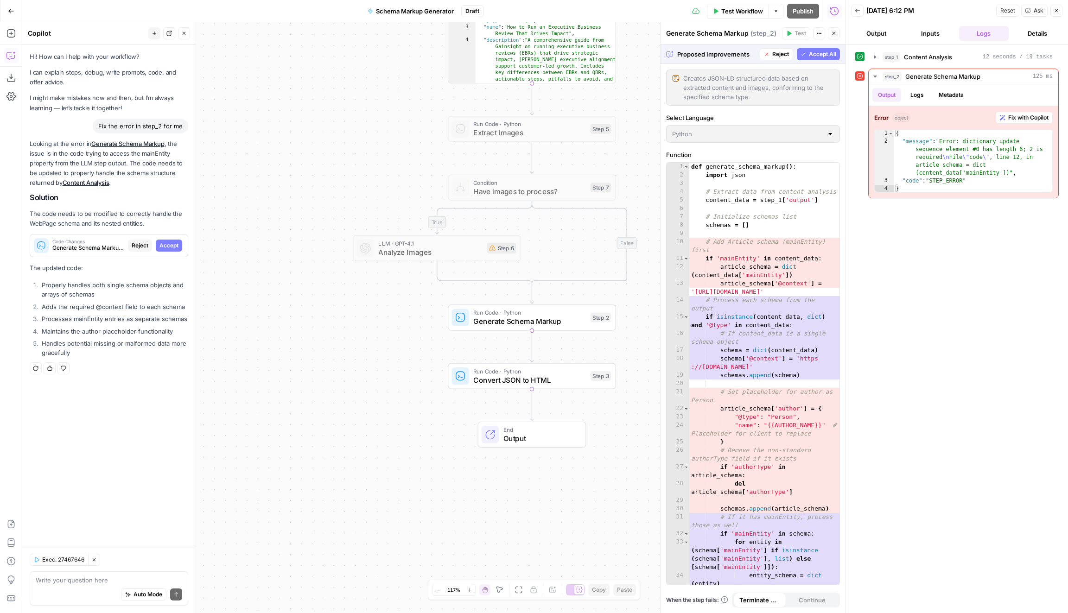
click at [833, 55] on span "Accept All" at bounding box center [822, 54] width 27 height 8
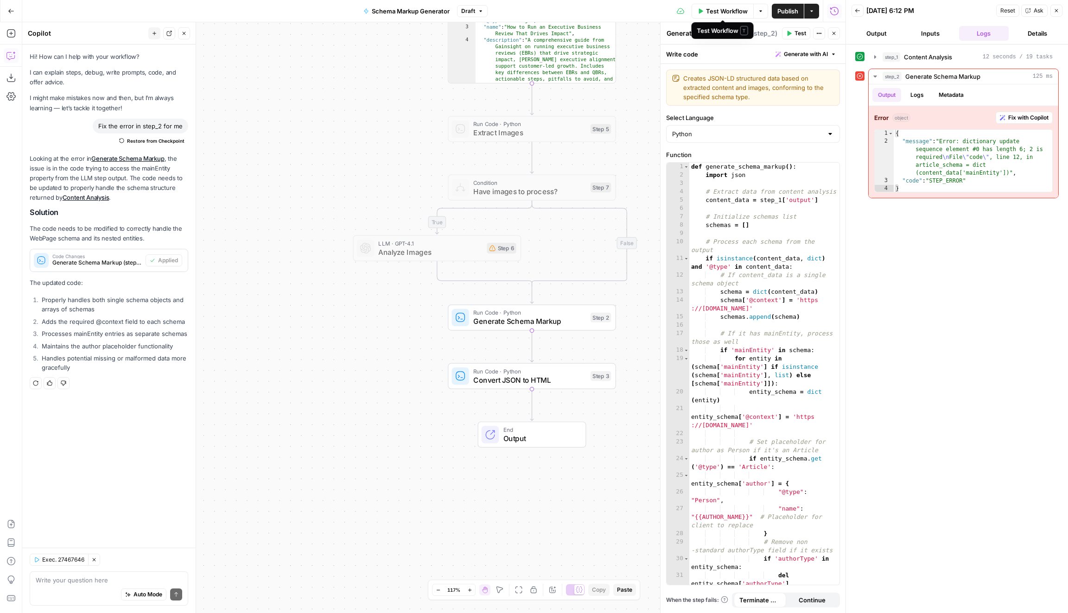
click at [735, 13] on span "Test Workflow" at bounding box center [727, 10] width 42 height 9
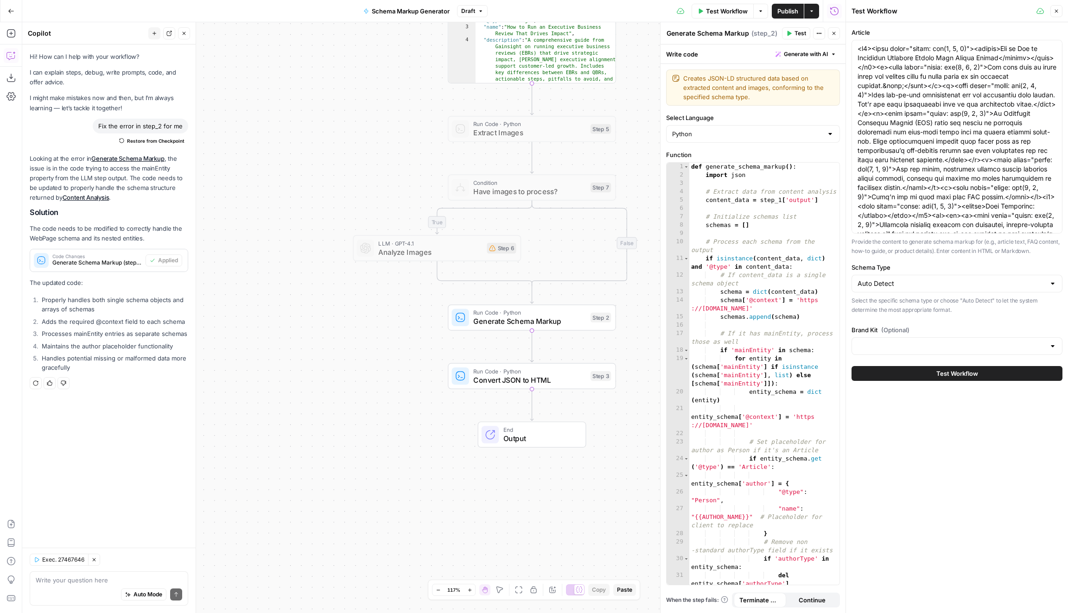
type input "Gainsight"
click at [957, 370] on span "Test Workflow" at bounding box center [957, 373] width 42 height 9
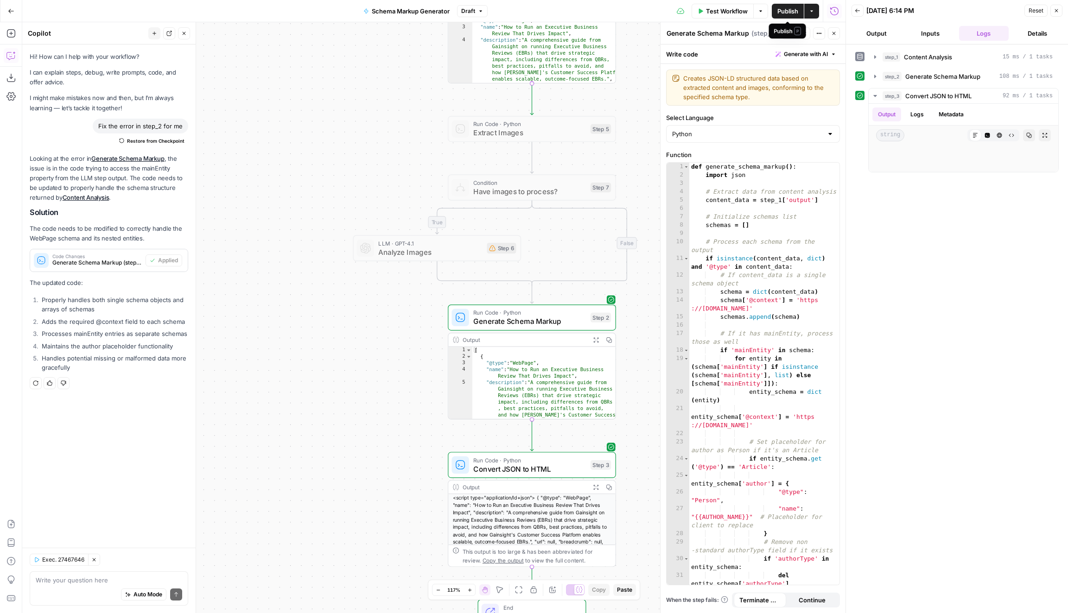
click at [793, 12] on span "Publish" at bounding box center [787, 10] width 21 height 9
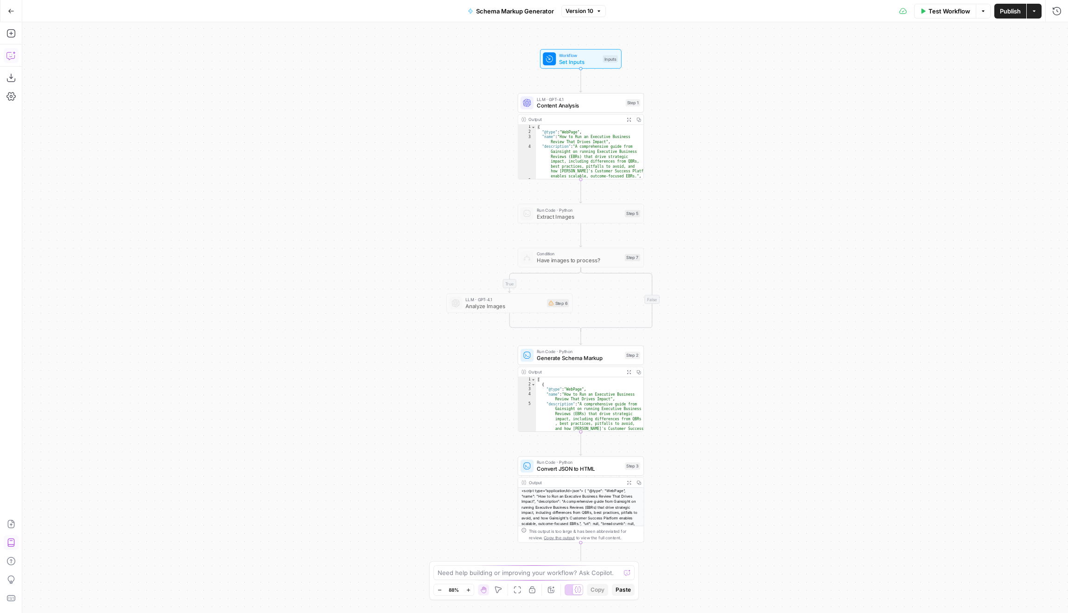
click at [9, 56] on icon "button" at bounding box center [10, 55] width 9 height 9
type textarea "the workflow is inventing things: @type HowTo name How to Run an Executive Busi…"
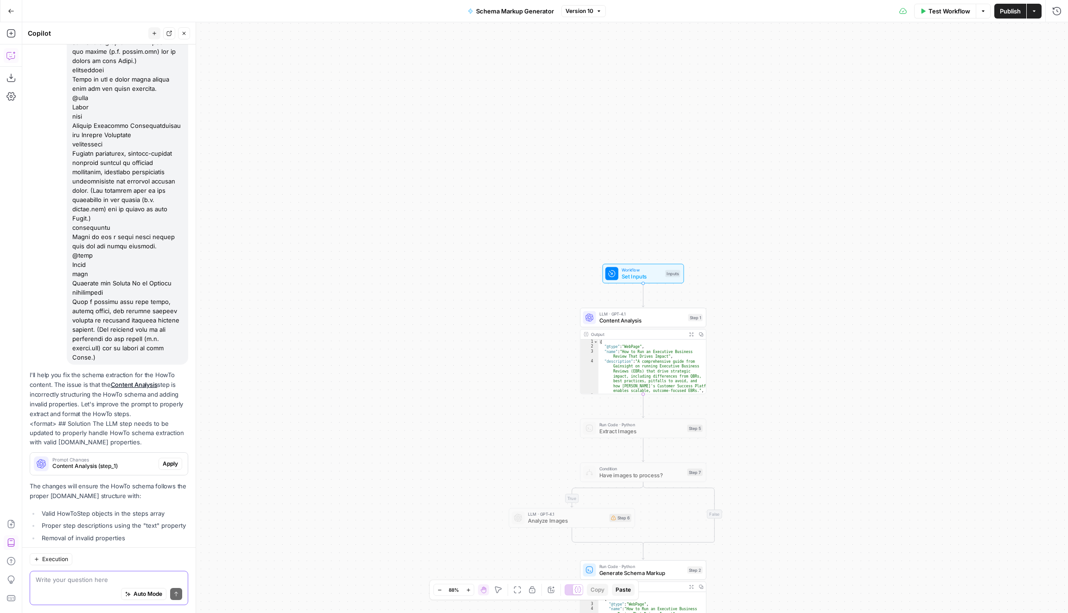
scroll to position [1079, 0]
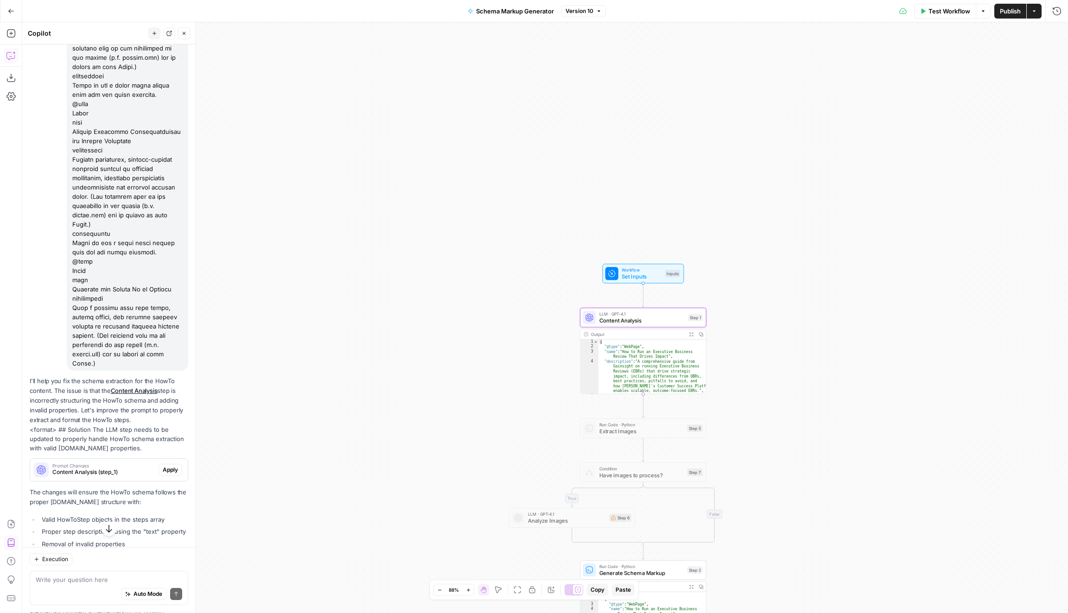
click at [171, 466] on span "Apply" at bounding box center [170, 470] width 15 height 8
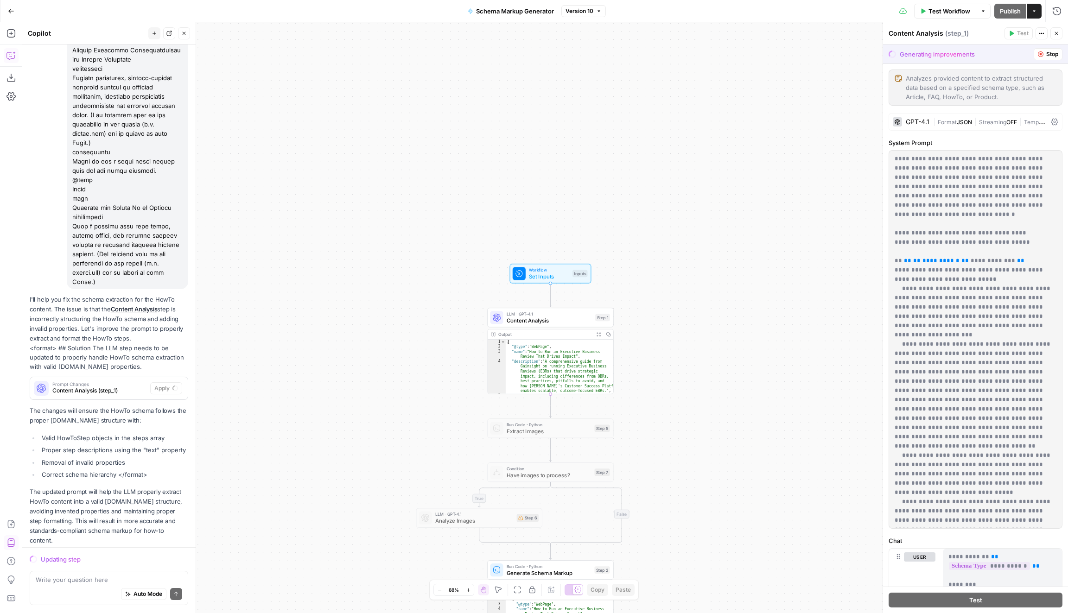
scroll to position [1161, 0]
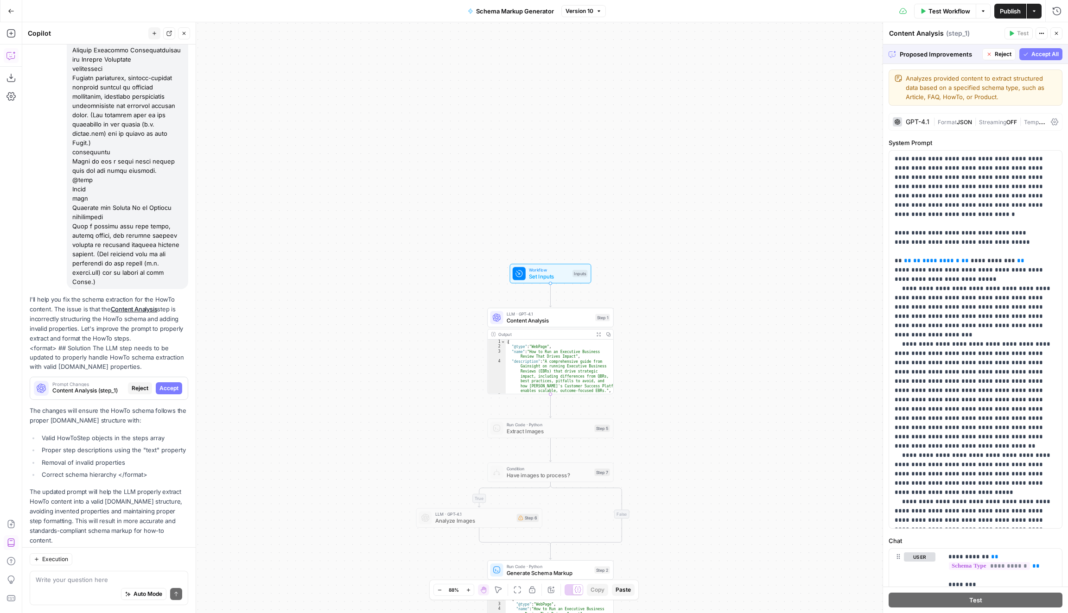
click at [1050, 56] on span "Accept All" at bounding box center [1044, 54] width 27 height 8
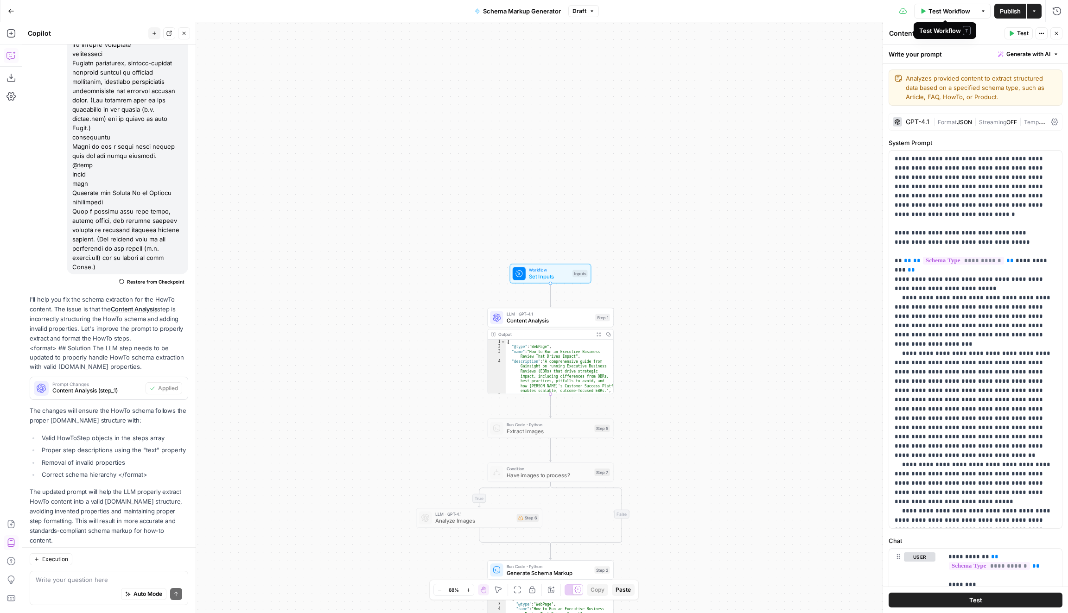
click at [956, 10] on span "Test Workflow" at bounding box center [949, 10] width 42 height 9
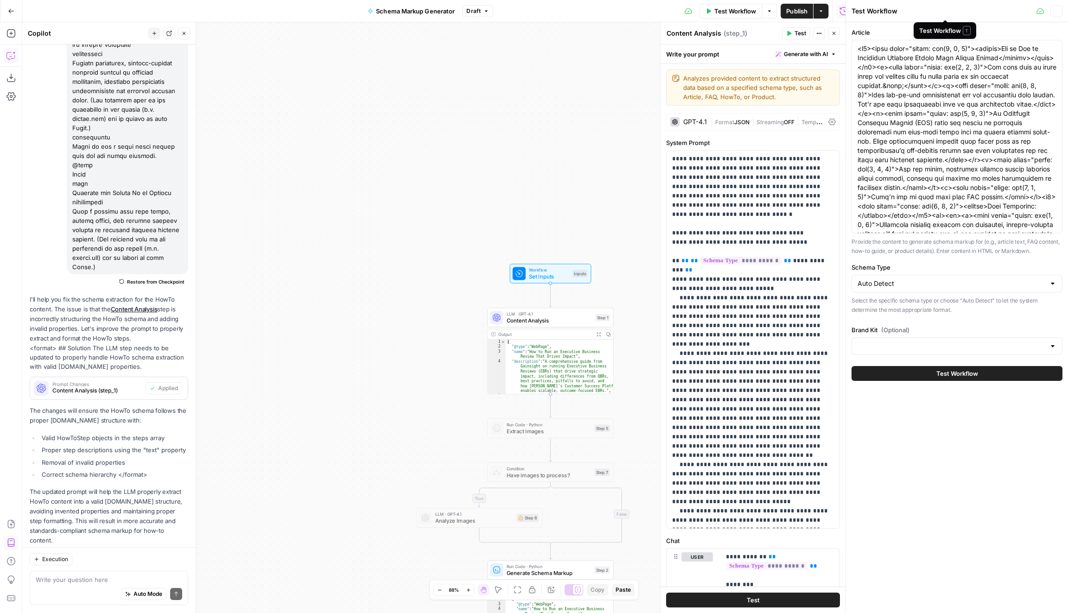
type input "Gainsight"
click at [927, 379] on button "Test Workflow" at bounding box center [956, 373] width 211 height 15
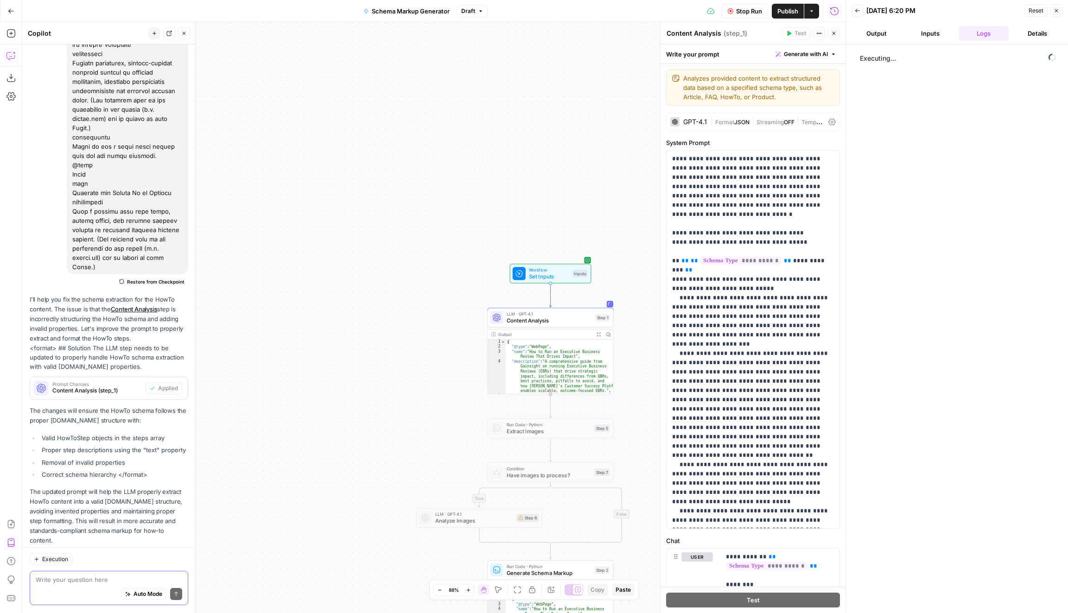
click at [133, 582] on textarea at bounding box center [109, 580] width 146 height 9
paste textarea "[URL][DOMAIN_NAME]"
type textarea "Can you tell it to follow strictly the [URL][DOMAIN_NAME]"
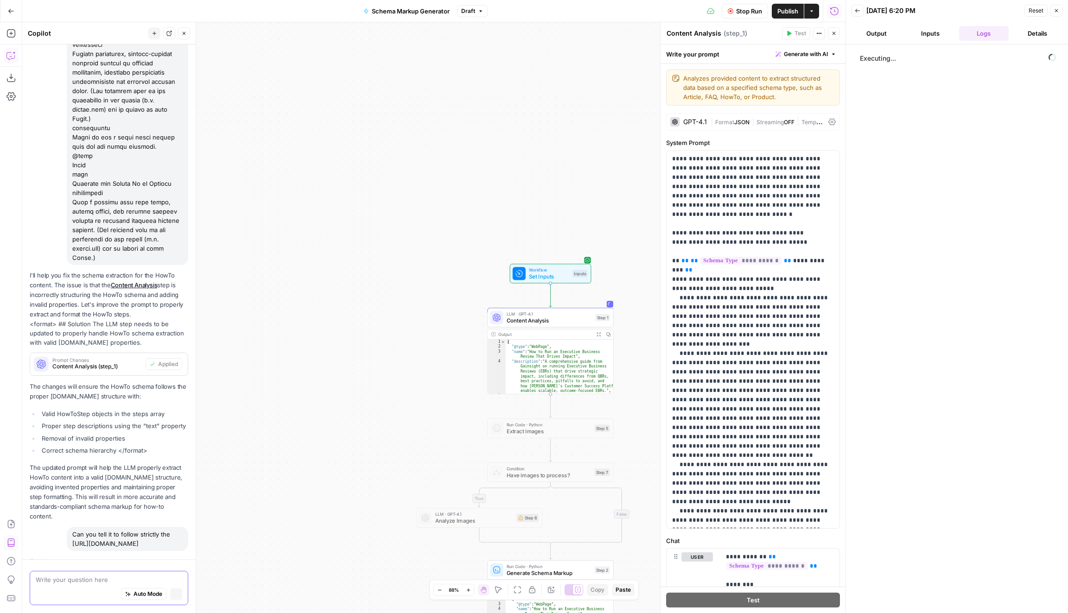
scroll to position [1178, 0]
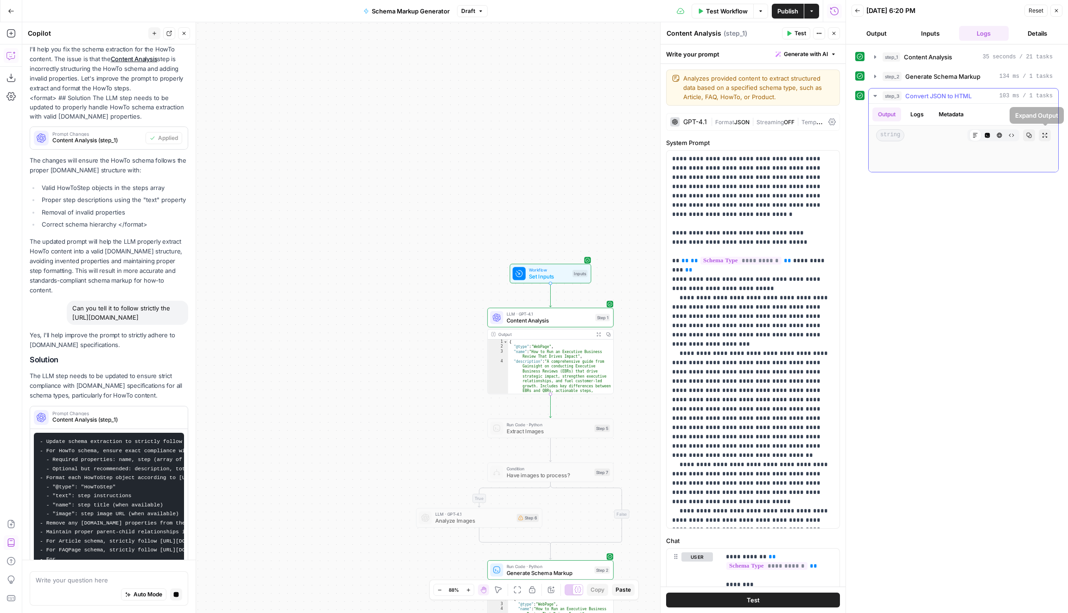
click at [1032, 133] on button "Copy" at bounding box center [1029, 135] width 12 height 12
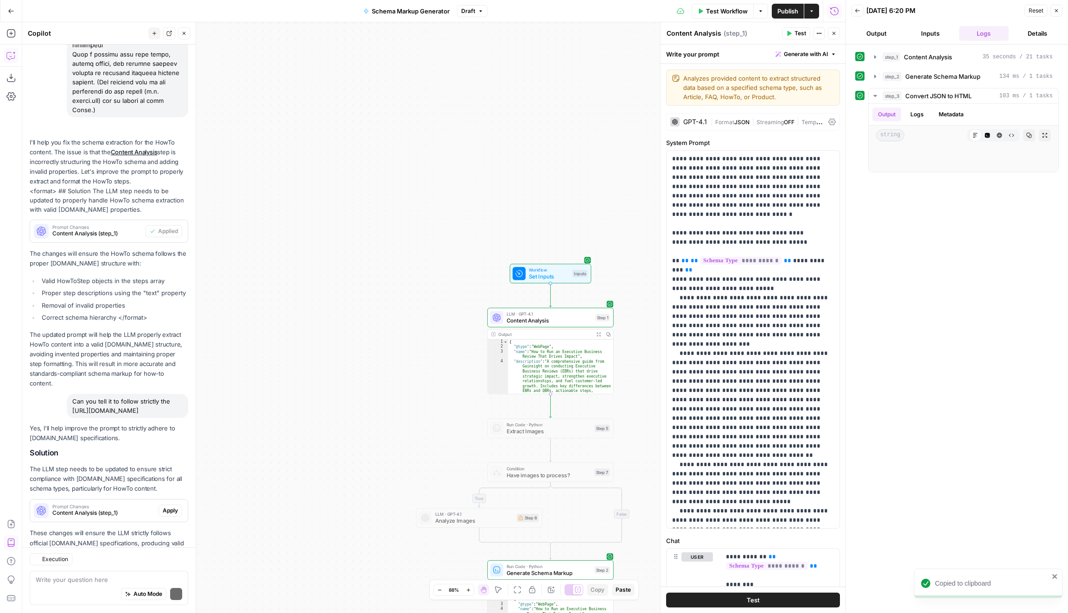
scroll to position [1374, 0]
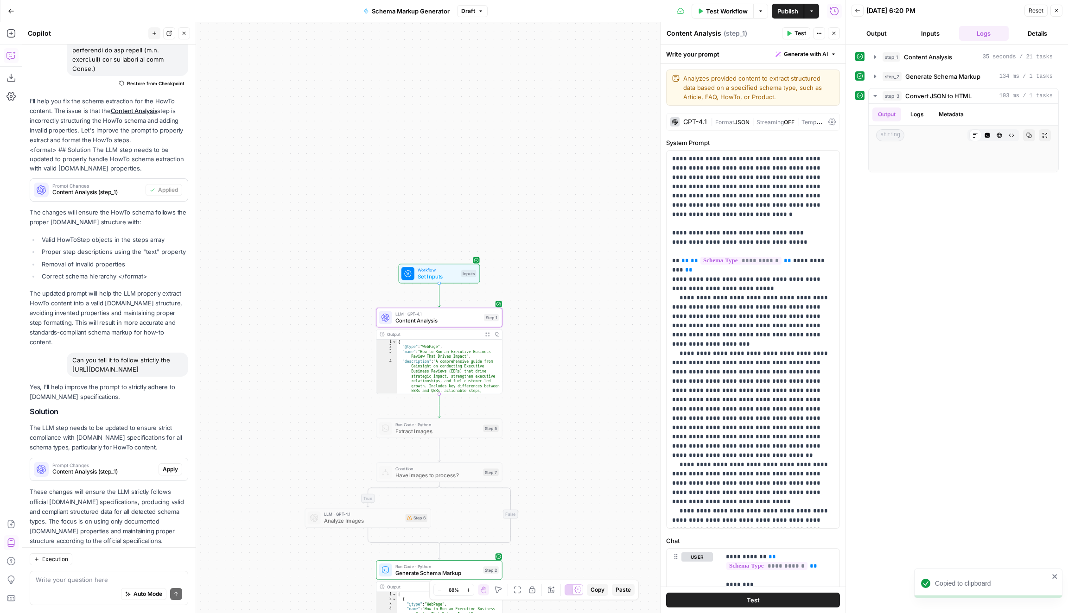
click at [176, 465] on span "Apply" at bounding box center [170, 469] width 15 height 8
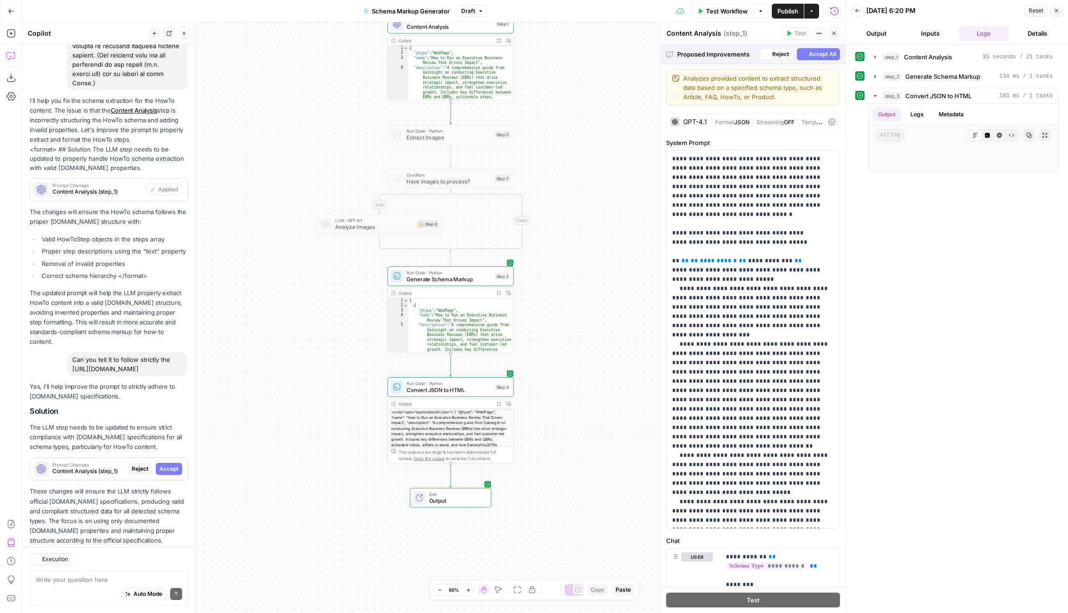
scroll to position [1359, 0]
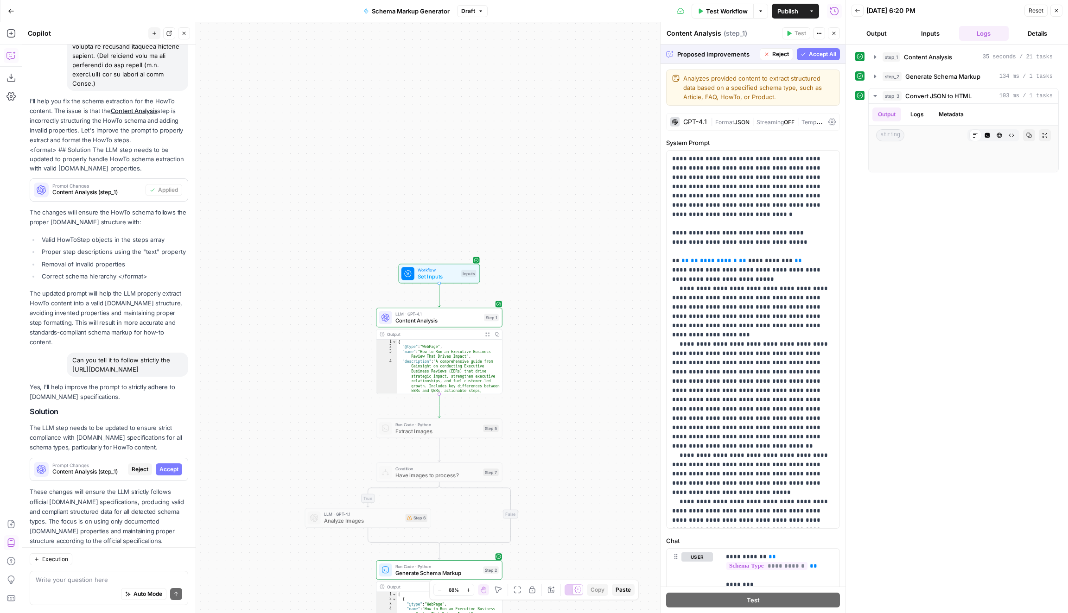
click at [822, 50] on span "Accept All" at bounding box center [822, 54] width 27 height 8
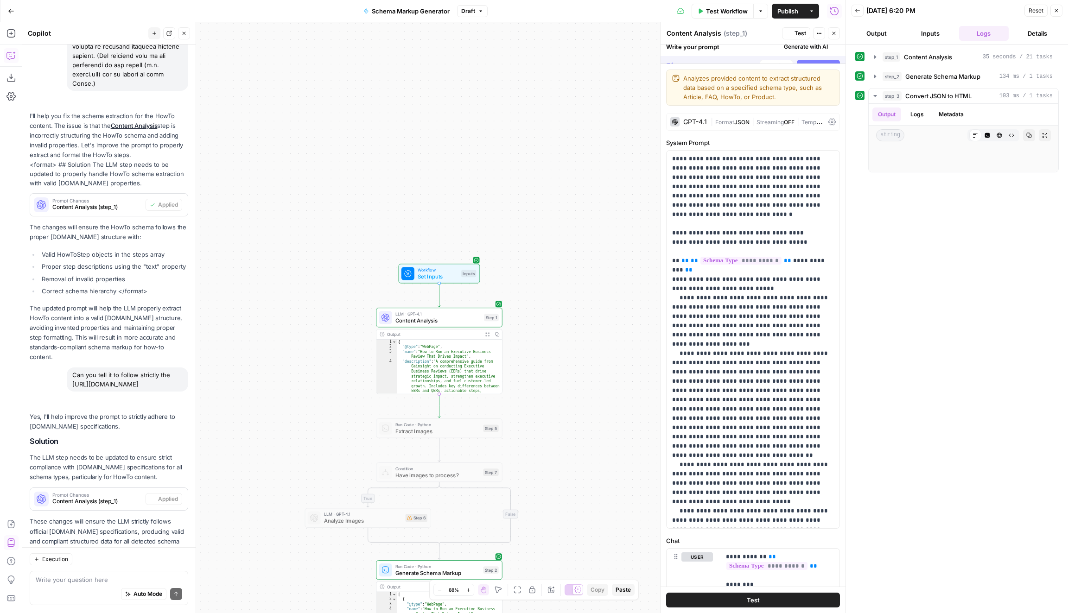
scroll to position [1389, 0]
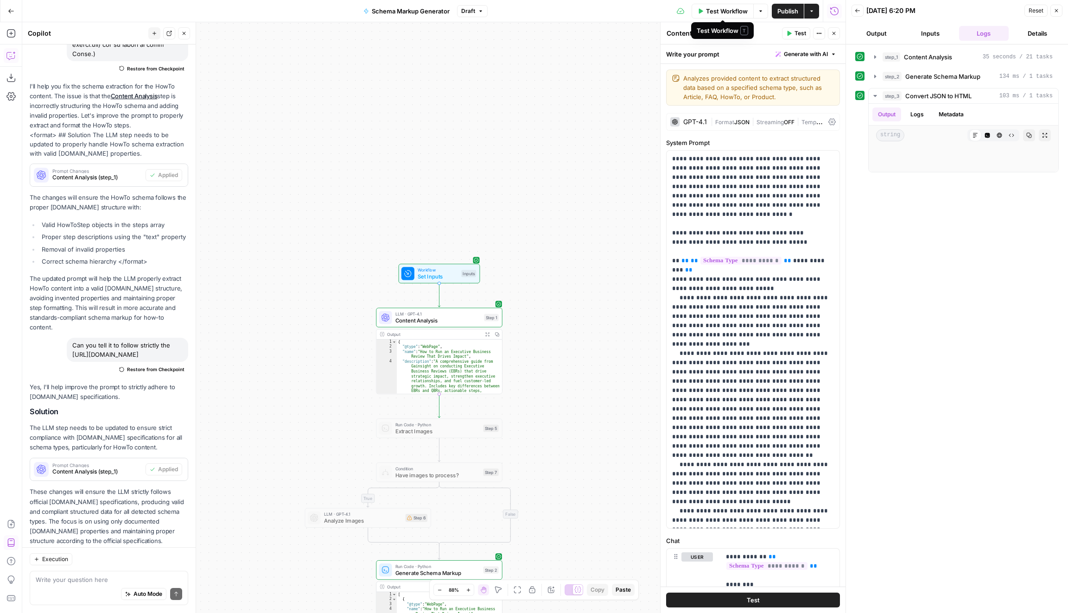
click at [725, 9] on span "Test Workflow" at bounding box center [727, 10] width 42 height 9
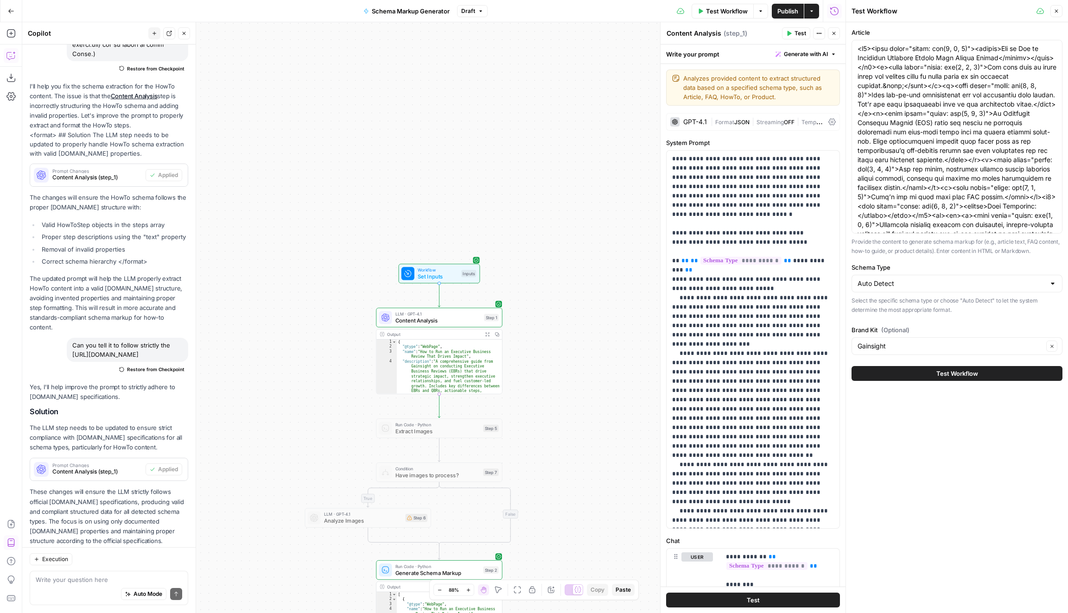
click at [909, 383] on div "Test Workflow" at bounding box center [956, 374] width 211 height 26
click at [909, 372] on button "Test Workflow" at bounding box center [956, 373] width 211 height 15
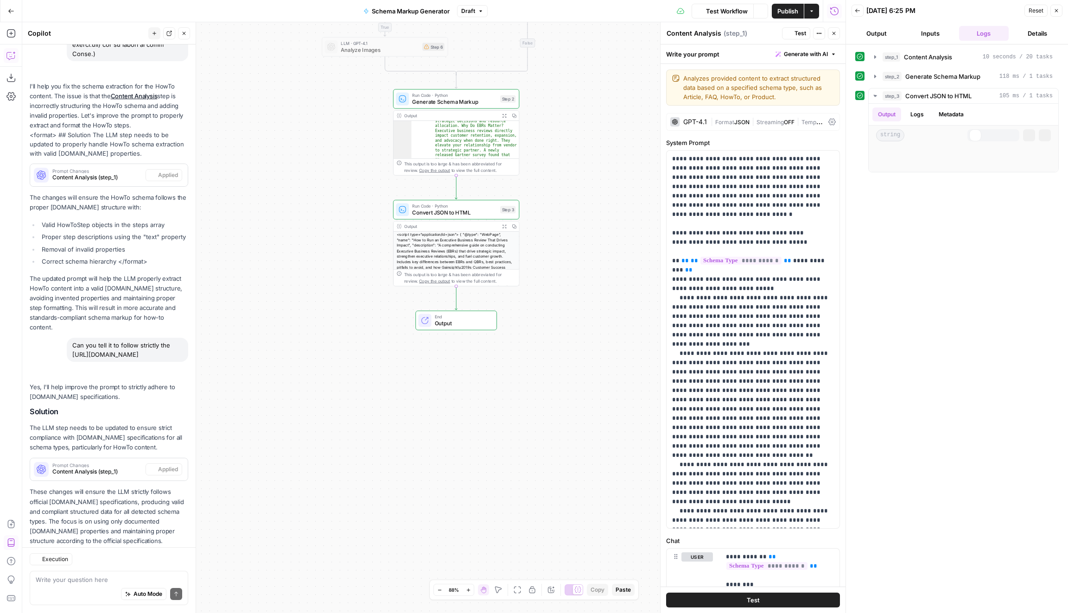
scroll to position [1389, 0]
click at [1026, 133] on icon "button" at bounding box center [1029, 136] width 6 height 6
click at [115, 585] on div "Auto Mode Send" at bounding box center [109, 595] width 146 height 20
paste textarea "cancelauthorType Organization (The property authorType is not recognized by the…"
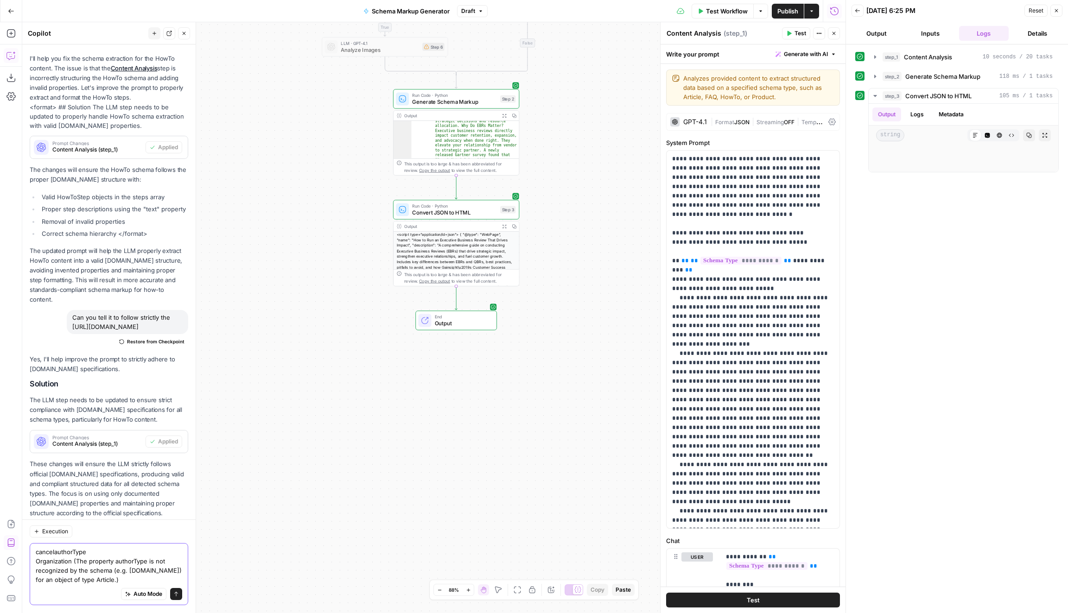
type textarea "cancelauthorType Organization (The property authorType is not recognized by the…"
click at [173, 596] on icon "submit" at bounding box center [176, 595] width 6 height 6
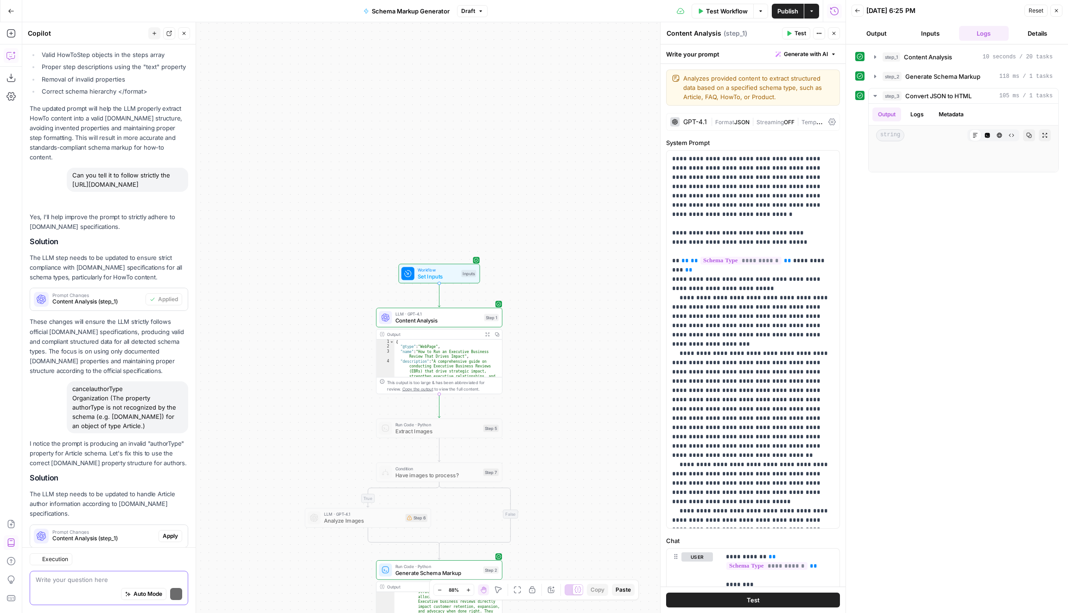
scroll to position [1615, 0]
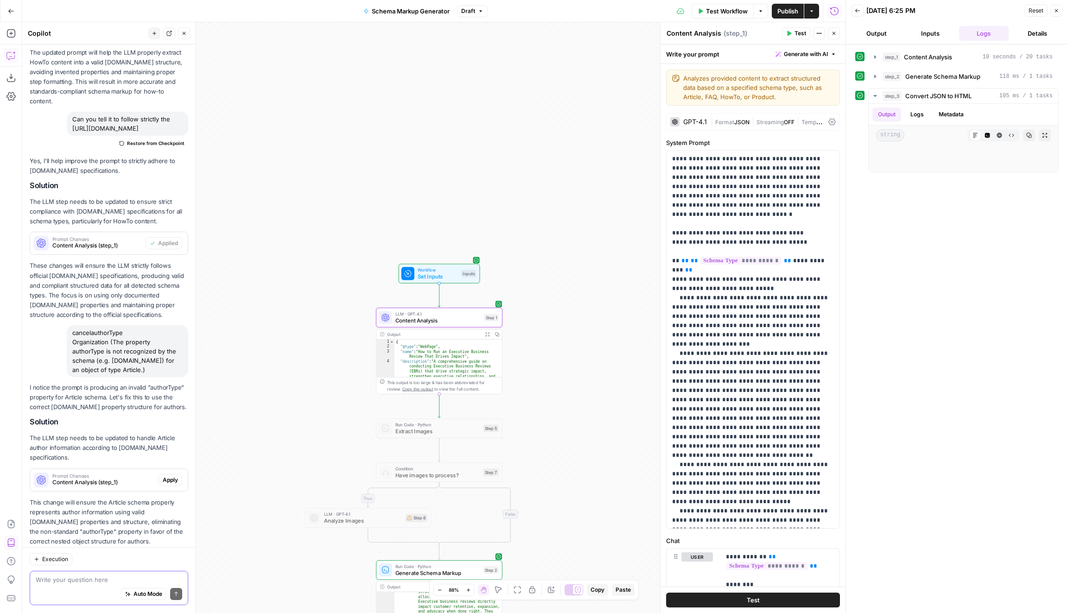
click at [174, 476] on span "Apply" at bounding box center [170, 480] width 15 height 8
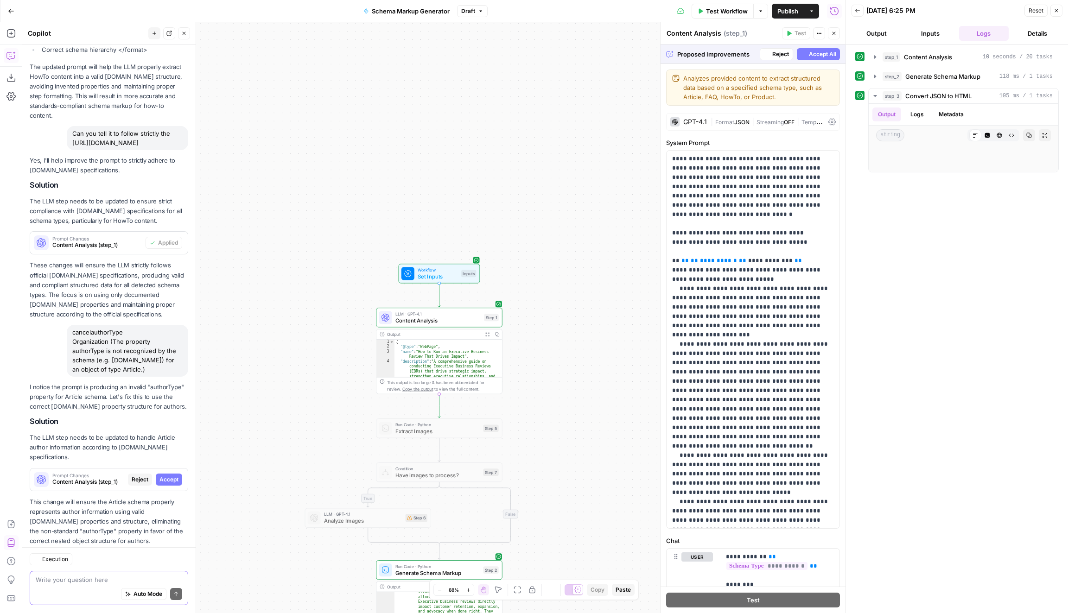
scroll to position [1585, 0]
click at [181, 474] on button "Accept" at bounding box center [169, 480] width 26 height 12
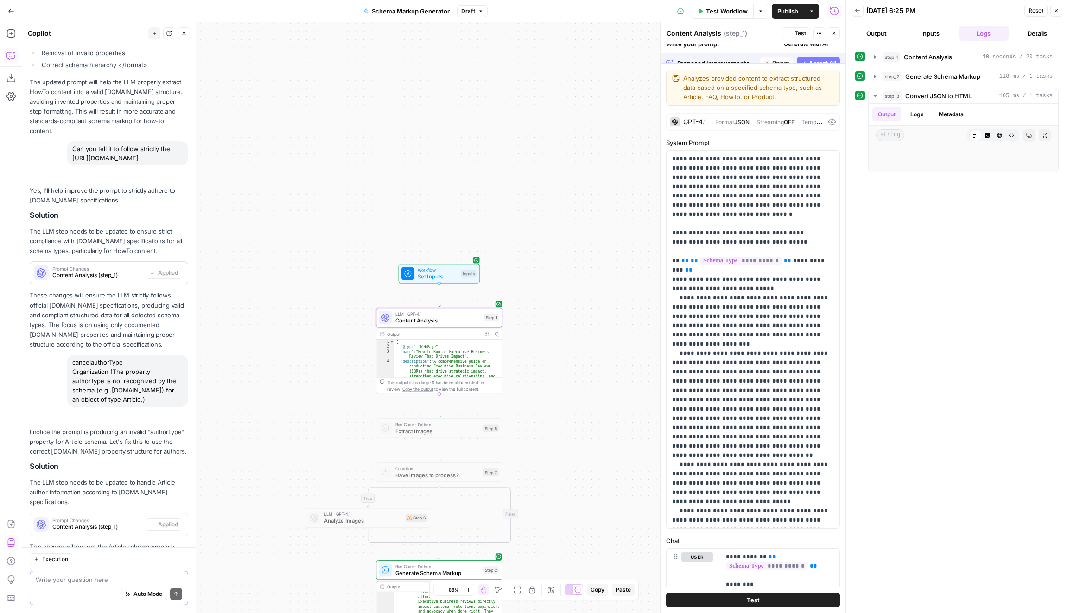
scroll to position [1630, 0]
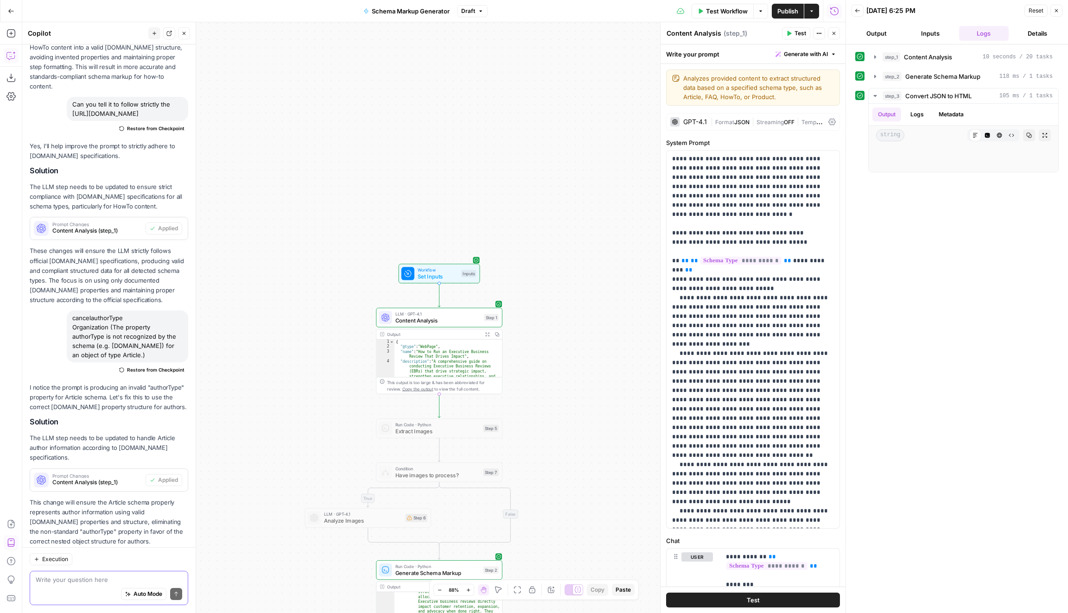
click at [716, 8] on span "Test Workflow" at bounding box center [727, 10] width 42 height 9
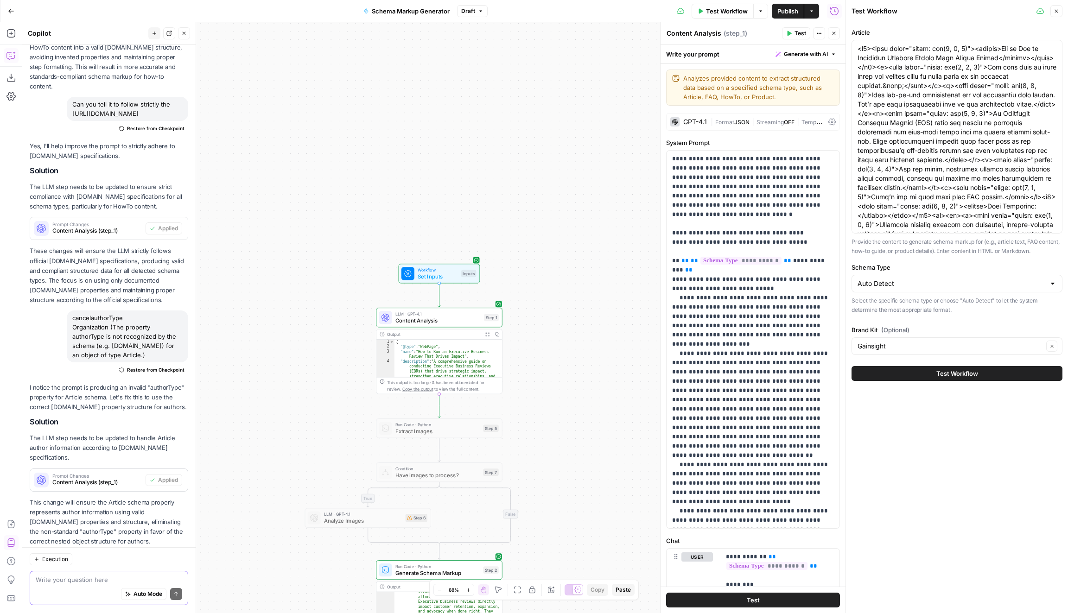
click at [964, 371] on span "Test Workflow" at bounding box center [957, 373] width 42 height 9
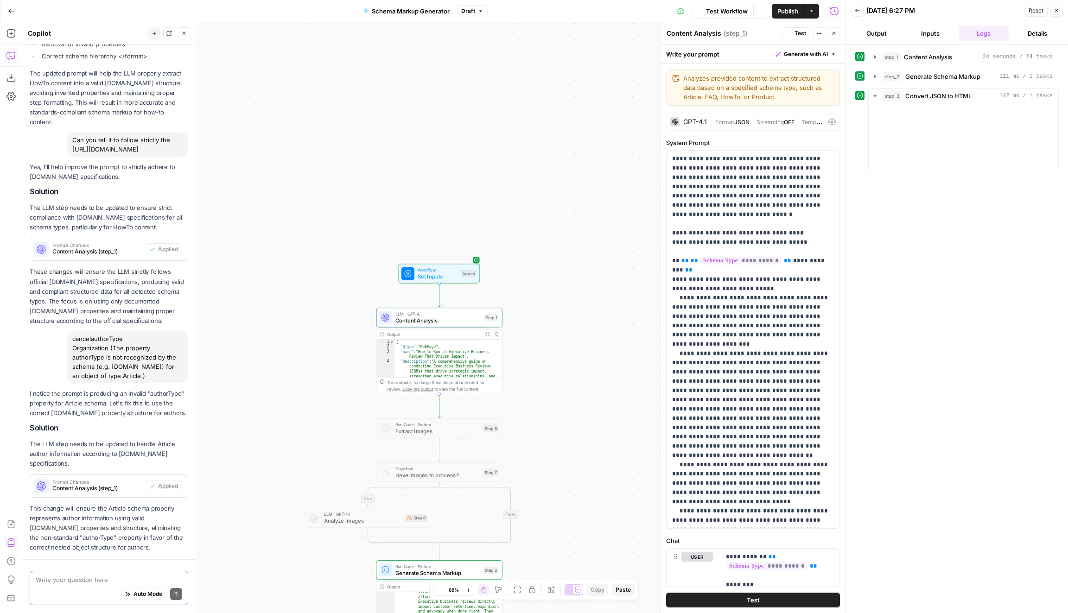
scroll to position [1630, 0]
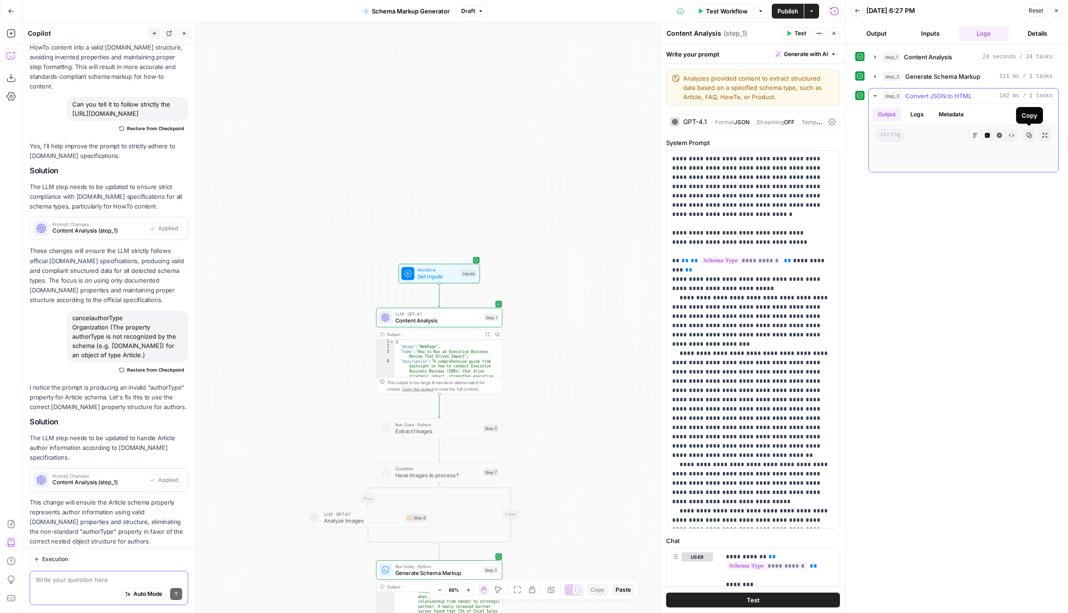
click at [1028, 133] on icon "button" at bounding box center [1029, 136] width 6 height 6
click at [80, 580] on textarea at bounding box center [109, 580] width 146 height 9
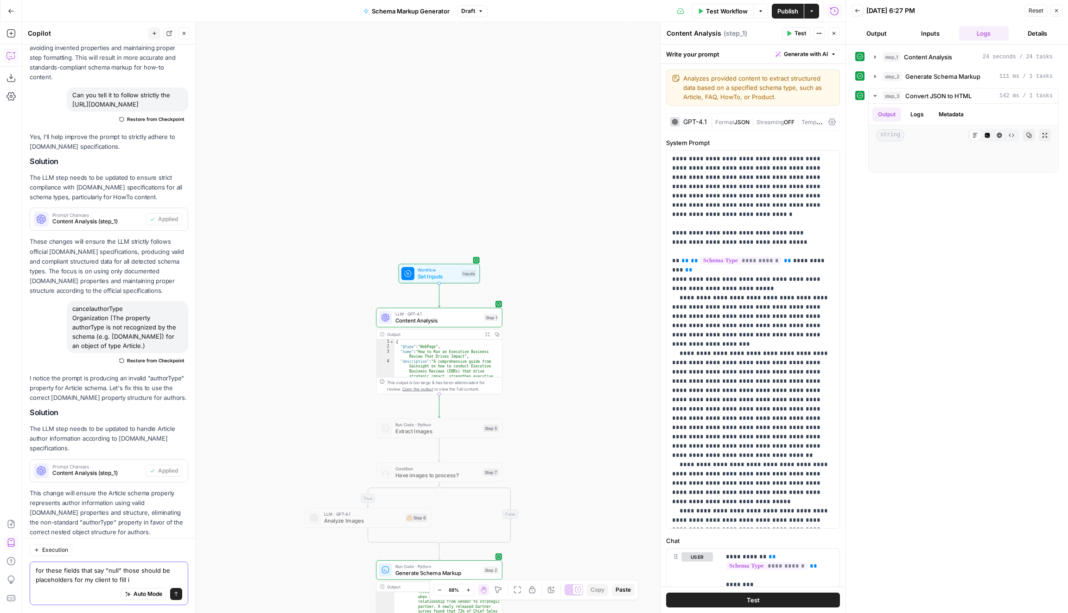
type textarea "for these fields that say "null" those should be placeholders for my client to …"
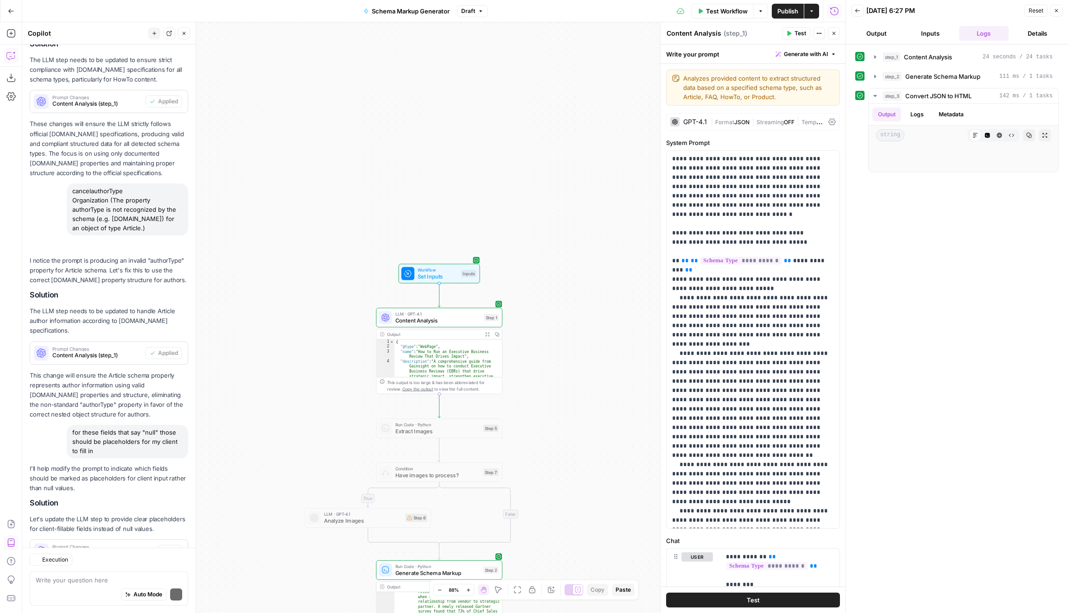
scroll to position [1828, 0]
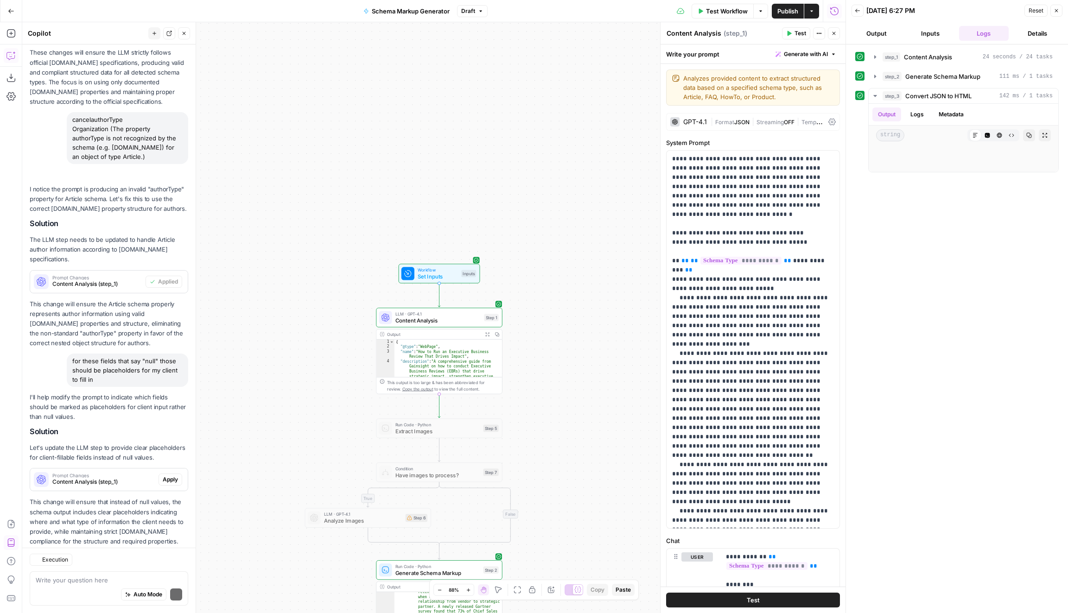
click at [162, 497] on p "This change will ensure that instead of null values, the schema output includes…" at bounding box center [109, 521] width 159 height 49
click at [168, 443] on p "Let's update the LLM step to provide clear placeholders for client-fillable fie…" at bounding box center [109, 452] width 159 height 19
click at [172, 476] on span "Apply" at bounding box center [170, 480] width 15 height 8
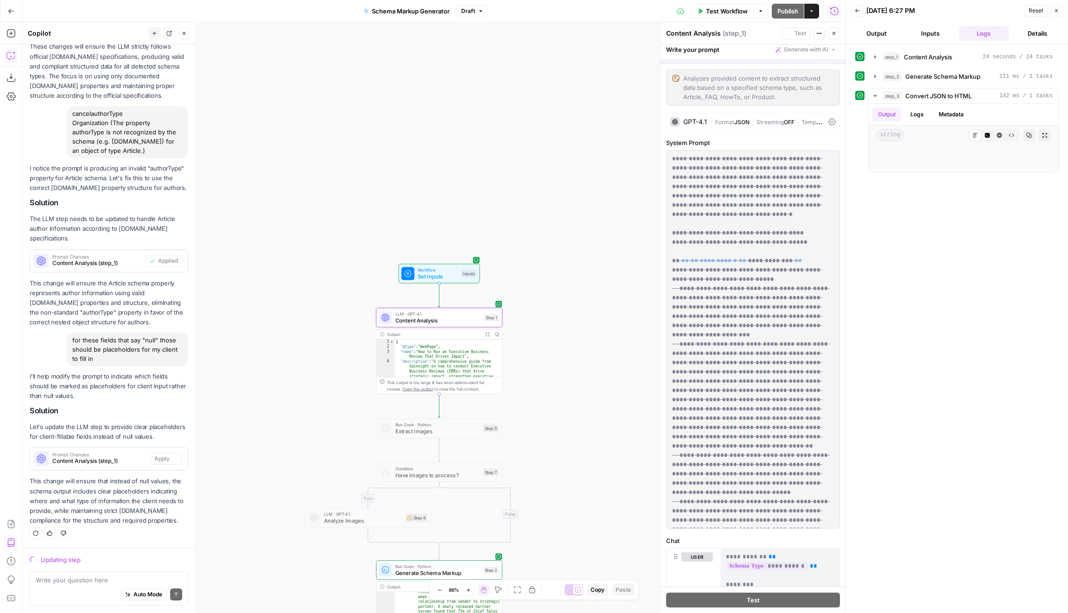
scroll to position [1784, 0]
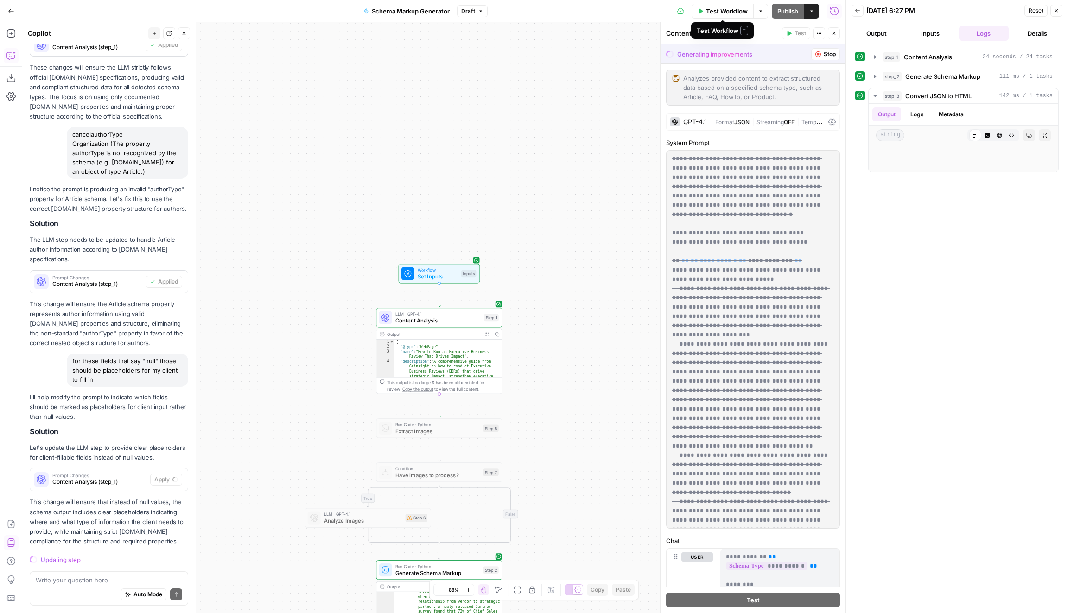
click at [718, 9] on span "Test Workflow" at bounding box center [727, 10] width 42 height 9
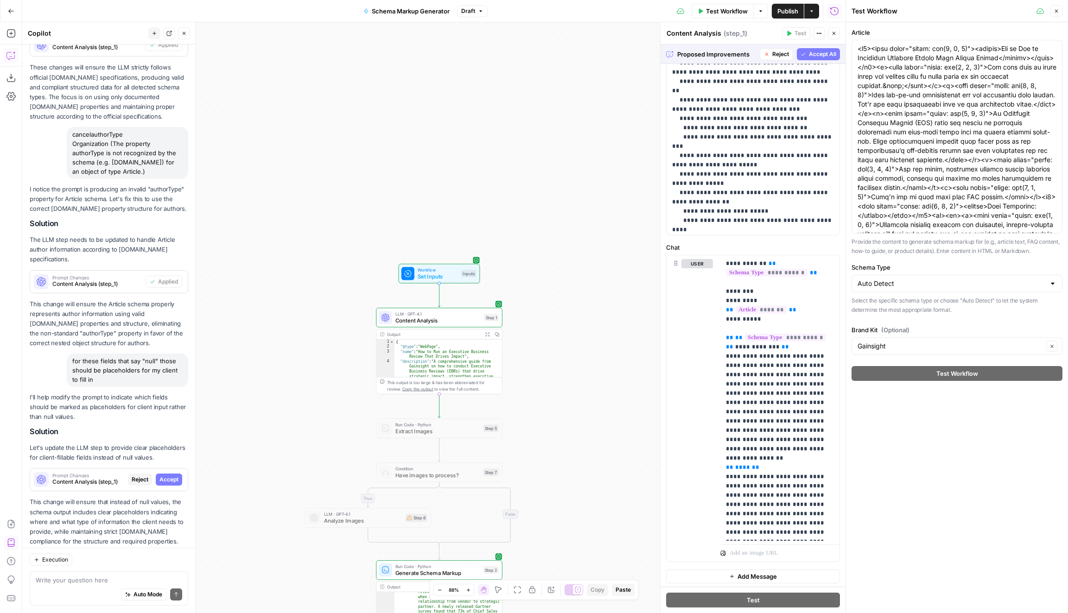
scroll to position [294, 0]
click at [820, 55] on span "Accept All" at bounding box center [822, 54] width 27 height 8
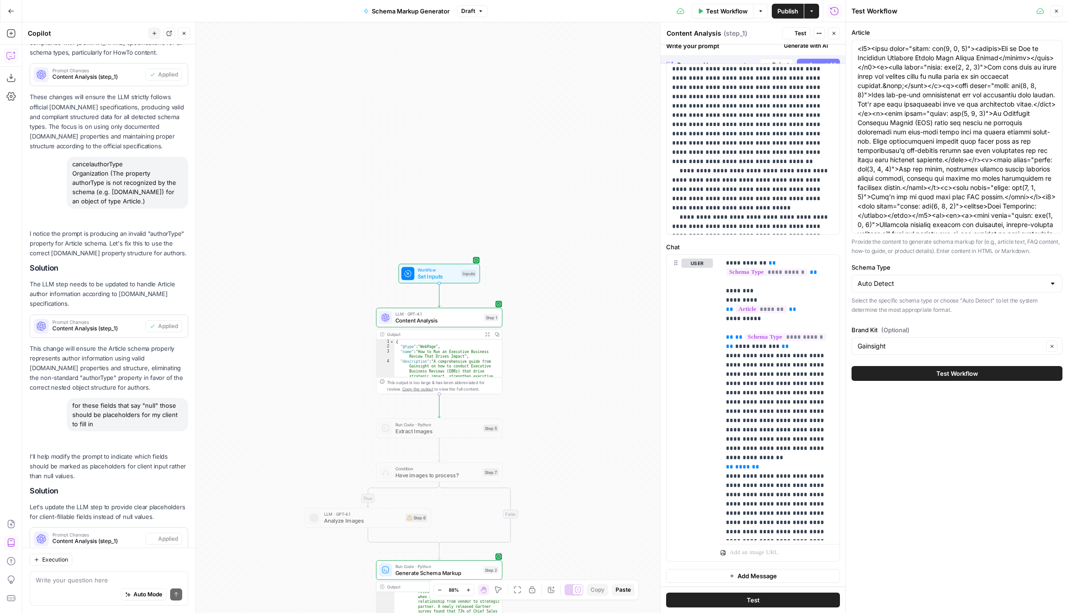
scroll to position [0, 0]
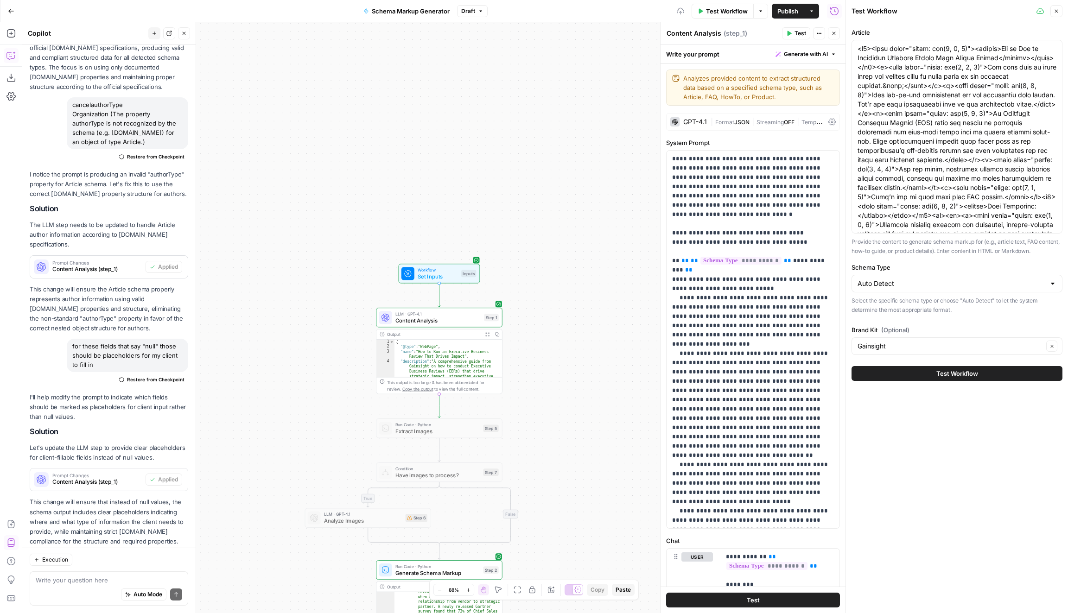
click at [798, 12] on span "Publish" at bounding box center [787, 10] width 21 height 9
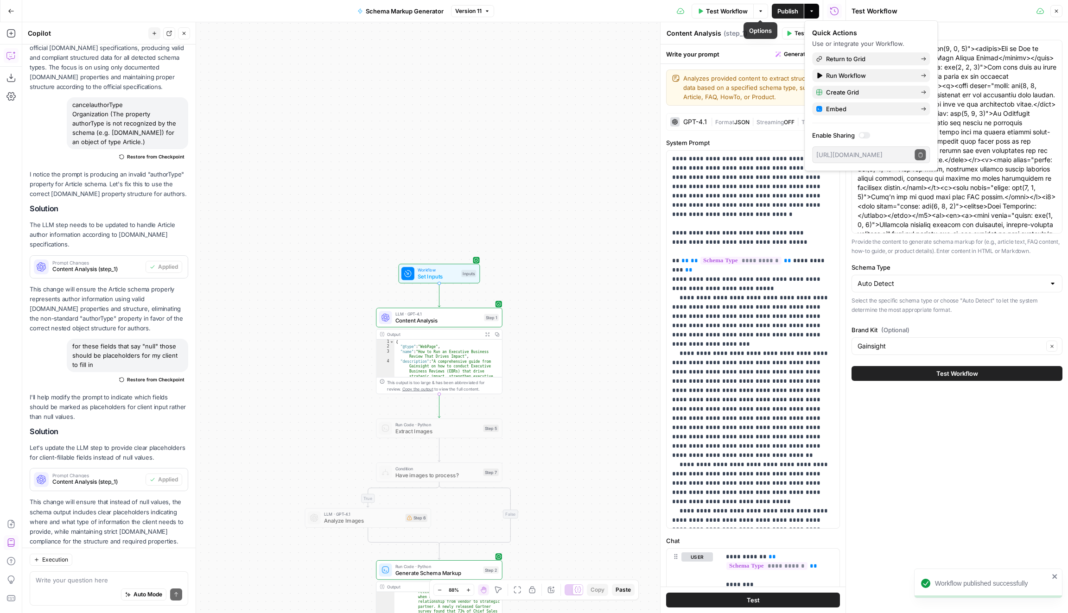
click at [721, 14] on span "Test Workflow" at bounding box center [727, 10] width 42 height 9
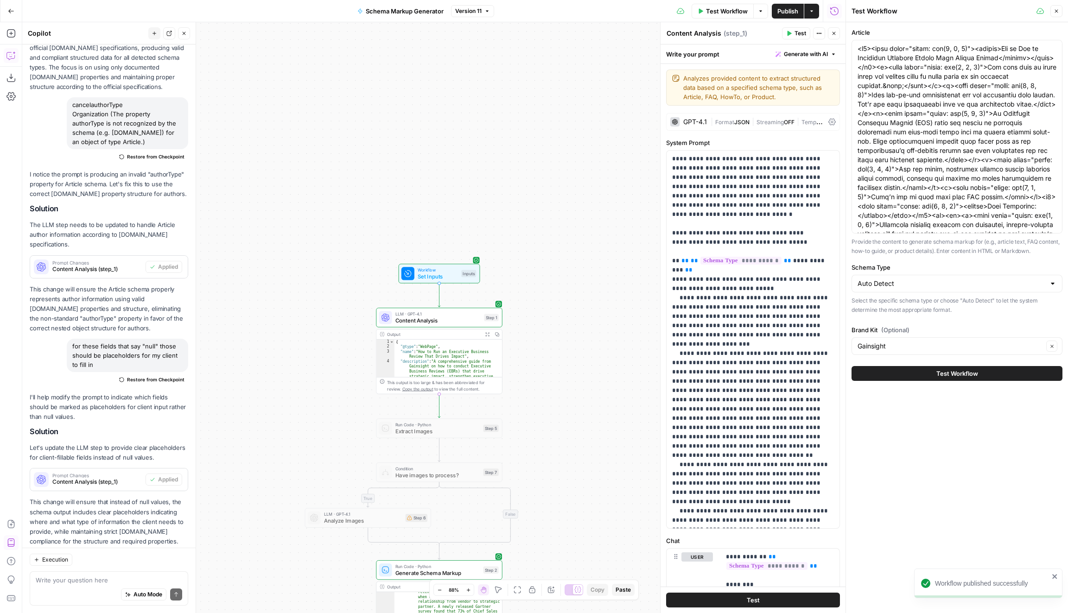
click at [140, 587] on div "Auto Mode Send" at bounding box center [109, 595] width 146 height 20
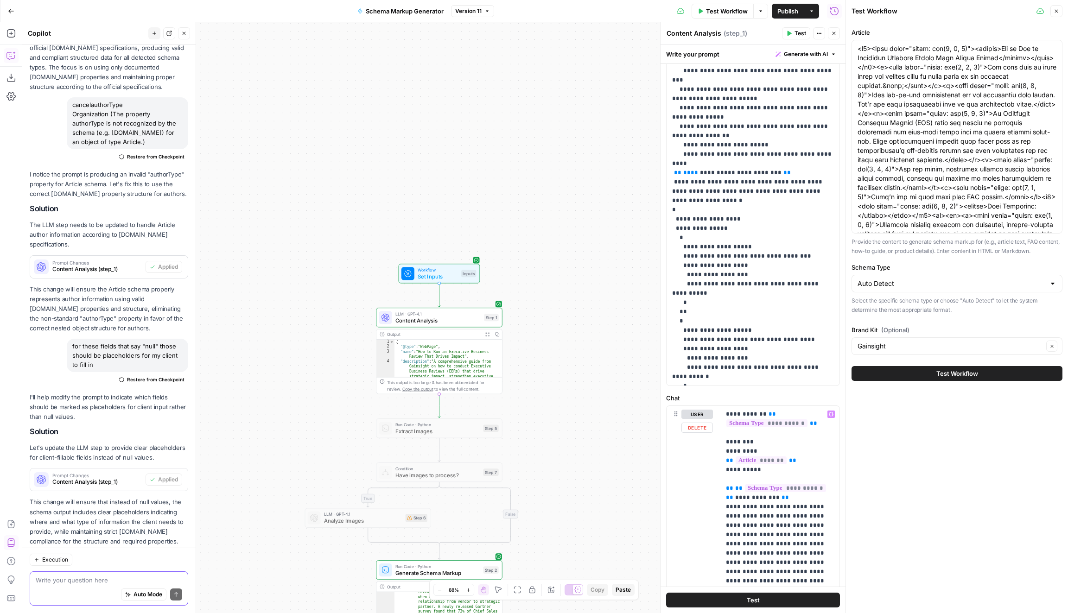
scroll to position [294, 0]
